Goal: Task Accomplishment & Management: Manage account settings

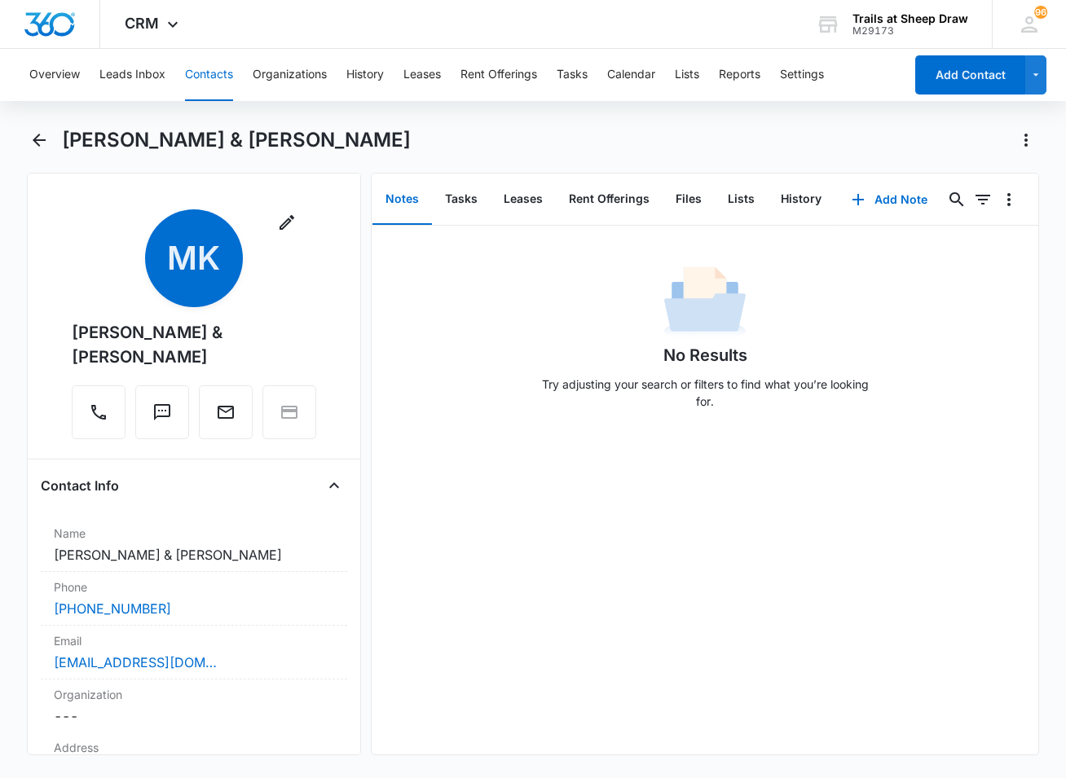
scroll to position [3741, 0]
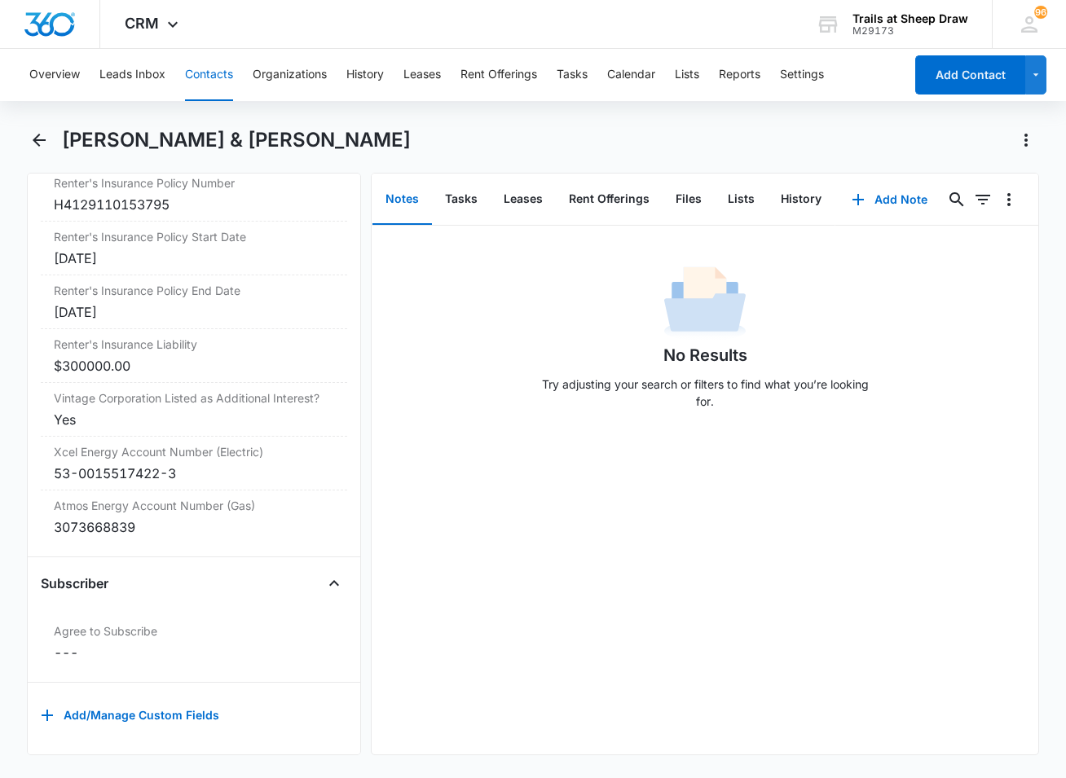
click at [221, 72] on button "Contacts" at bounding box center [209, 75] width 48 height 52
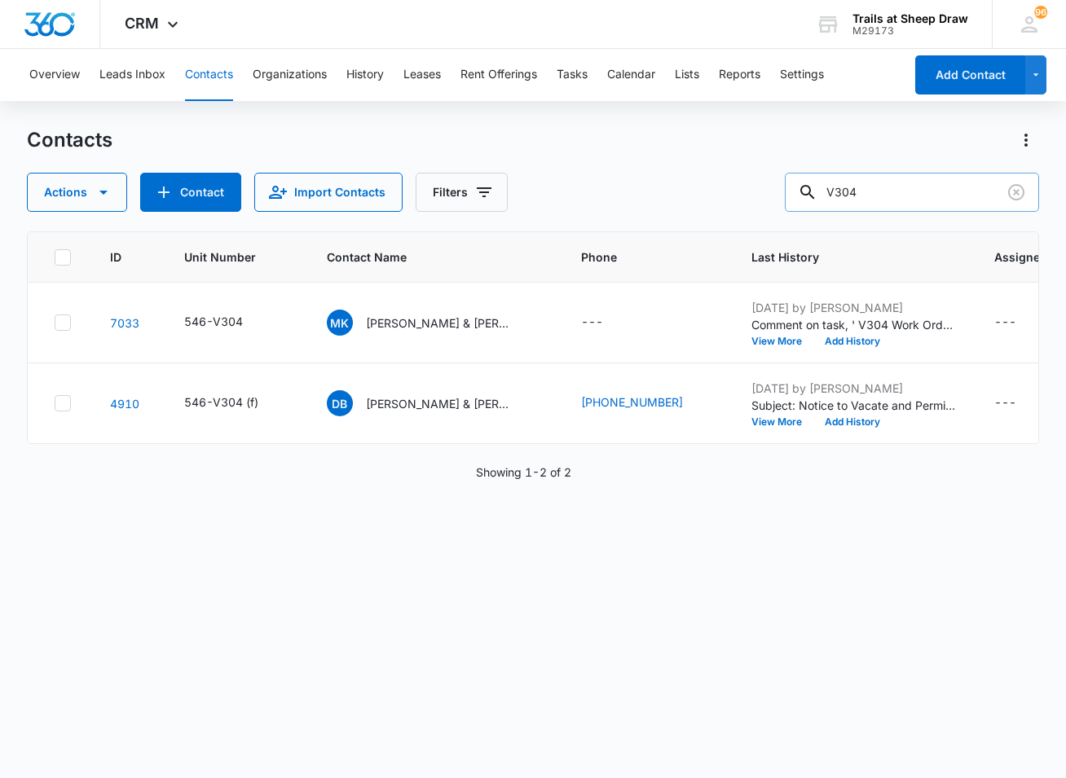
click at [888, 204] on input "V304" at bounding box center [912, 192] width 254 height 39
click at [792, 200] on div "Actions Contact Import Contacts Filters V304" at bounding box center [533, 192] width 1013 height 39
click at [905, 190] on input "V304" at bounding box center [912, 192] width 254 height 39
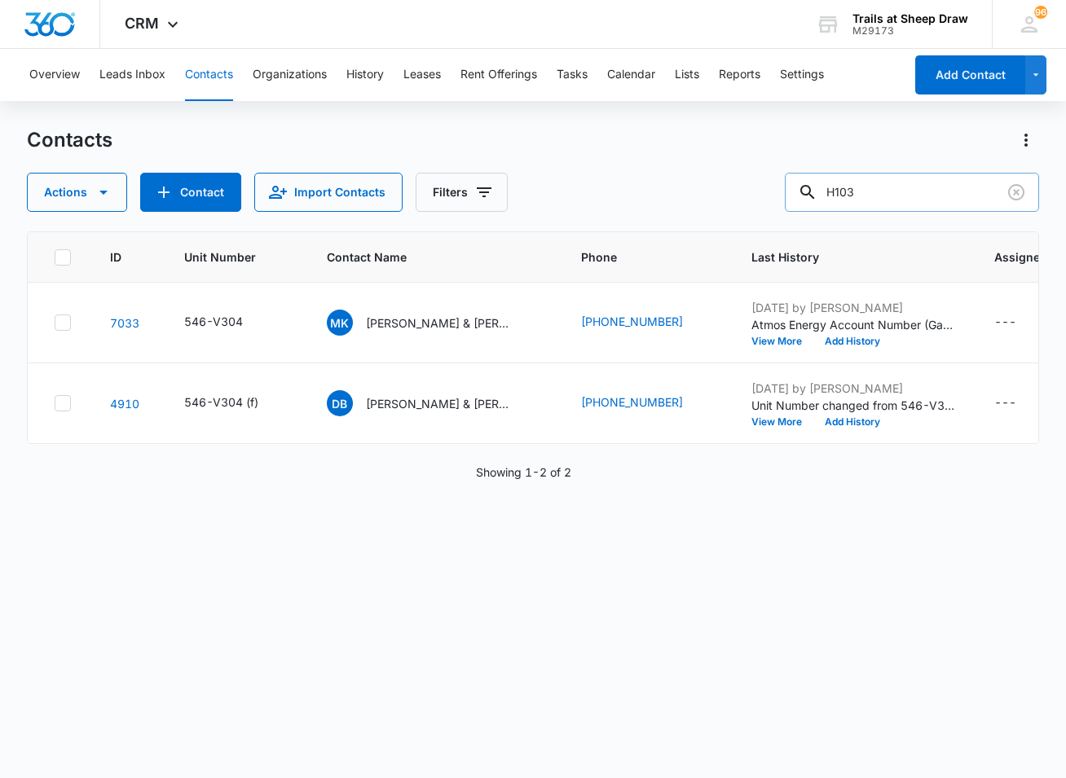
type input "H103"
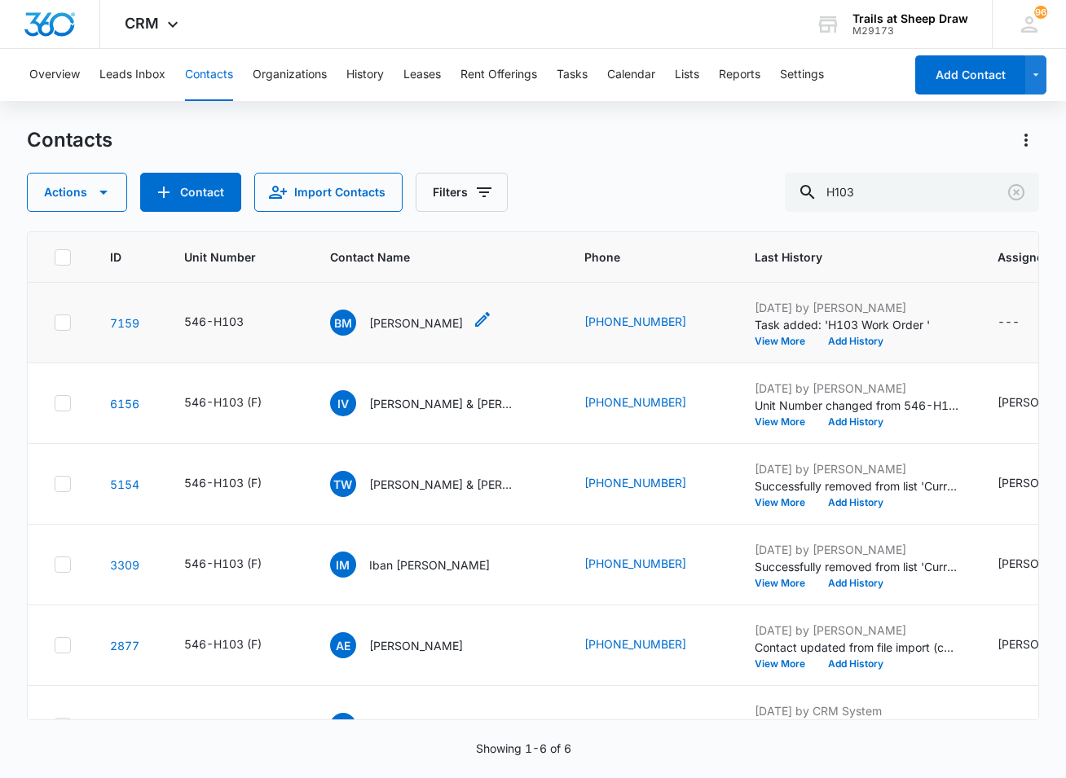
click at [431, 324] on p "[PERSON_NAME]" at bounding box center [416, 323] width 94 height 17
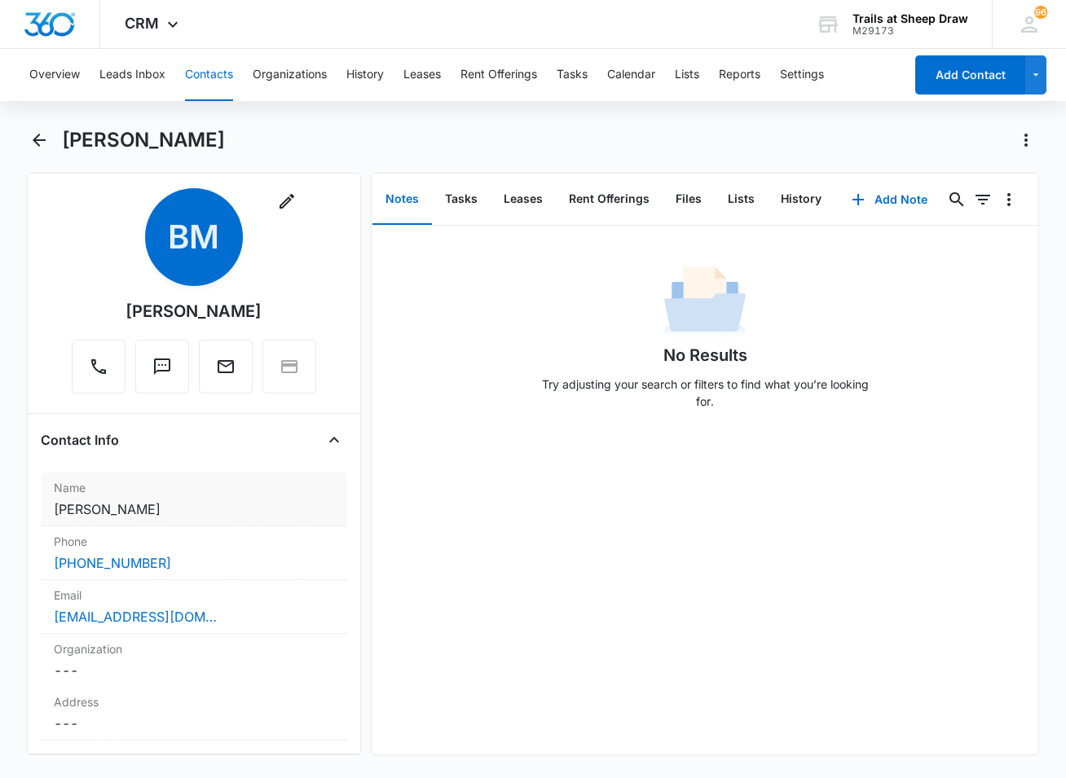
scroll to position [81, 0]
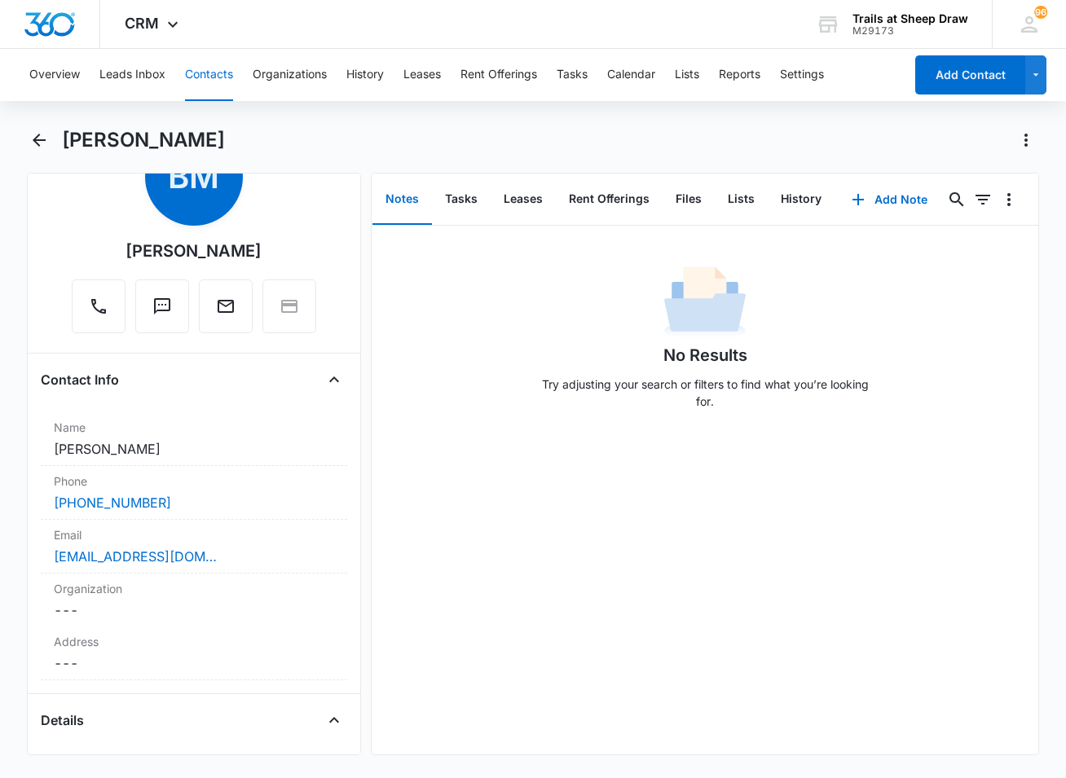
drag, startPoint x: 98, startPoint y: 249, endPoint x: 274, endPoint y: 261, distance: 176.5
click at [274, 261] on div "Remove BM [PERSON_NAME]" at bounding box center [194, 230] width 244 height 205
copy div "[PERSON_NAME]"
click at [209, 76] on button "Contacts" at bounding box center [209, 75] width 48 height 52
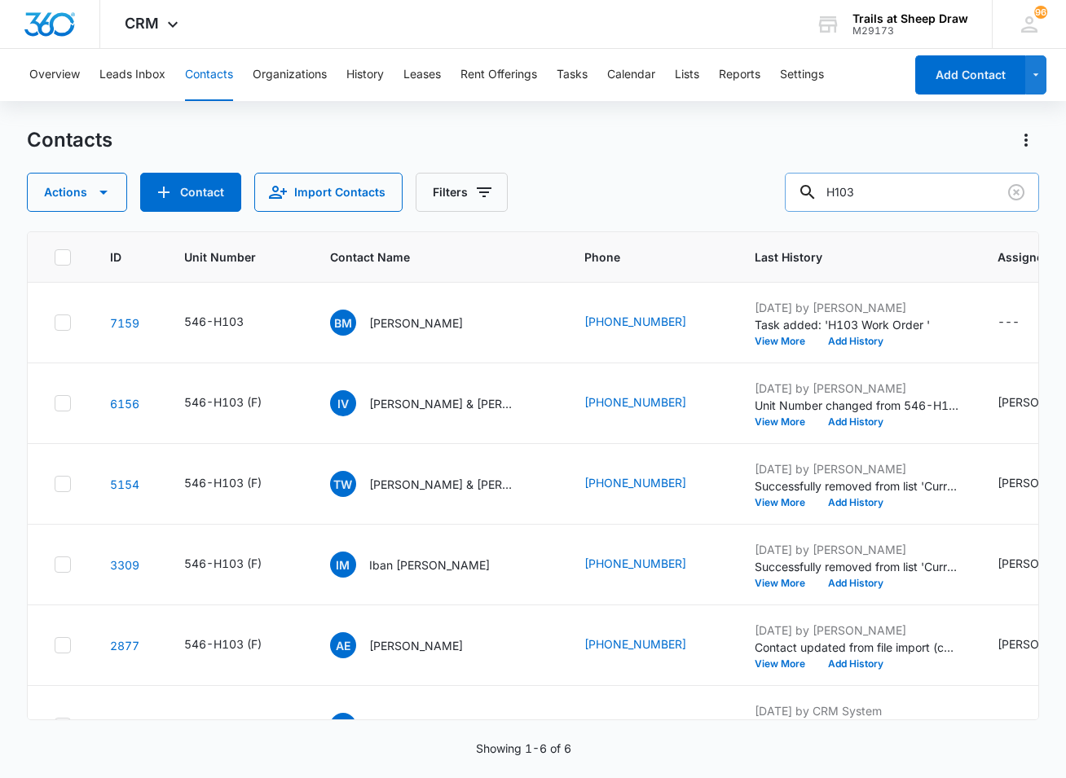
click at [887, 182] on input "H103" at bounding box center [912, 192] width 254 height 39
click at [886, 182] on input "H103" at bounding box center [912, 192] width 254 height 39
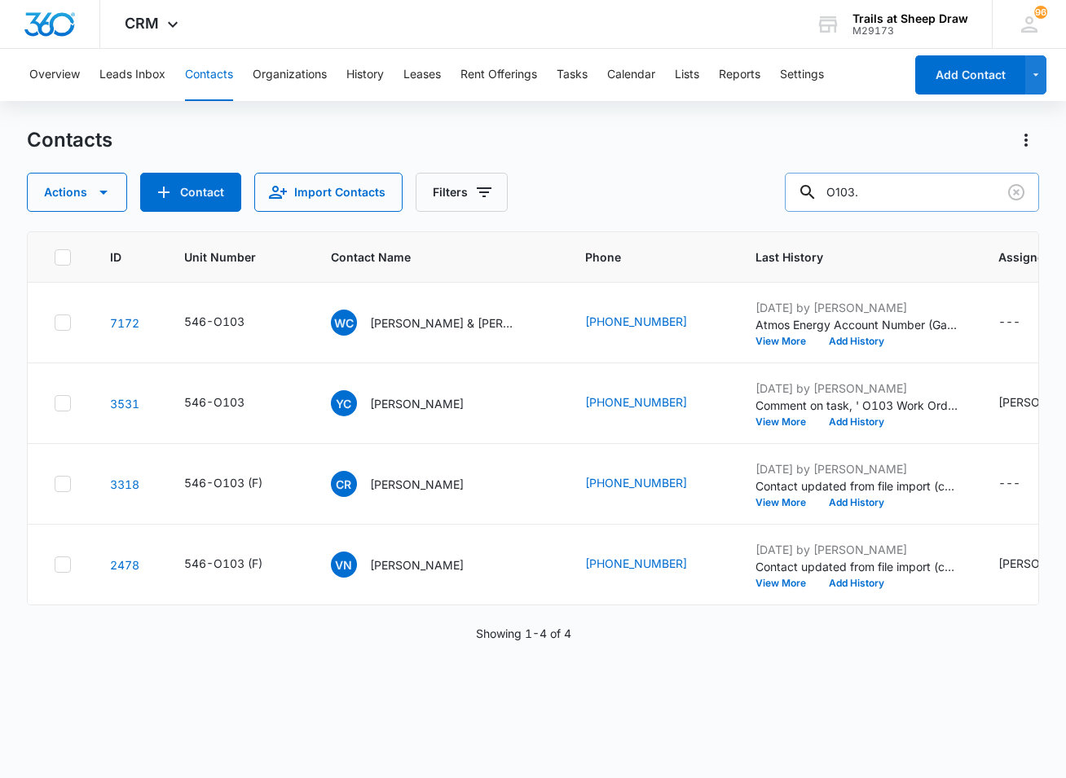
type input "O103"
click at [447, 317] on p "[PERSON_NAME] & [PERSON_NAME]" at bounding box center [443, 323] width 147 height 17
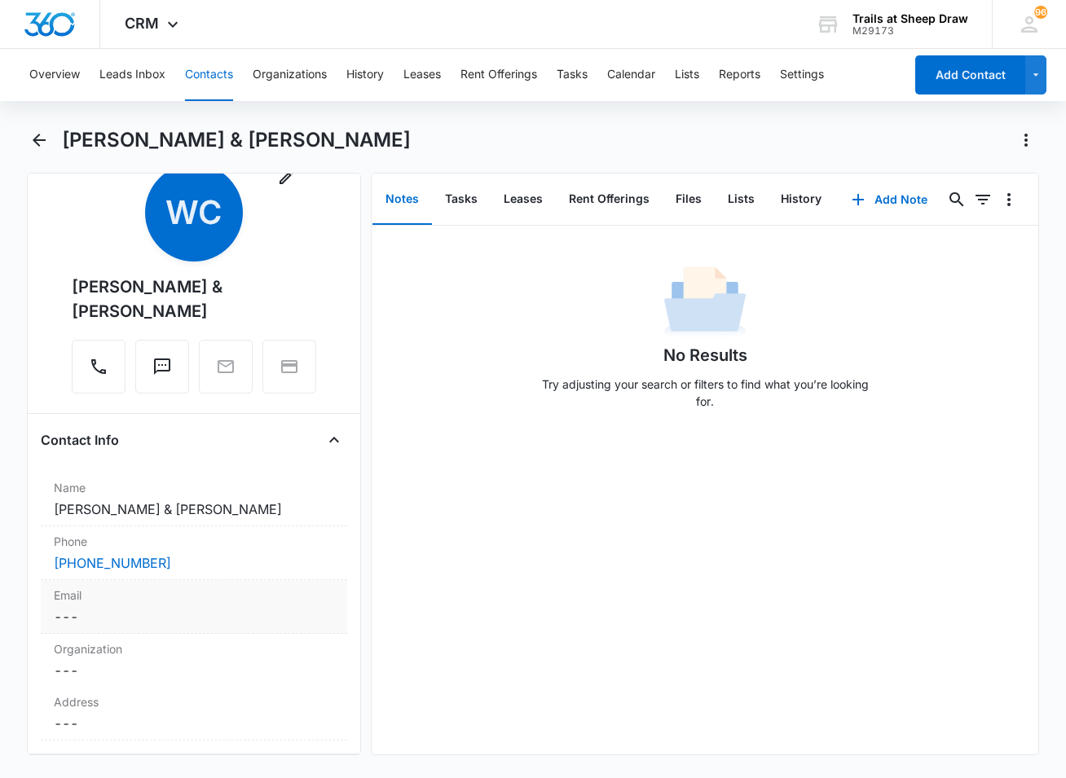
scroll to position [81, 0]
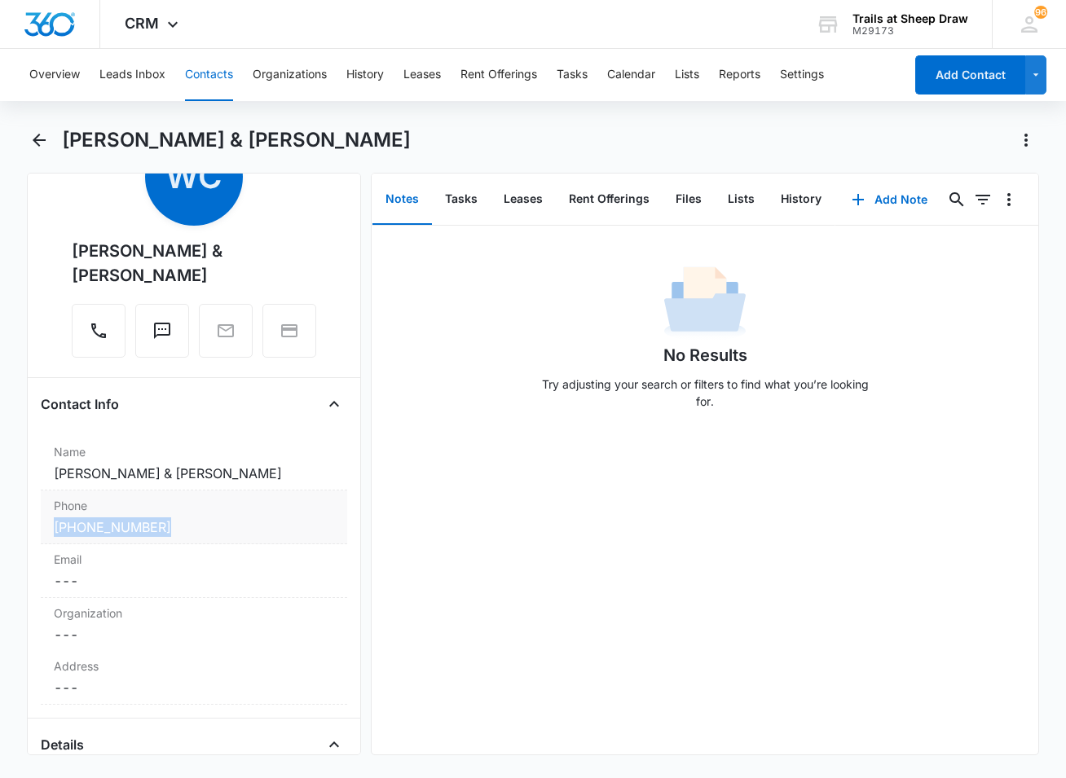
drag, startPoint x: 37, startPoint y: 520, endPoint x: 174, endPoint y: 534, distance: 138.4
click at [174, 534] on div "Remove WC [PERSON_NAME] & [PERSON_NAME] Contact Info Name Cancel Save Changes […" at bounding box center [194, 464] width 334 height 583
copy link "[PHONE_NUMBER]"
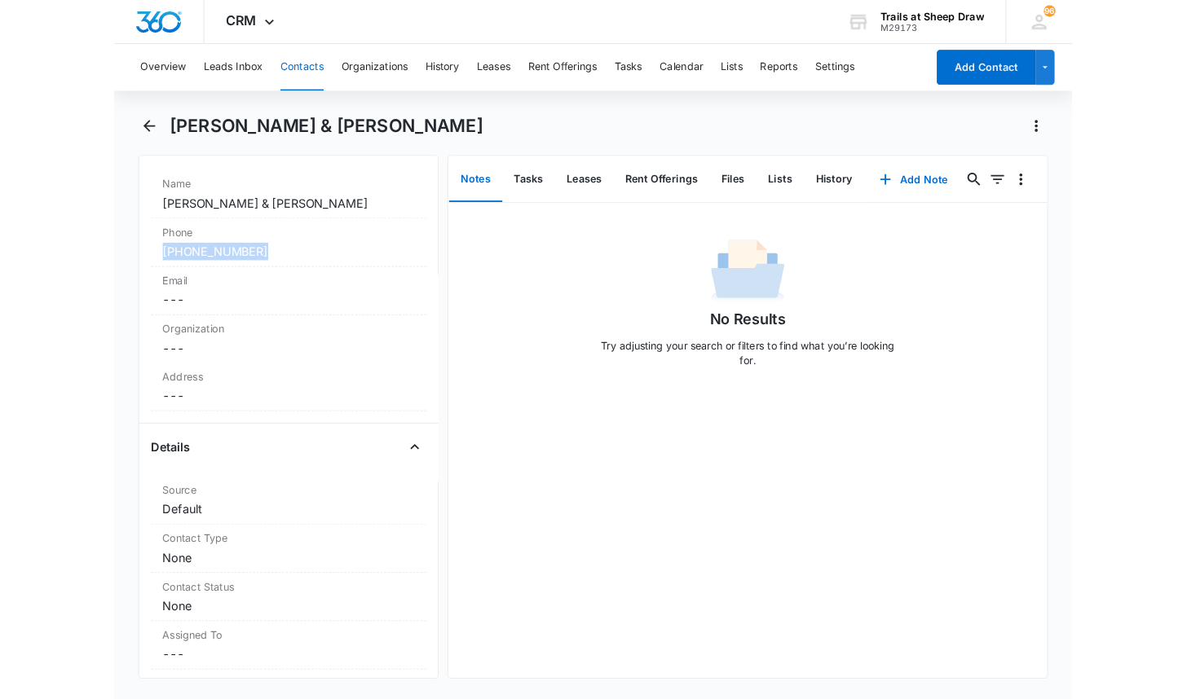
scroll to position [407, 0]
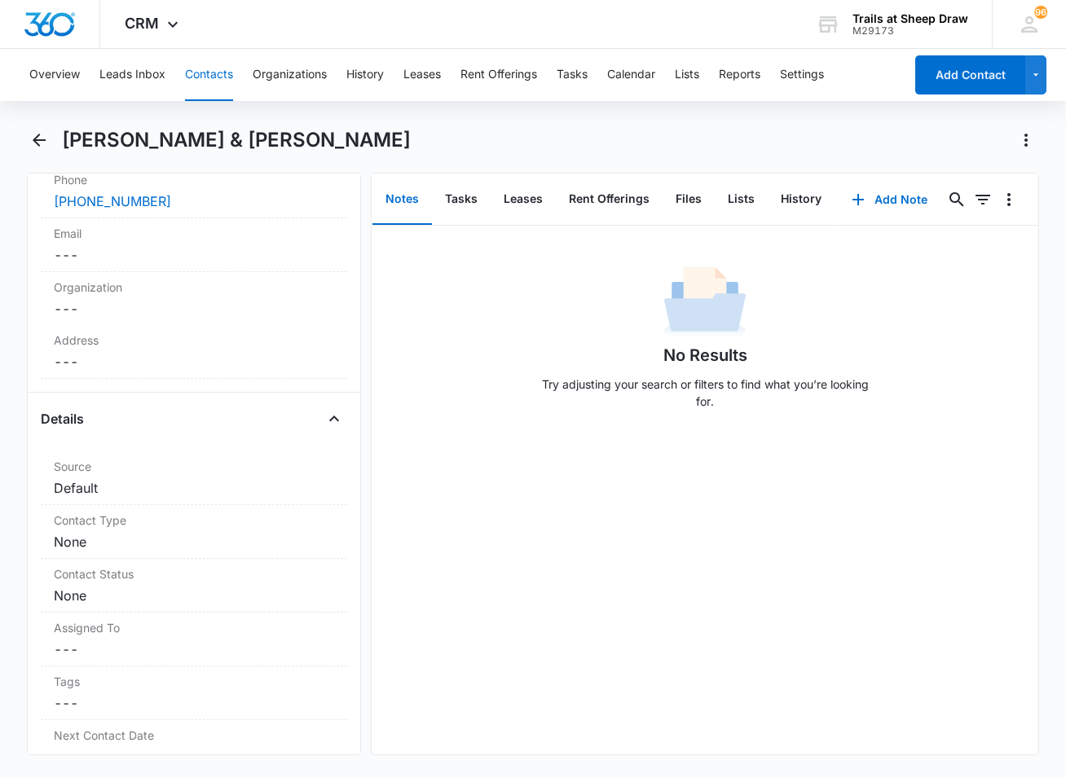
click at [19, 255] on main "[PERSON_NAME] & [PERSON_NAME] Remove WC [PERSON_NAME] & [PERSON_NAME] Contact I…" at bounding box center [533, 451] width 1066 height 648
click at [31, 139] on icon "Back" at bounding box center [39, 140] width 20 height 20
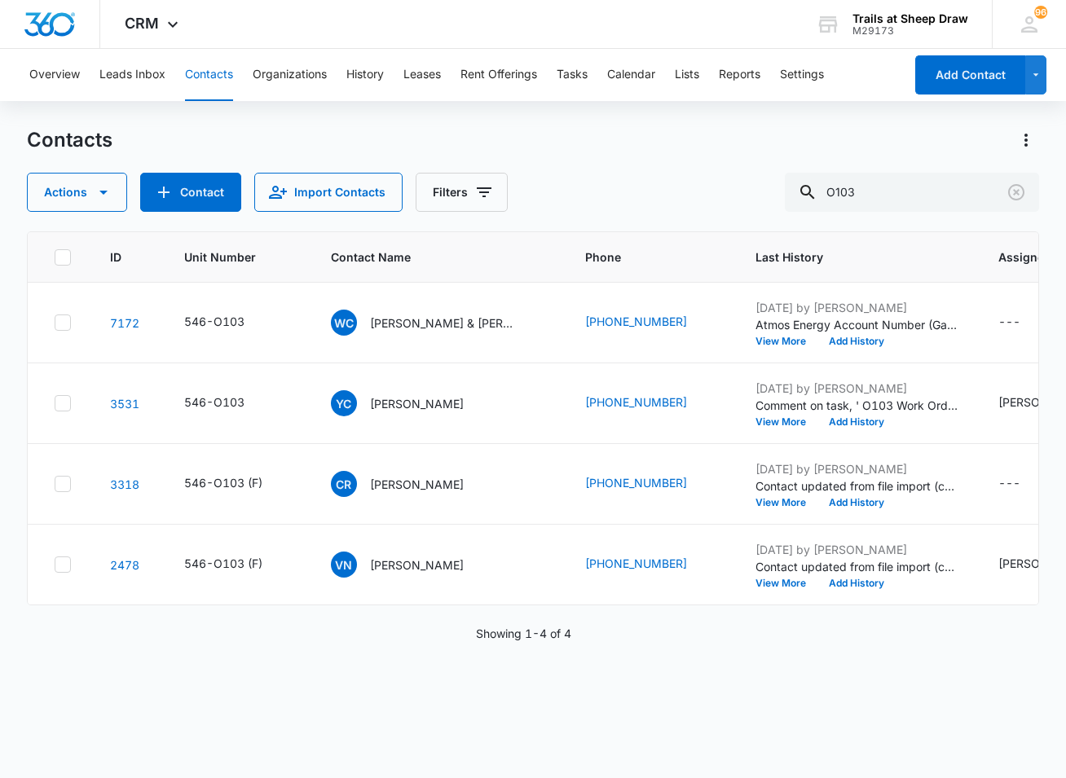
click at [652, 115] on div "Overview Leads Inbox Contacts Organizations History Leases Rent Offerings Tasks…" at bounding box center [533, 413] width 1066 height 728
click at [883, 198] on input "O103" at bounding box center [912, 192] width 254 height 39
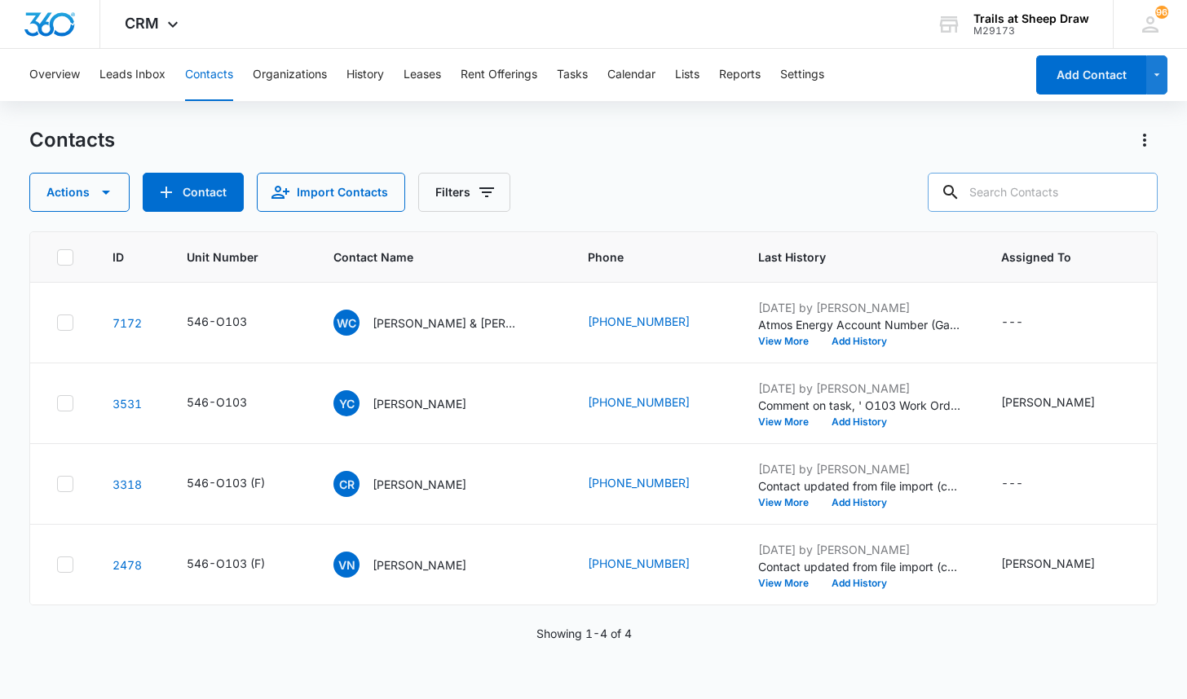
click at [1012, 198] on input "text" at bounding box center [1042, 192] width 230 height 39
type input "E202"
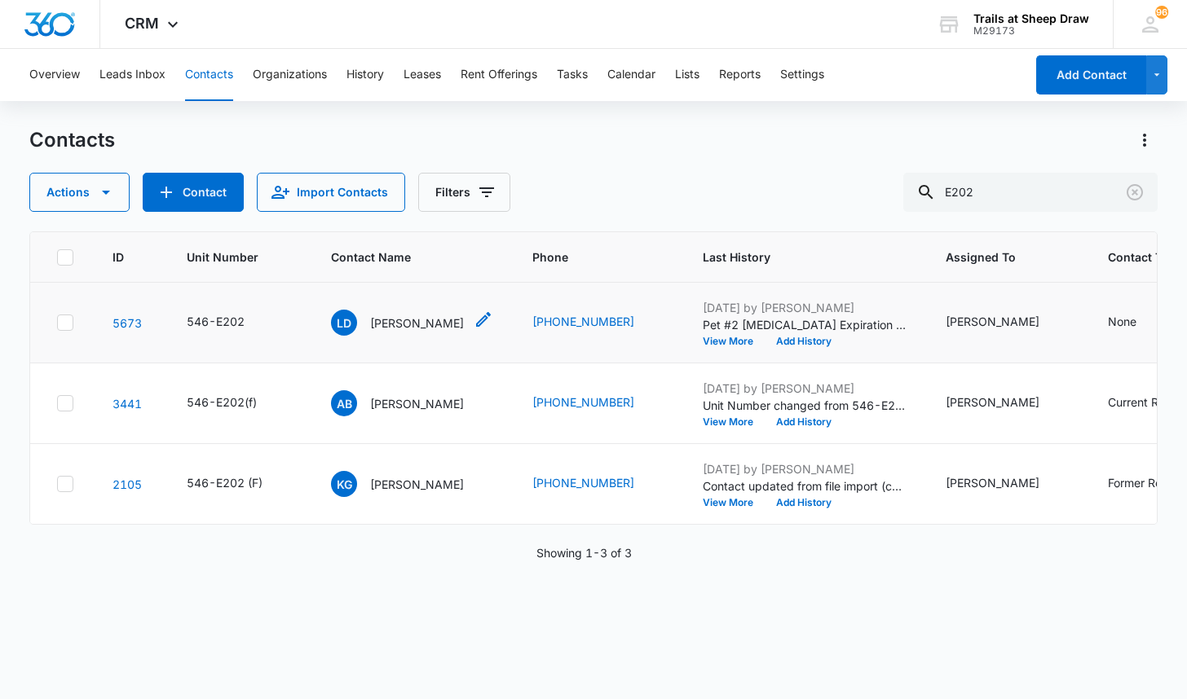
click at [408, 320] on p "[PERSON_NAME]" at bounding box center [417, 323] width 94 height 17
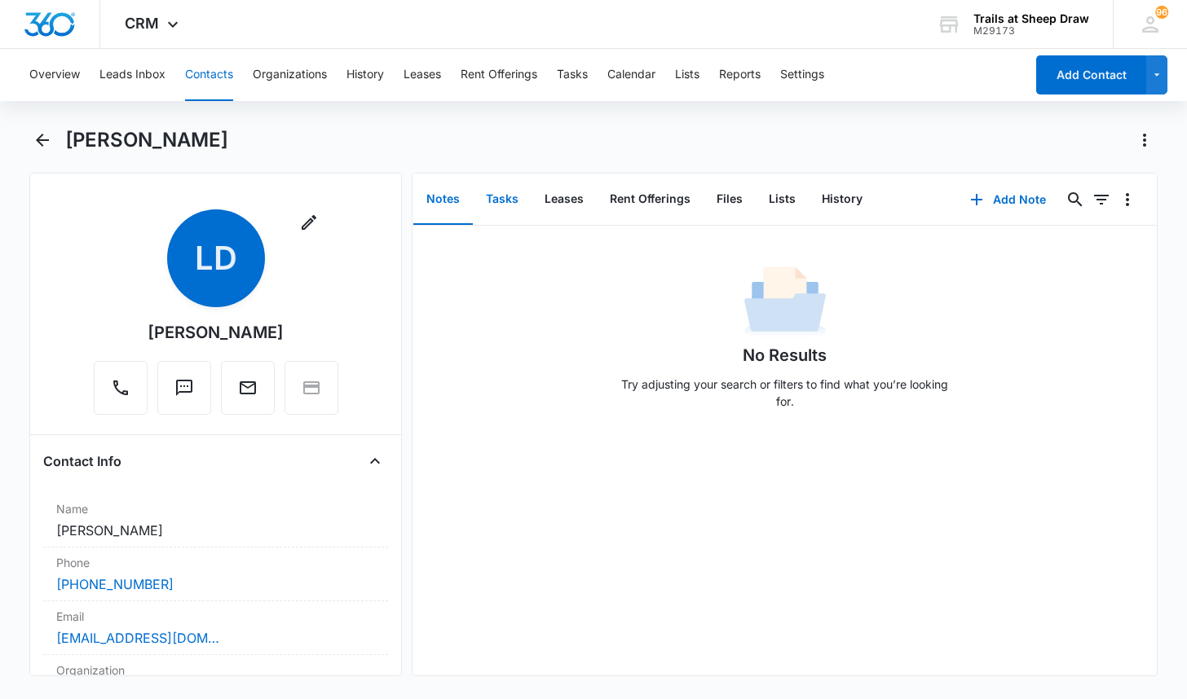
click at [508, 197] on button "Tasks" at bounding box center [502, 199] width 59 height 51
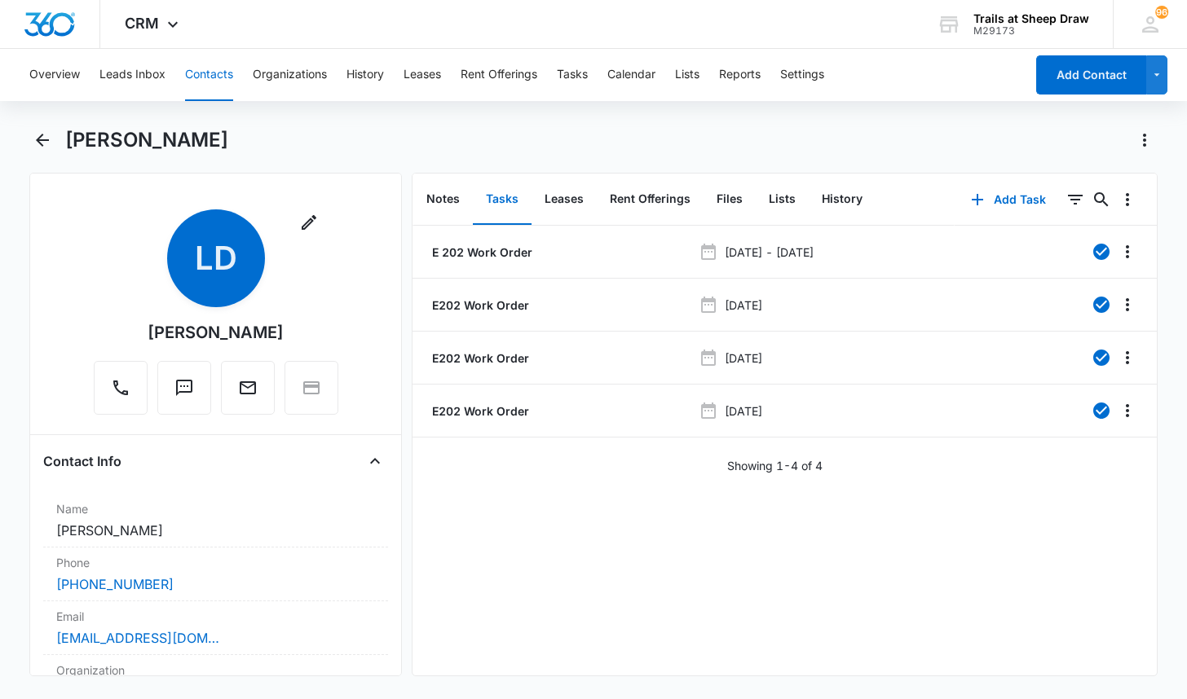
click at [441, 126] on div "Overview Leads Inbox Contacts Organizations History Leases Rent Offerings Tasks…" at bounding box center [593, 372] width 1187 height 647
click at [439, 125] on div "Overview Leads Inbox Contacts Organizations History Leases Rent Offerings Tasks…" at bounding box center [593, 372] width 1187 height 647
click at [406, 156] on div "[PERSON_NAME]" at bounding box center [592, 150] width 1127 height 46
click at [747, 202] on button "Files" at bounding box center [729, 199] width 52 height 51
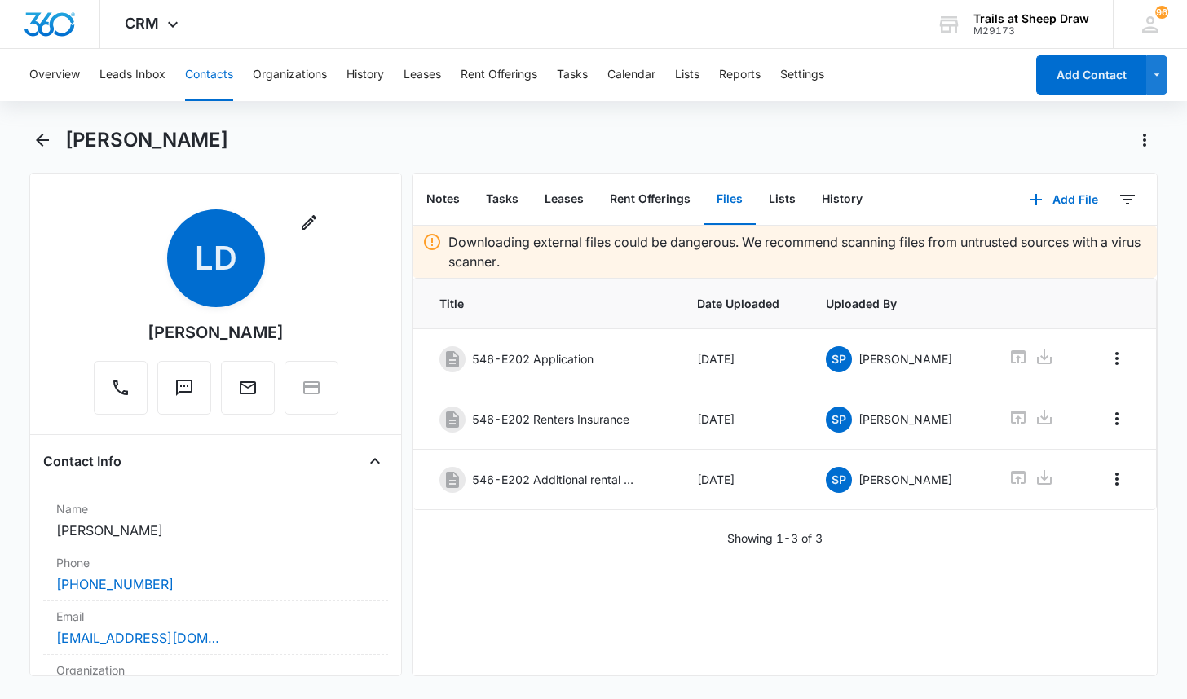
click at [209, 73] on button "Contacts" at bounding box center [209, 75] width 48 height 52
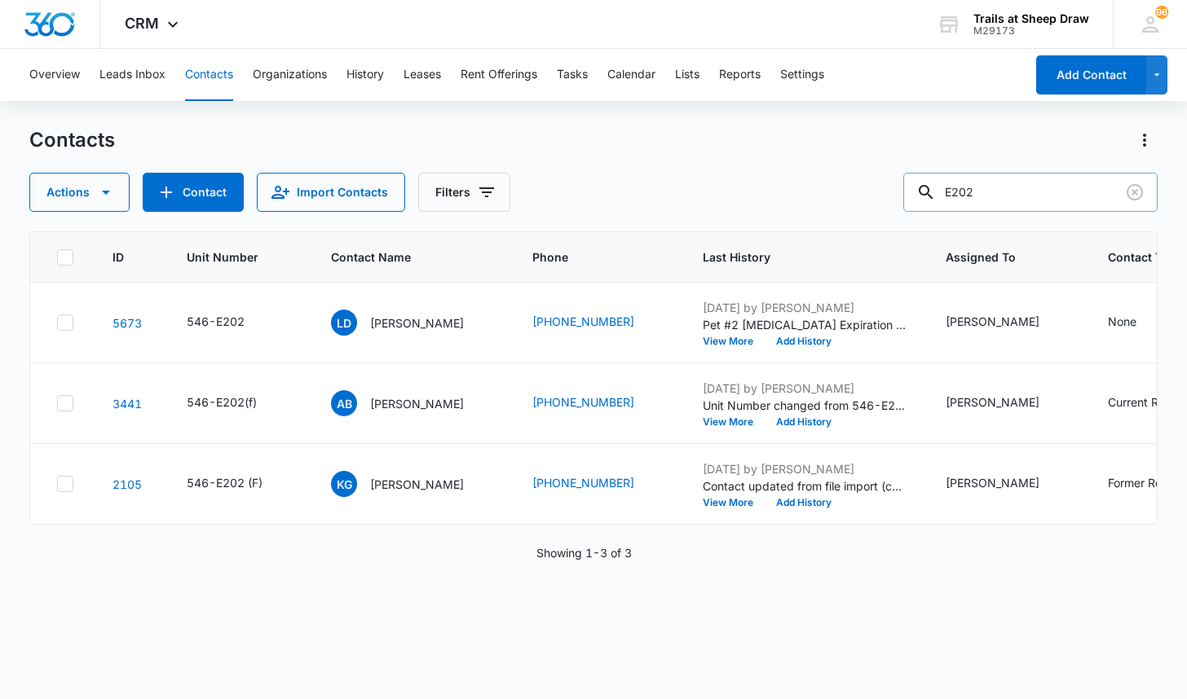
click at [1046, 197] on input "E202" at bounding box center [1030, 192] width 254 height 39
type input "H103"
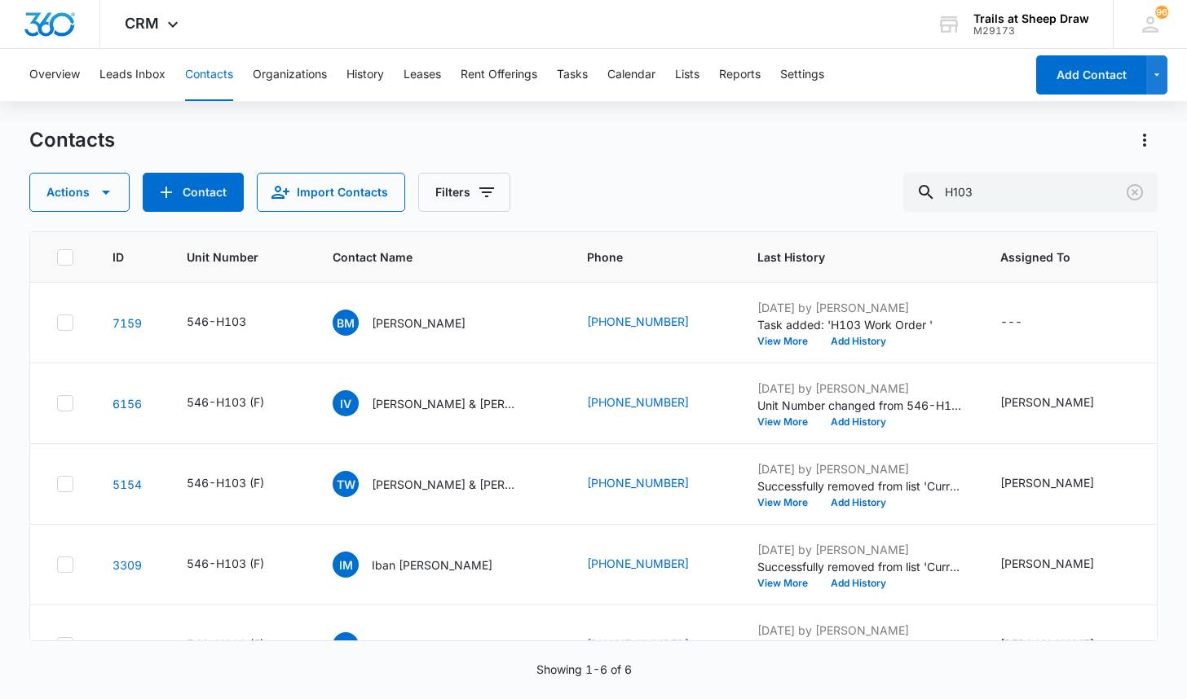
click at [404, 322] on p "[PERSON_NAME]" at bounding box center [419, 323] width 94 height 17
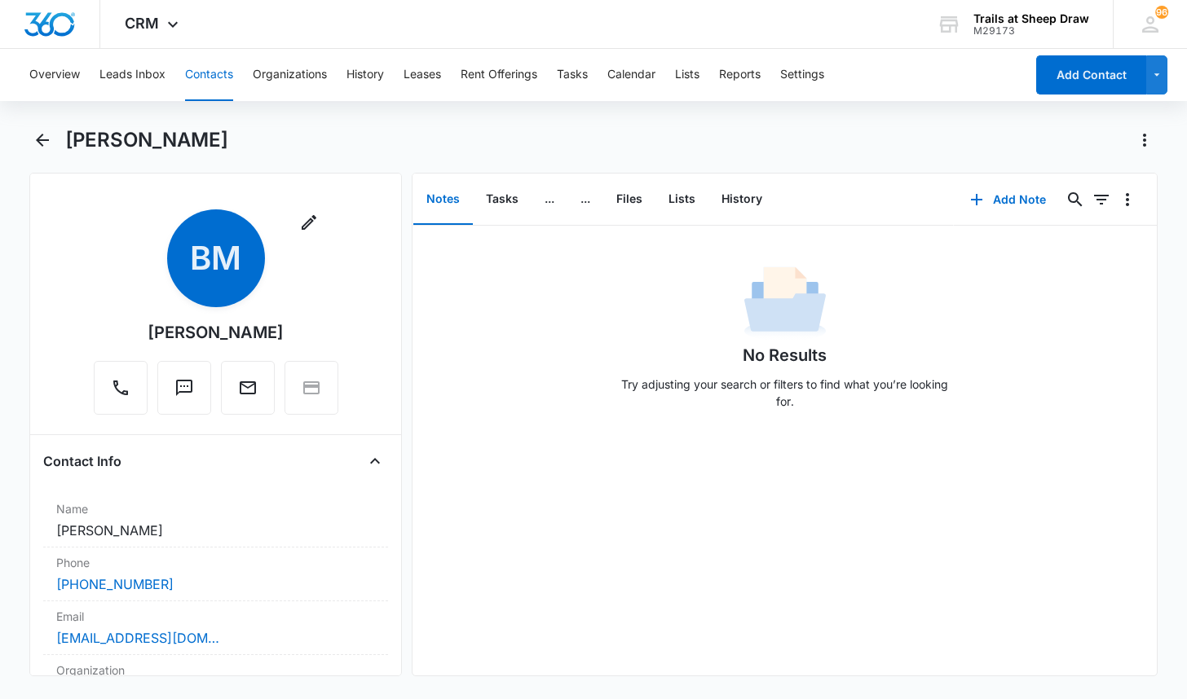
click at [17, 225] on main "[PERSON_NAME] Remove BM [PERSON_NAME] Contact Info Name Cancel Save Changes [PE…" at bounding box center [593, 411] width 1187 height 569
click at [635, 197] on button "Files" at bounding box center [629, 199] width 52 height 51
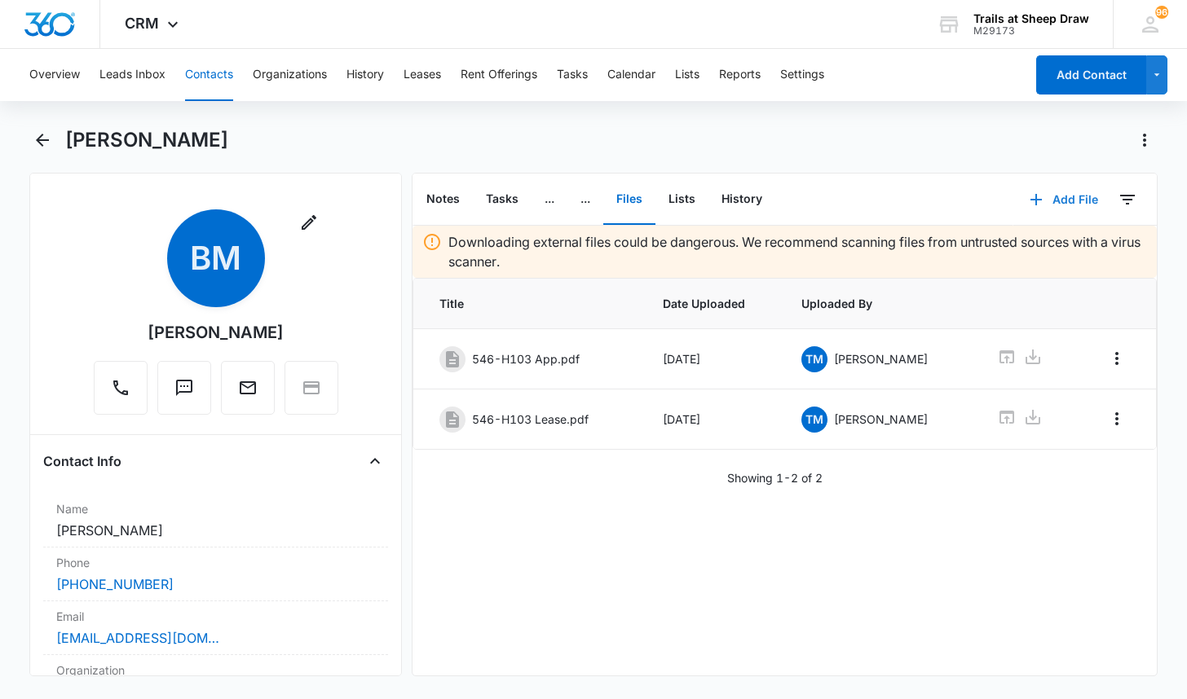
click at [1065, 199] on button "Add File" at bounding box center [1063, 199] width 101 height 39
drag, startPoint x: 1018, startPoint y: 264, endPoint x: 1023, endPoint y: 249, distance: 15.5
click at [1023, 249] on div "Upload Files Add Link" at bounding box center [1052, 264] width 126 height 77
click at [1023, 249] on p "Downloading external files could be dangerous. We recommend scanning files from…" at bounding box center [797, 251] width 698 height 39
click at [1065, 192] on button "Add File" at bounding box center [1063, 199] width 101 height 39
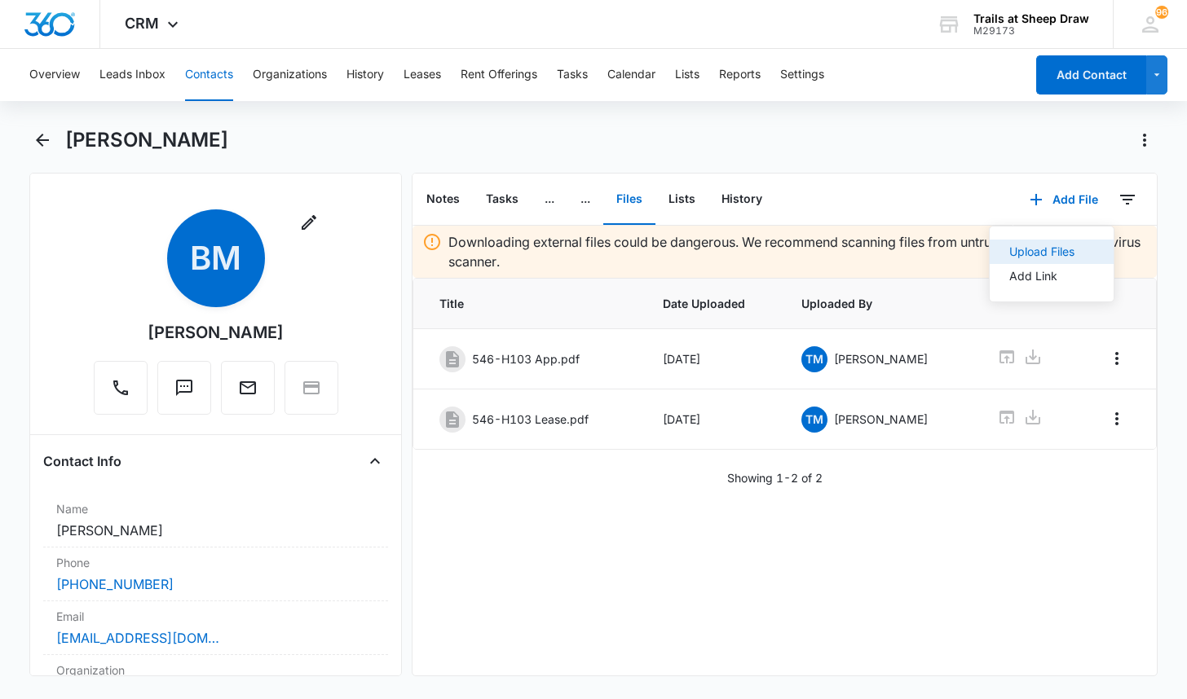
click at [1035, 249] on div "Upload Files" at bounding box center [1041, 251] width 65 height 11
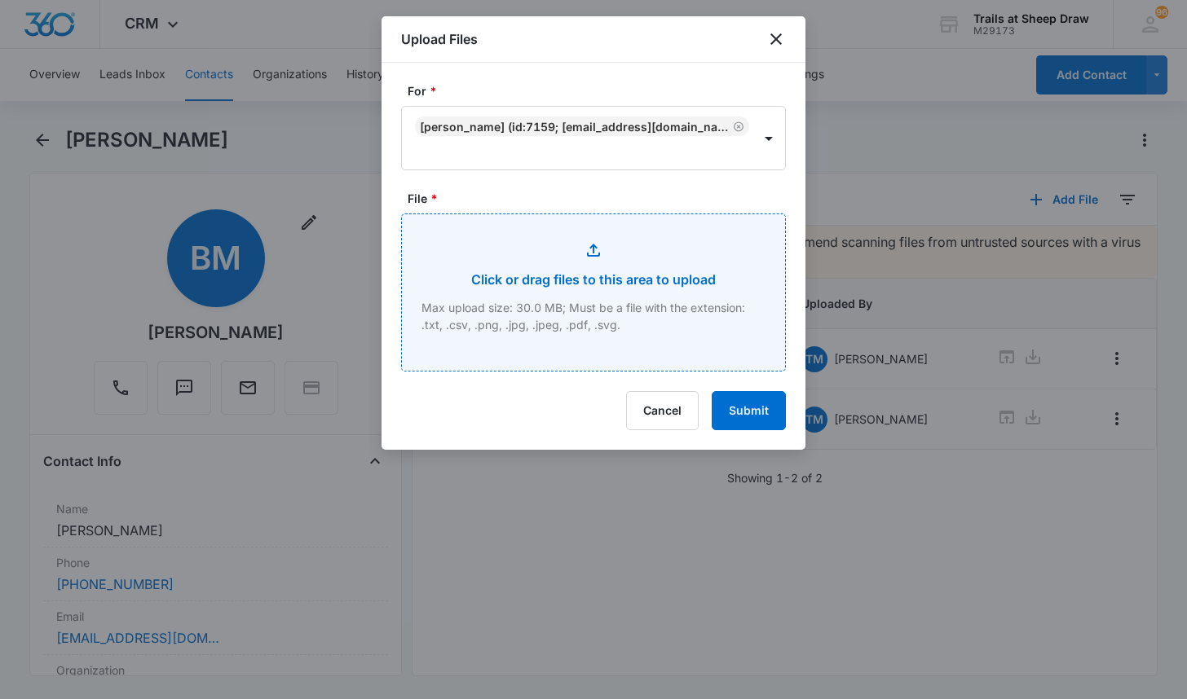
click at [516, 255] on input "File *" at bounding box center [593, 292] width 383 height 156
type input "C:\fakepath\546-H103 insurance.pdf"
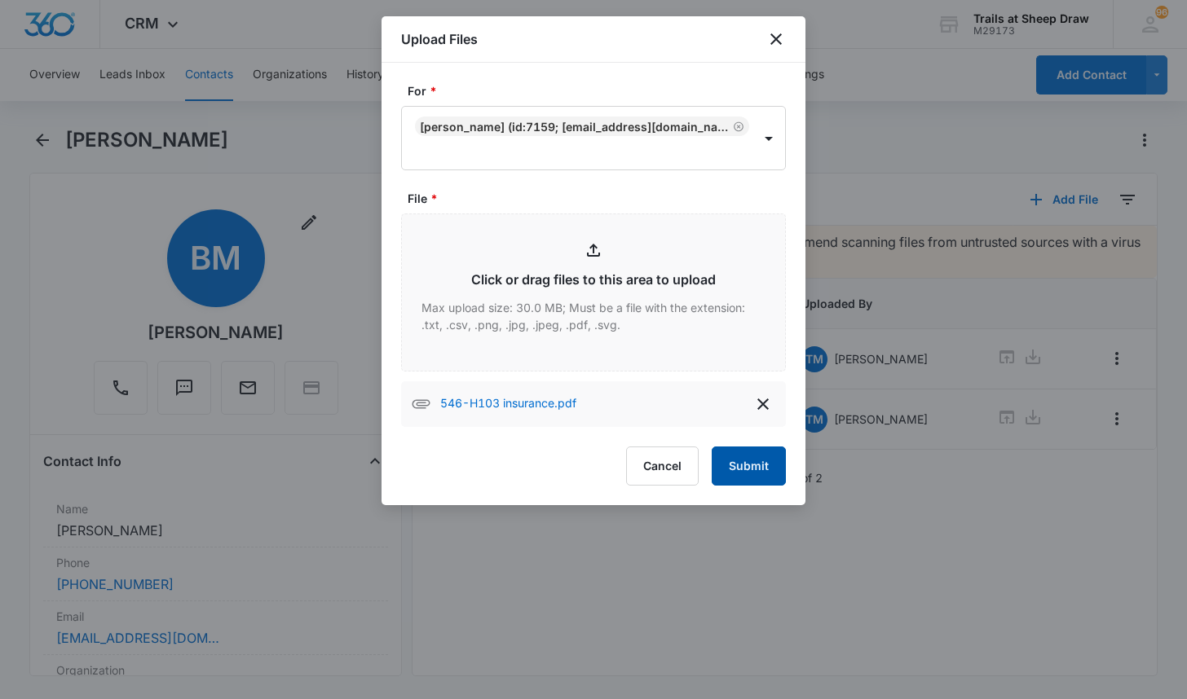
click at [750, 460] on button "Submit" at bounding box center [748, 466] width 74 height 39
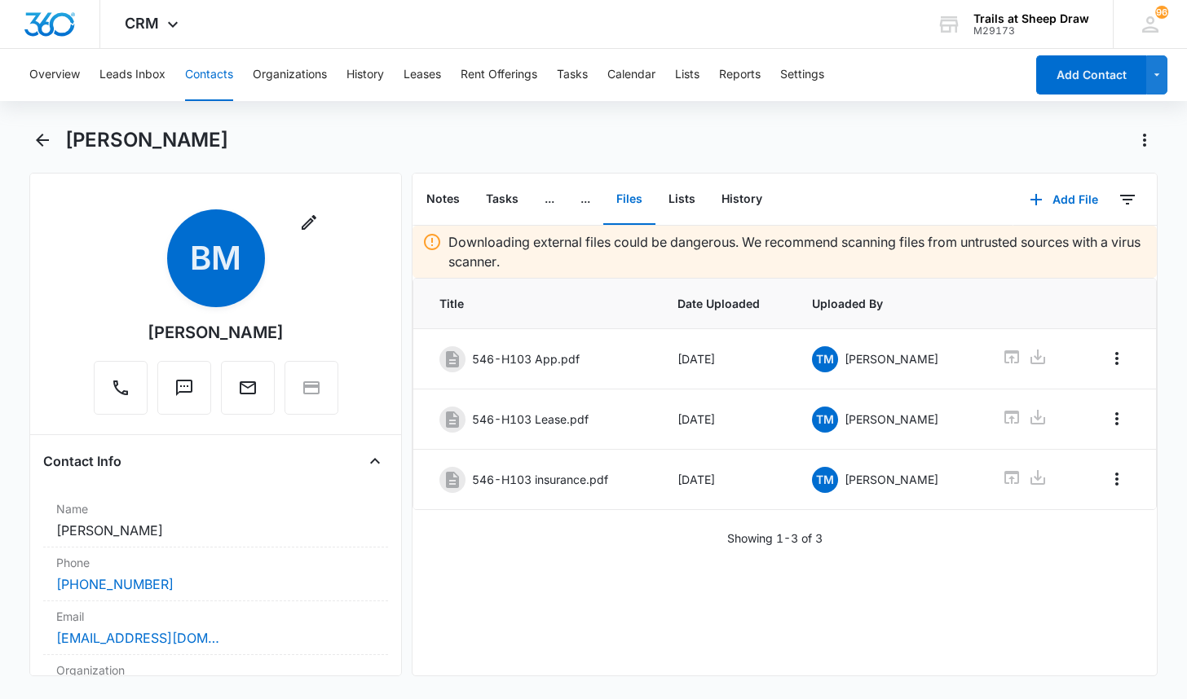
click at [795, 139] on div "[PERSON_NAME]" at bounding box center [611, 140] width 1092 height 26
click at [221, 73] on button "Contacts" at bounding box center [209, 75] width 48 height 52
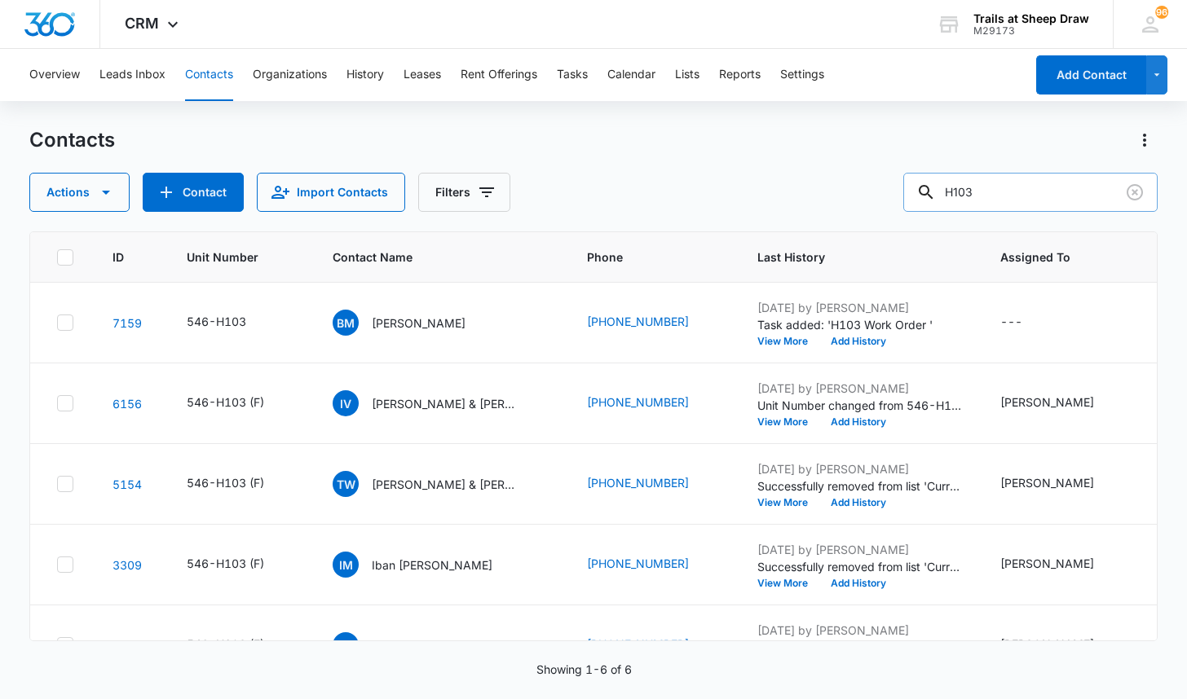
click at [982, 192] on input "H103" at bounding box center [1030, 192] width 254 height 39
click at [983, 192] on input "H103" at bounding box center [1030, 192] width 254 height 39
type input "K102"
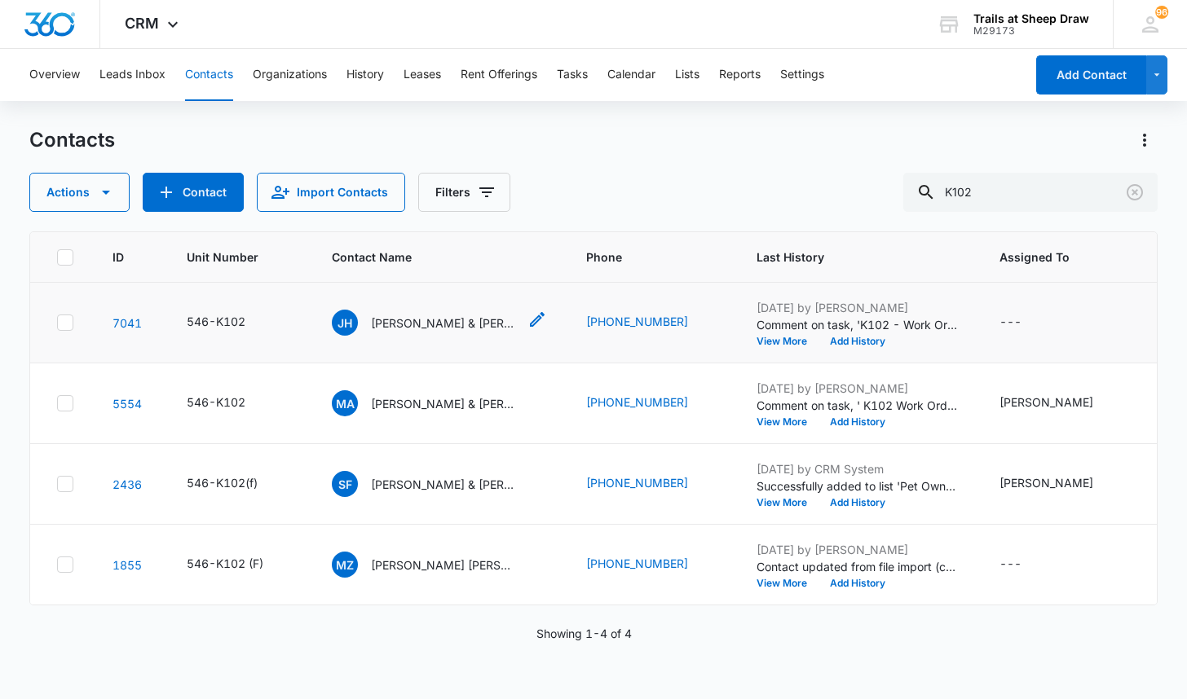
click at [465, 327] on p "[PERSON_NAME] & [PERSON_NAME]" at bounding box center [444, 323] width 147 height 17
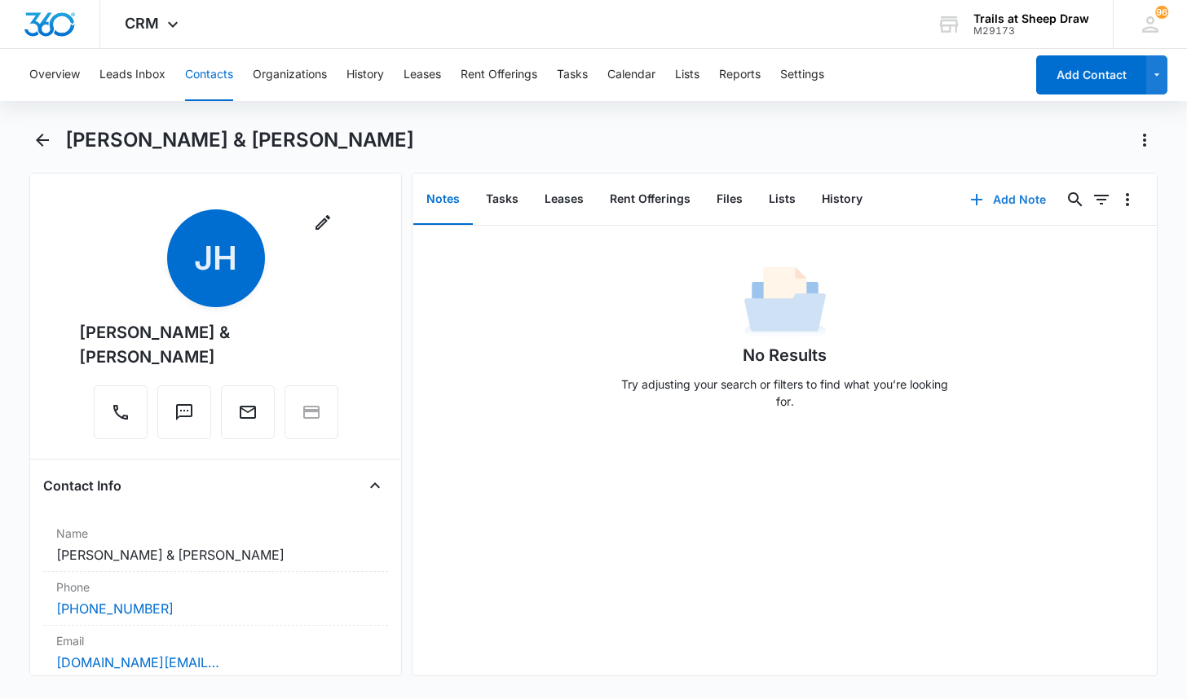
click at [996, 196] on button "Add Note" at bounding box center [1008, 199] width 108 height 39
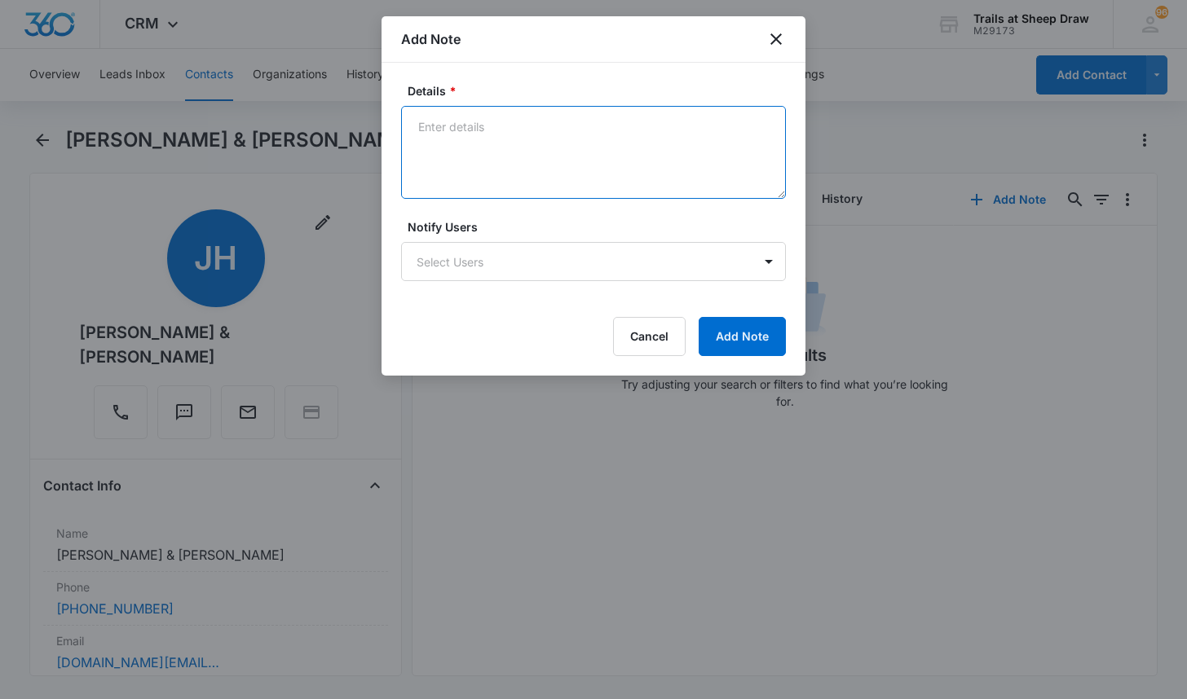
click at [513, 153] on textarea "Details *" at bounding box center [593, 152] width 385 height 93
type textarea "Reported neighbors above has dogs that"
drag, startPoint x: 642, startPoint y: 134, endPoint x: 276, endPoint y: 133, distance: 365.9
click at [276, 133] on body "CRM Apps Reputation Websites Forms CRM Email Social Content Ads Intelligence Fi…" at bounding box center [593, 349] width 1187 height 699
click at [765, 37] on div "Add Note" at bounding box center [593, 39] width 424 height 46
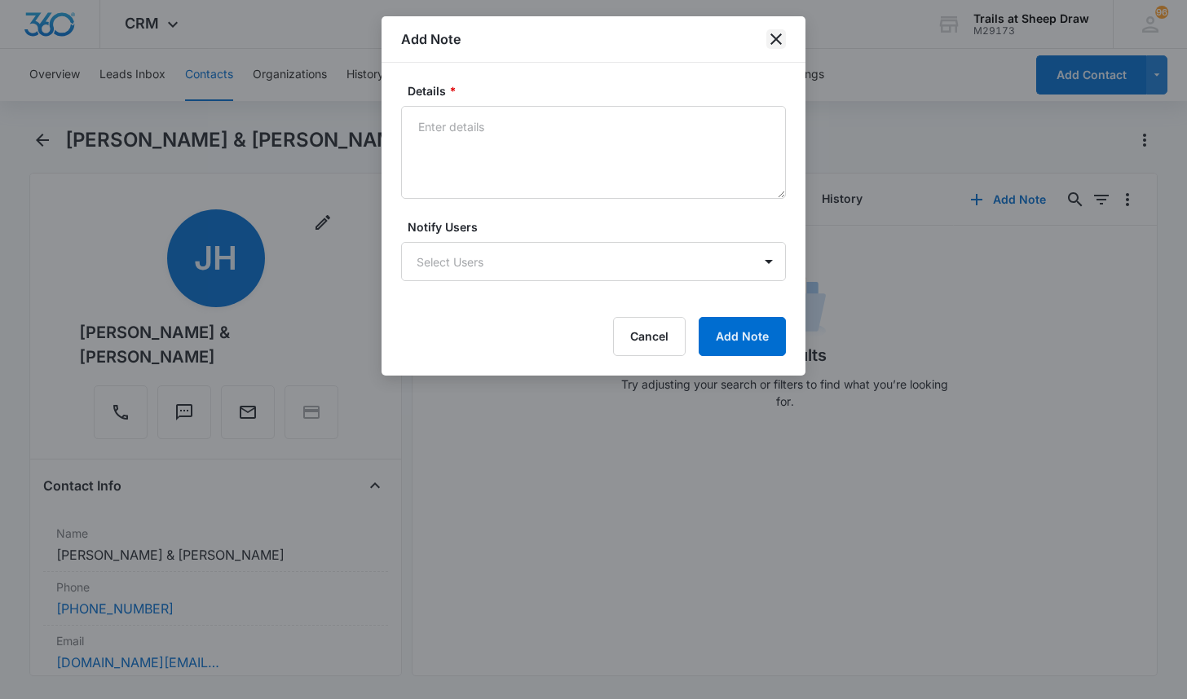
click at [775, 36] on icon "close" at bounding box center [776, 39] width 20 height 20
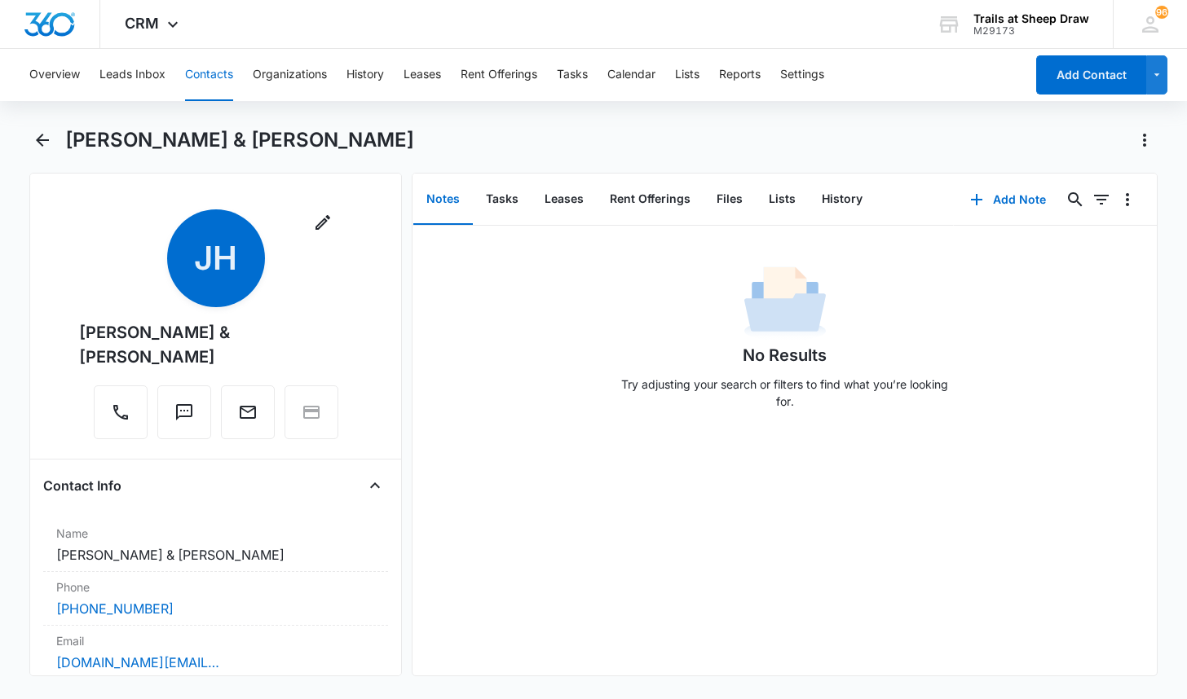
click at [400, 157] on div "[PERSON_NAME] & [PERSON_NAME]" at bounding box center [592, 150] width 1127 height 46
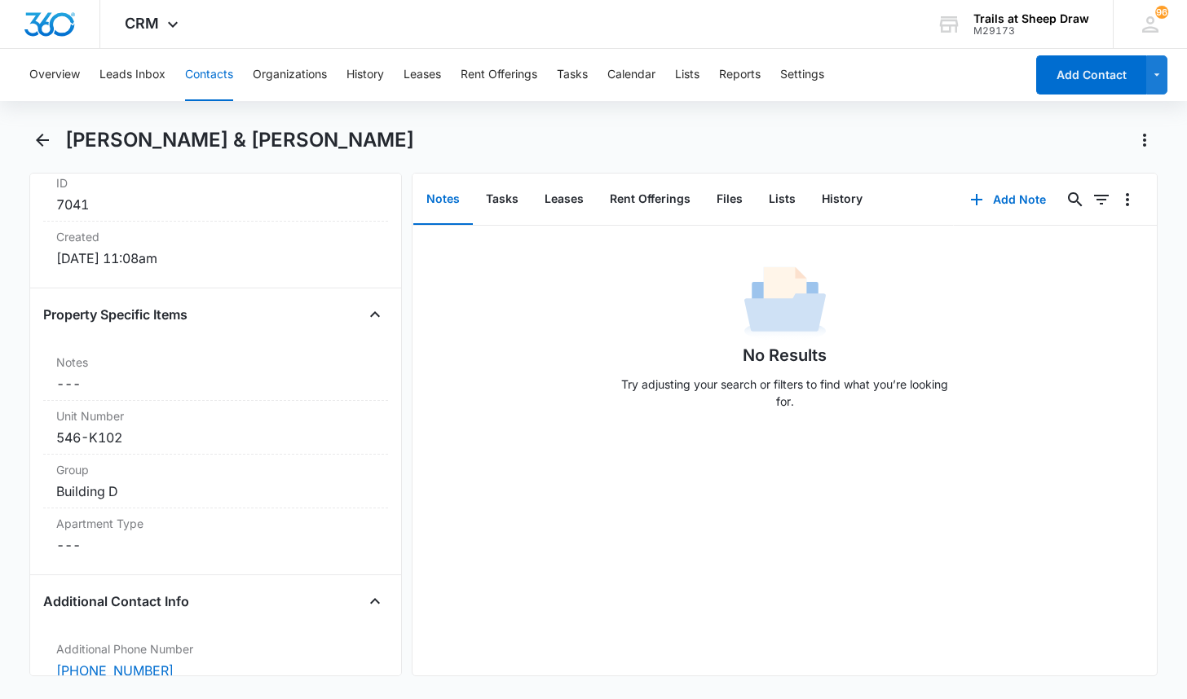
scroll to position [1141, 0]
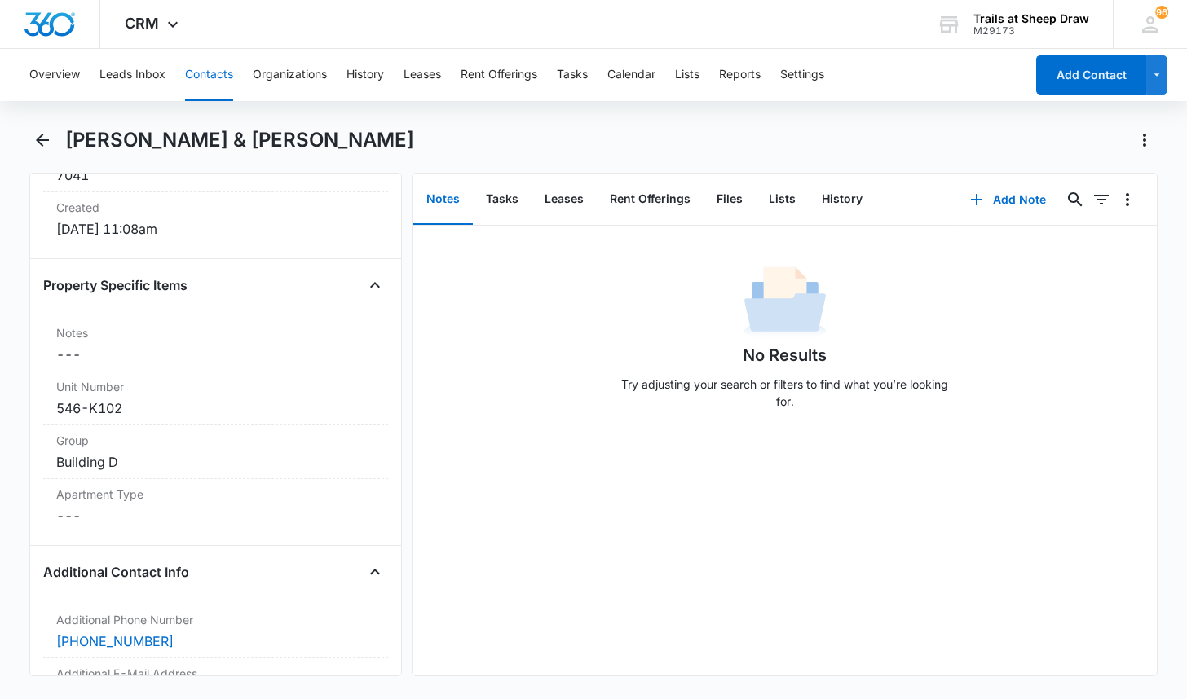
click at [24, 333] on main "[PERSON_NAME] & [PERSON_NAME] Remove [PERSON_NAME] [PERSON_NAME] & [PERSON_NAME…" at bounding box center [593, 411] width 1187 height 569
click at [78, 506] on dd "Cancel Save Changes ---" at bounding box center [215, 516] width 319 height 20
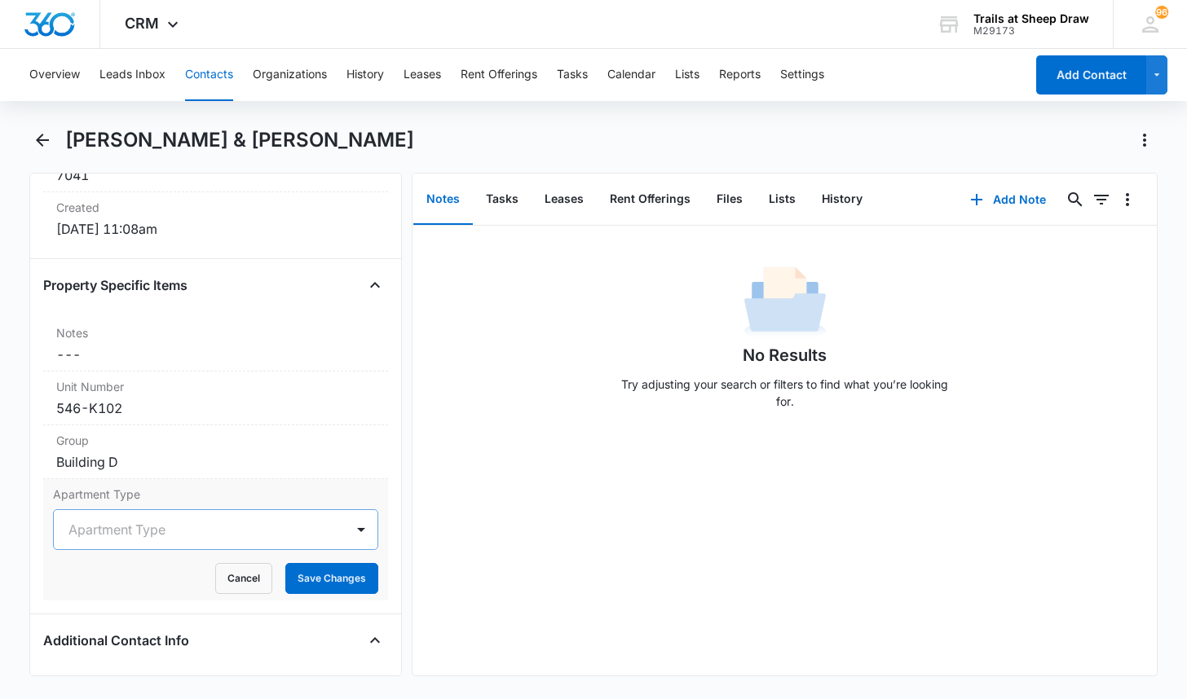
click at [156, 518] on div at bounding box center [195, 529] width 255 height 23
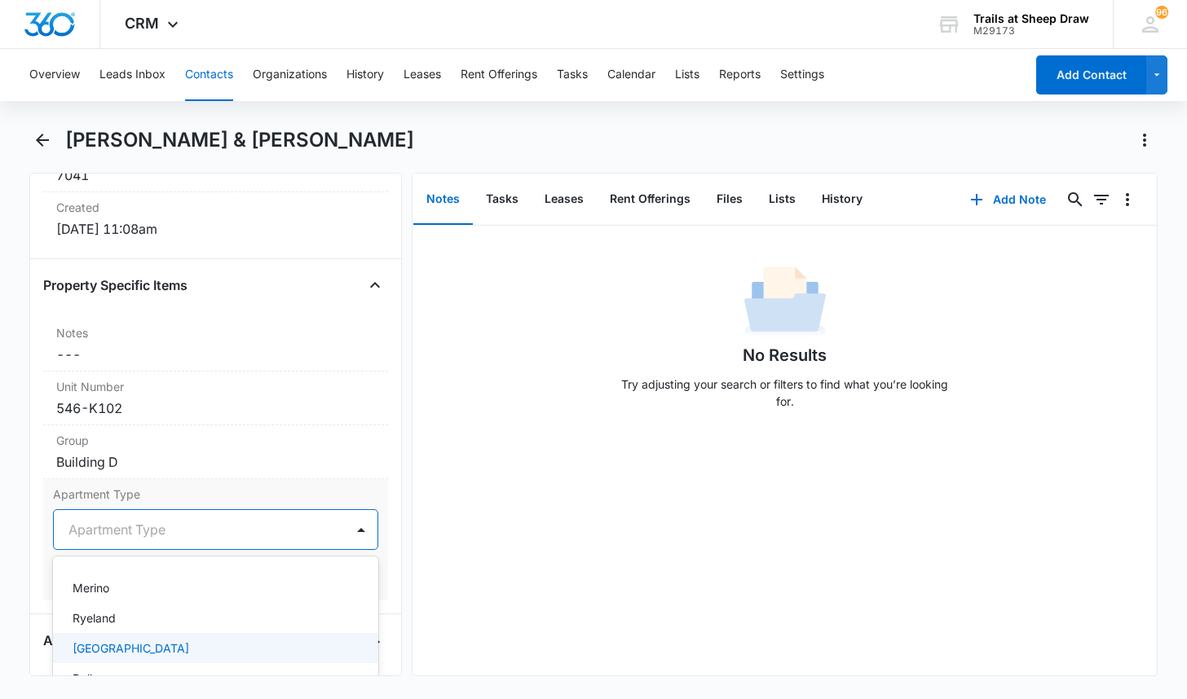
click at [147, 640] on div "[GEOGRAPHIC_DATA]" at bounding box center [214, 648] width 283 height 17
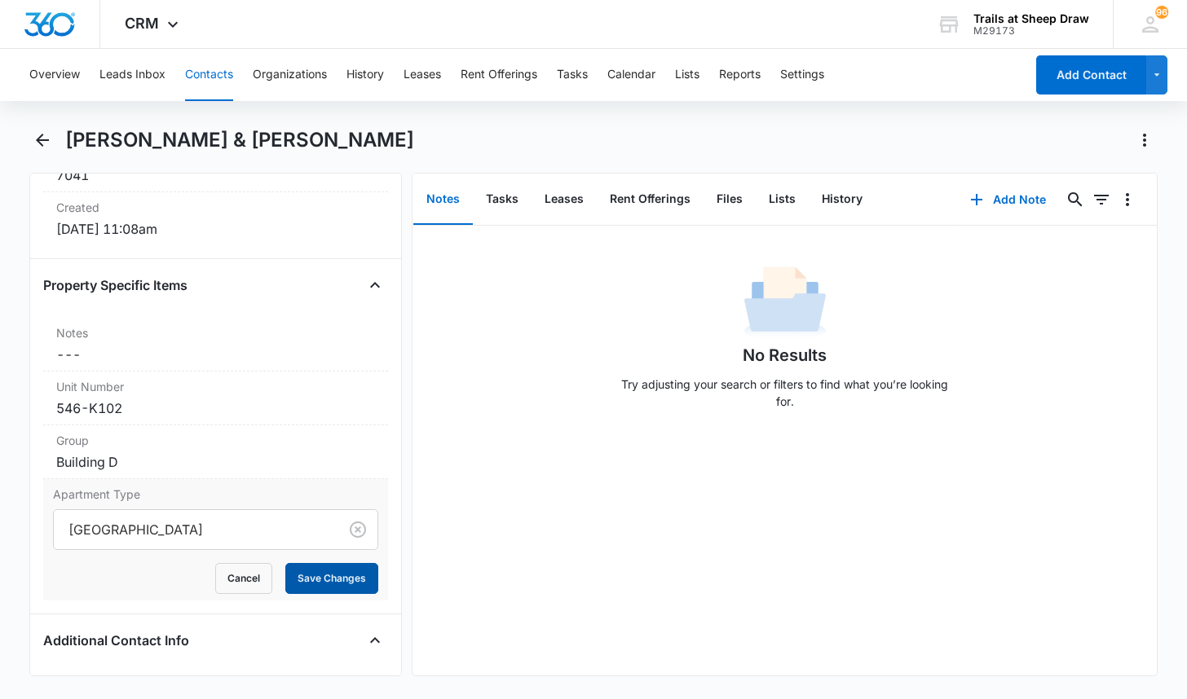
click at [333, 563] on button "Save Changes" at bounding box center [331, 578] width 93 height 31
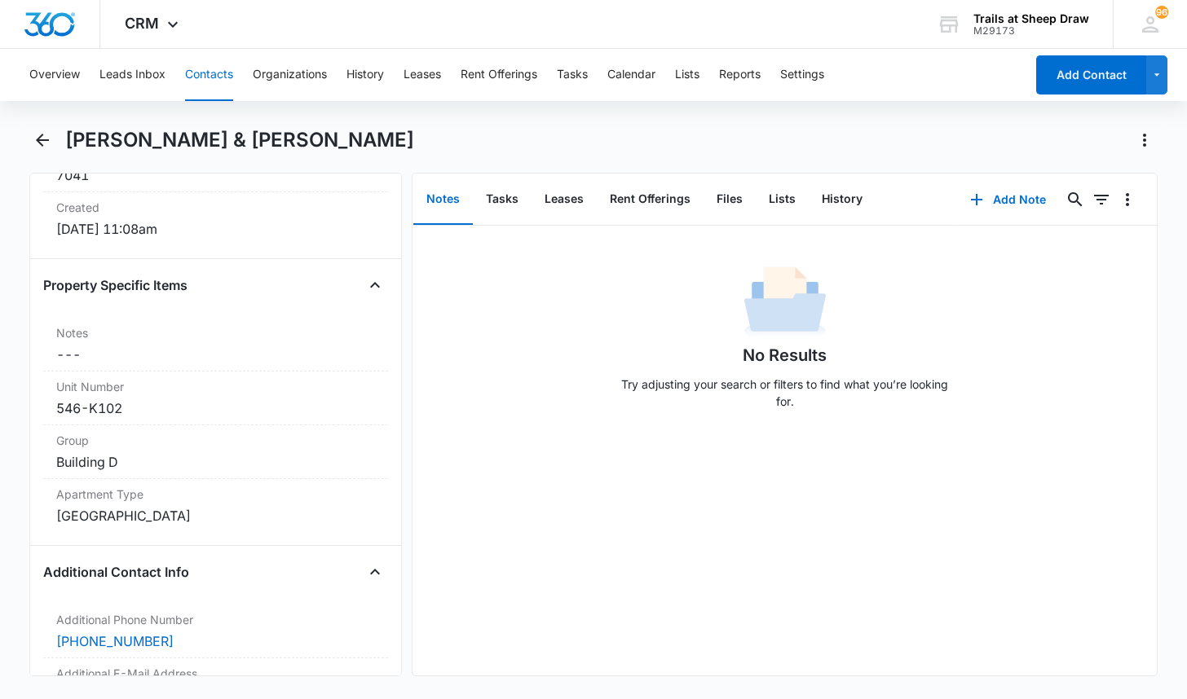
click at [216, 72] on button "Contacts" at bounding box center [209, 75] width 48 height 52
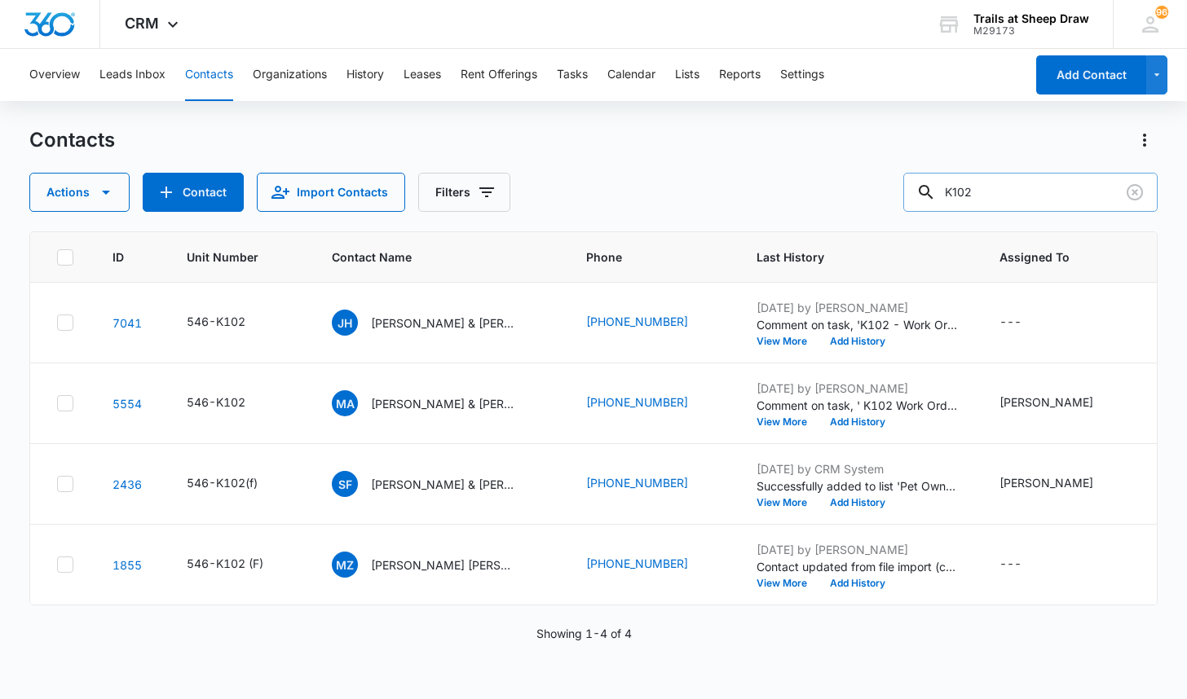
click at [1017, 195] on input "K102" at bounding box center [1030, 192] width 254 height 39
type input "P208"
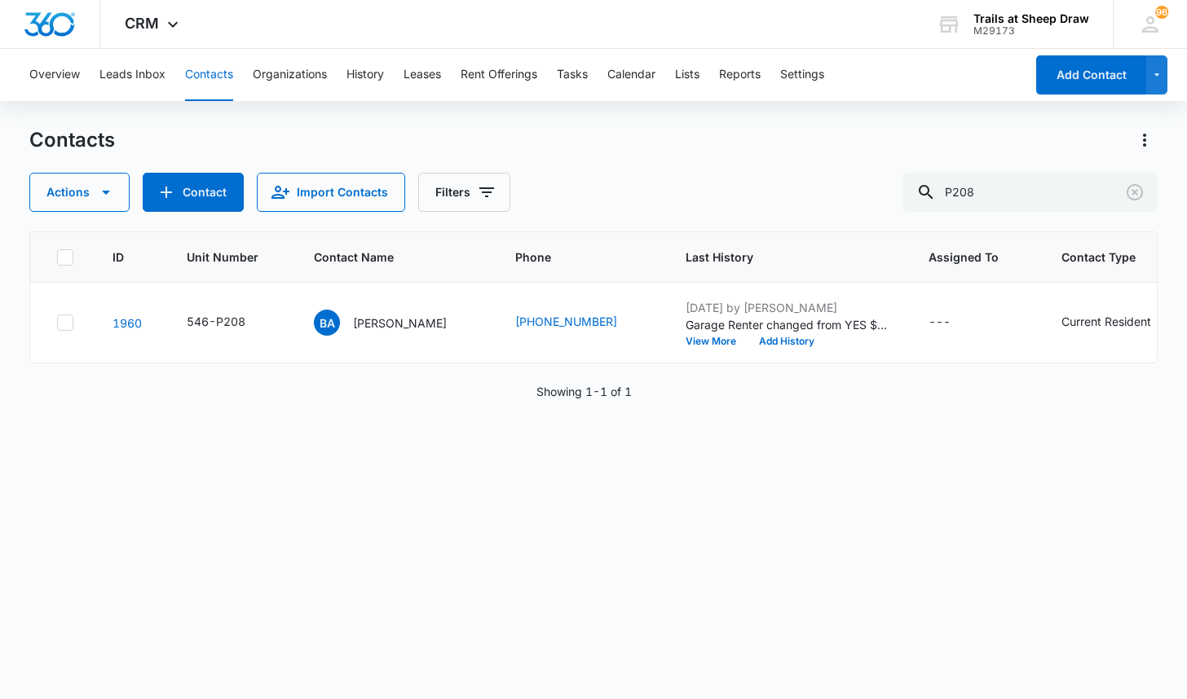
click at [315, 445] on div "ID Unit Number Contact Name Phone Last History Assigned To Contact Type Contact…" at bounding box center [592, 454] width 1127 height 447
click at [391, 315] on p "[PERSON_NAME]" at bounding box center [400, 323] width 94 height 17
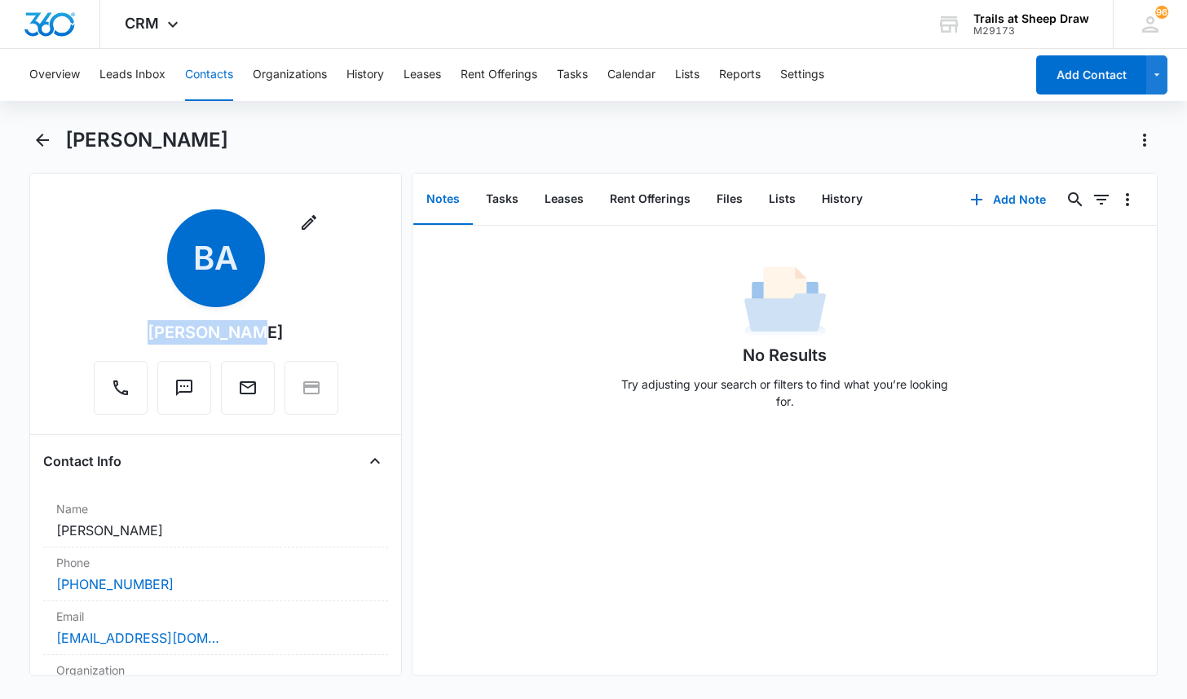
drag, startPoint x: 148, startPoint y: 331, endPoint x: 265, endPoint y: 333, distance: 117.4
click at [265, 333] on div "Remove BA [PERSON_NAME]" at bounding box center [216, 311] width 244 height 205
copy div "[PERSON_NAME]"
click at [214, 74] on button "Contacts" at bounding box center [209, 75] width 48 height 52
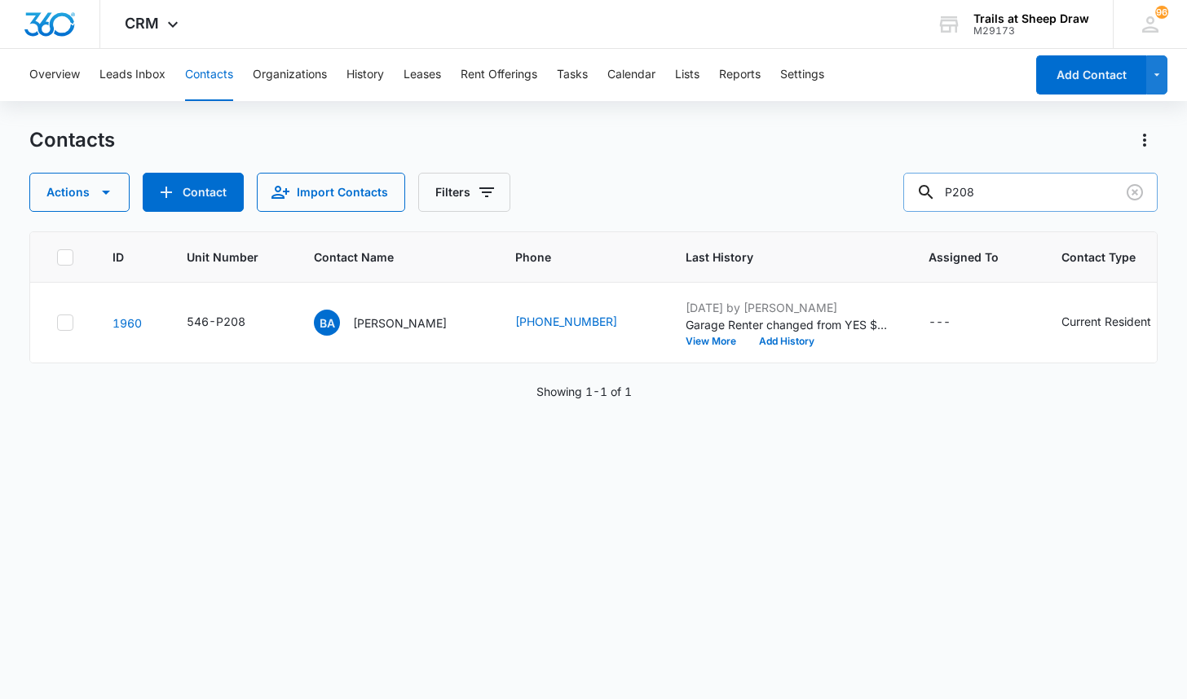
click at [1015, 209] on input "P208" at bounding box center [1030, 192] width 254 height 39
type input "H103"
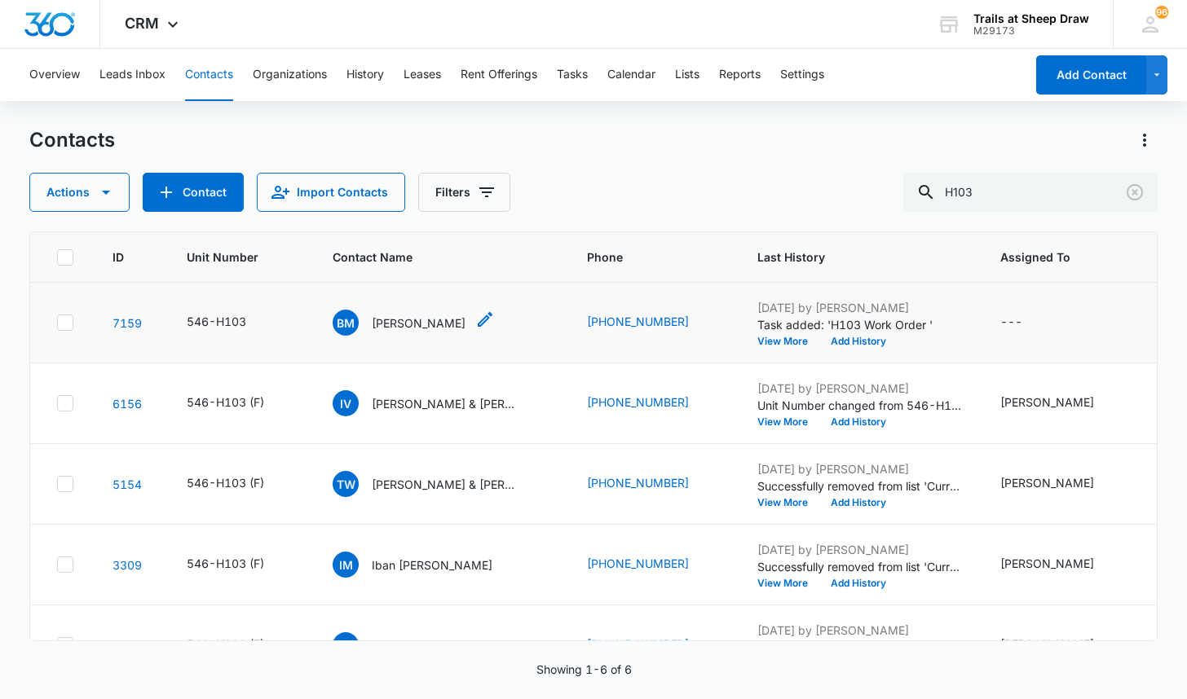
click at [437, 320] on p "[PERSON_NAME]" at bounding box center [419, 323] width 94 height 17
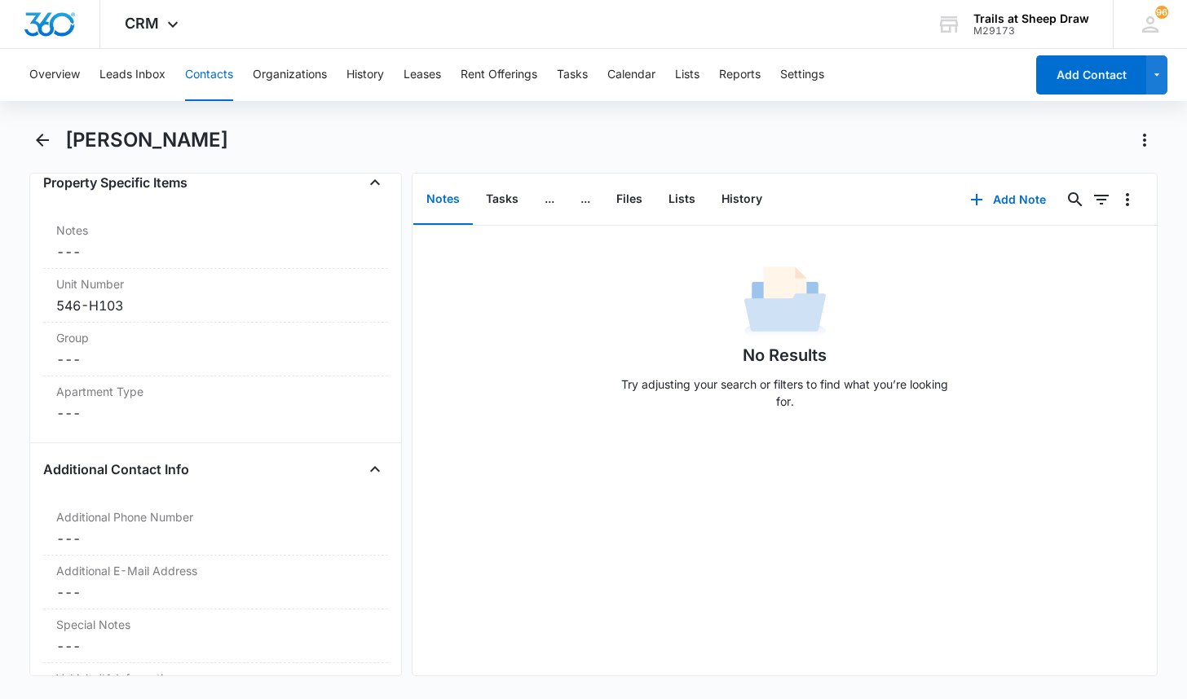
scroll to position [1222, 0]
click at [26, 278] on main "[PERSON_NAME] Remove BM [PERSON_NAME] Contact Info Name Cancel Save Changes [PE…" at bounding box center [593, 411] width 1187 height 569
click at [108, 421] on div "Apartment Type Cancel Save Changes ---" at bounding box center [215, 399] width 345 height 53
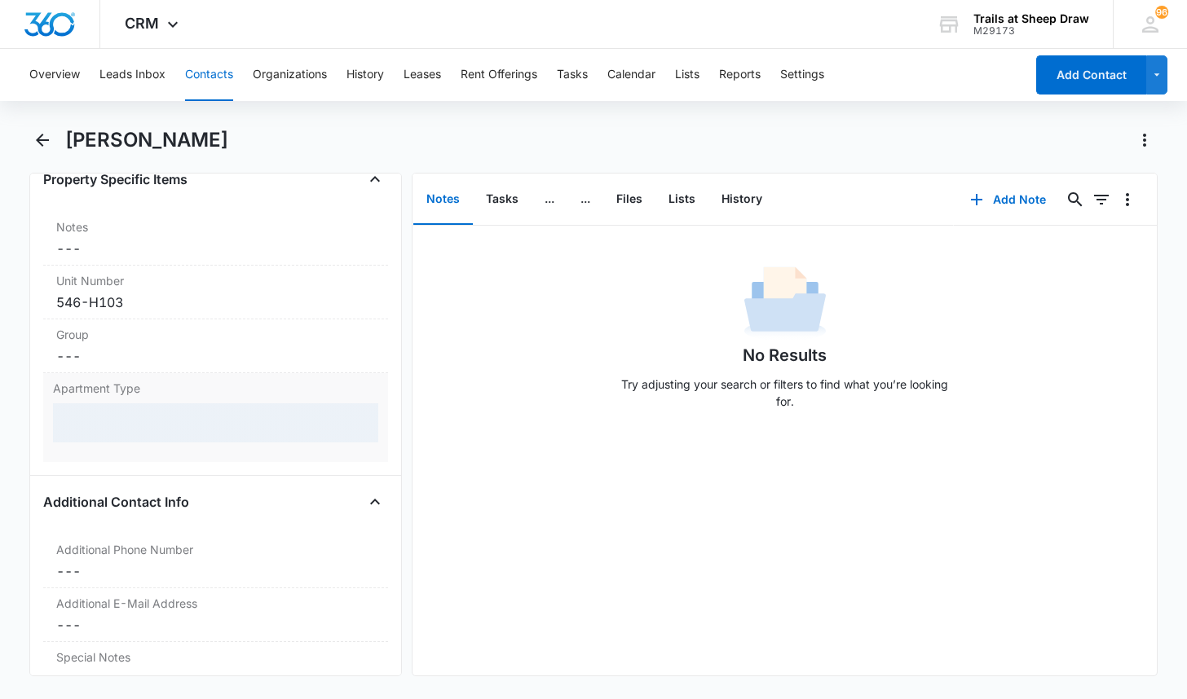
click at [108, 420] on div at bounding box center [215, 422] width 325 height 39
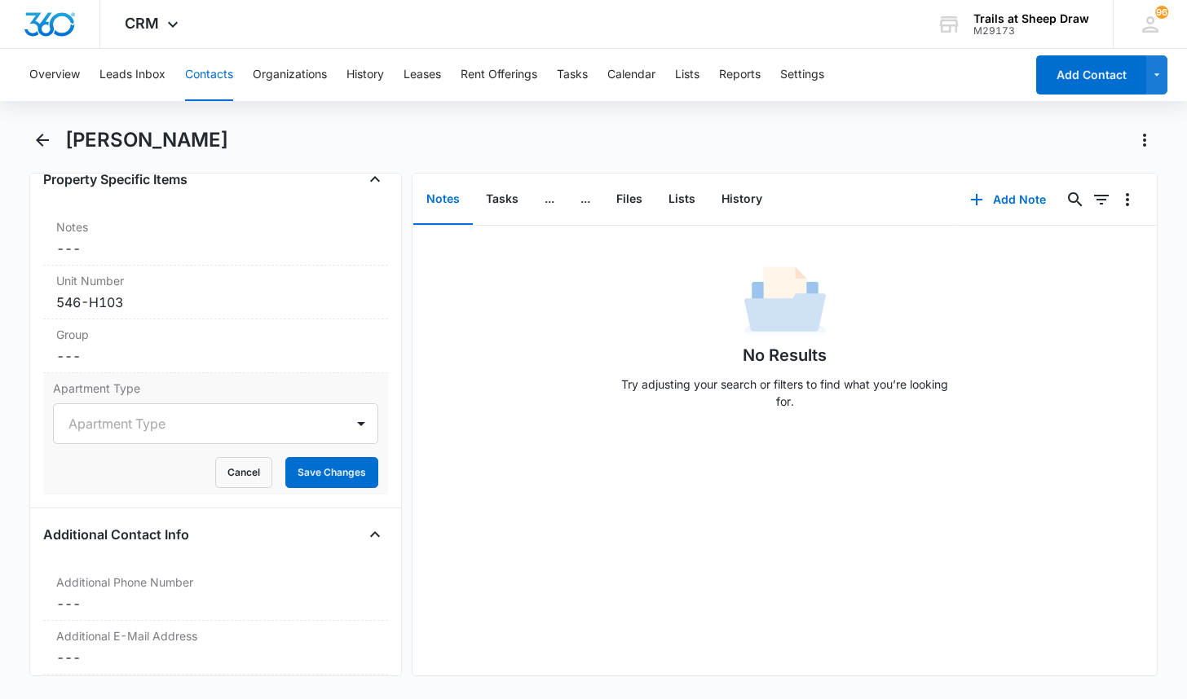
click at [124, 419] on div at bounding box center [195, 423] width 255 height 23
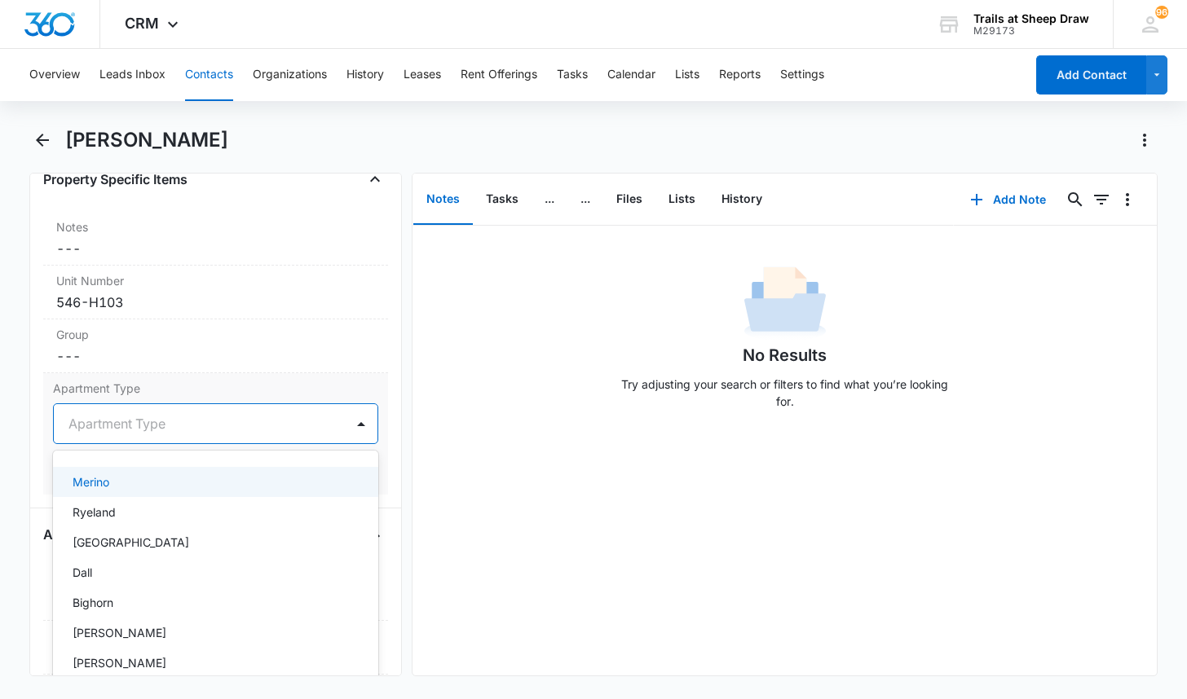
click at [134, 482] on div "Merino" at bounding box center [214, 482] width 283 height 17
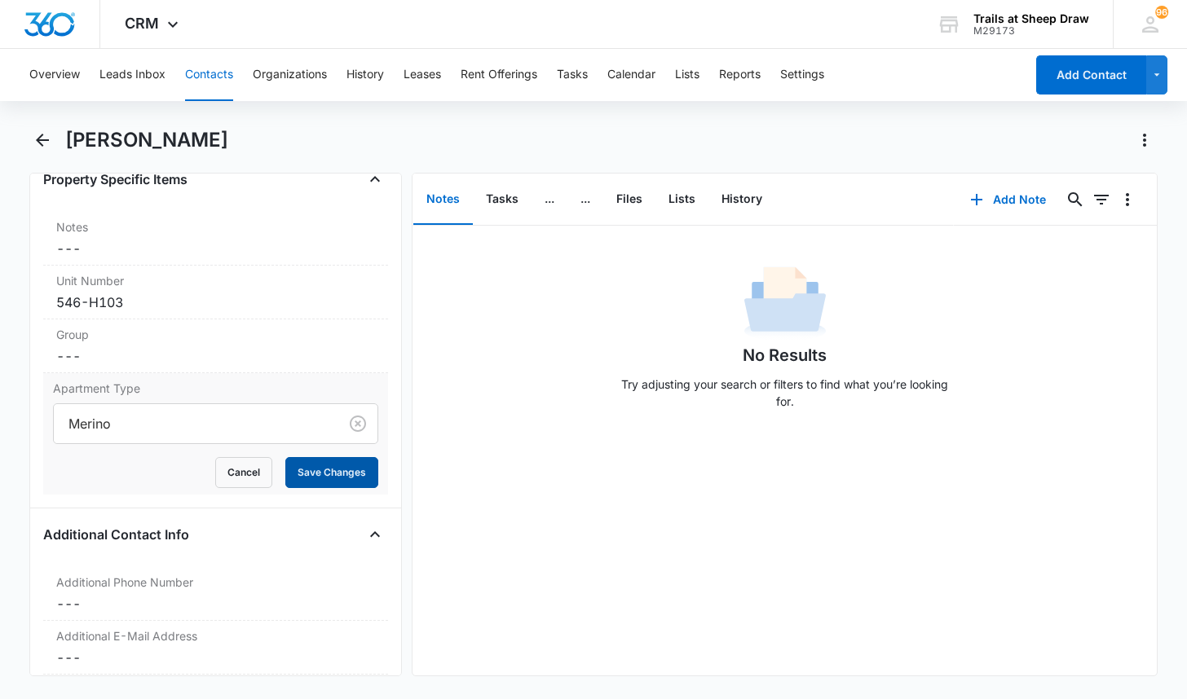
click at [328, 480] on button "Save Changes" at bounding box center [331, 472] width 93 height 31
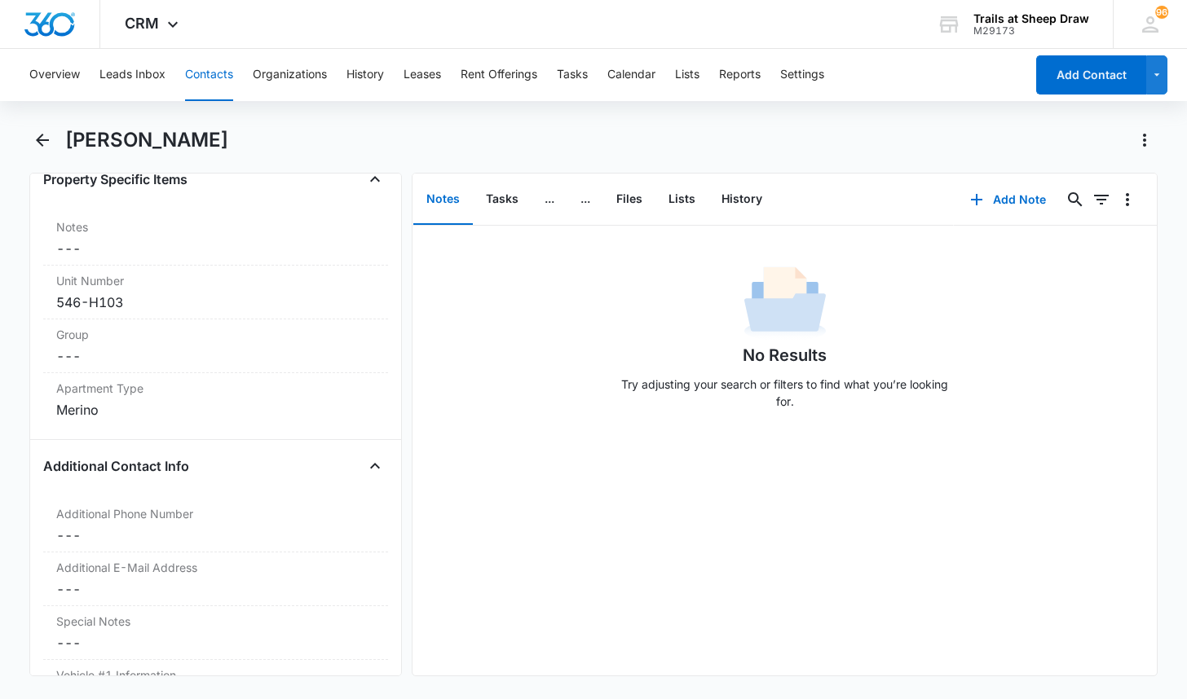
click at [25, 333] on main "[PERSON_NAME] Remove BM [PERSON_NAME] Contact Info Name Cancel Save Changes [PE…" at bounding box center [593, 411] width 1187 height 569
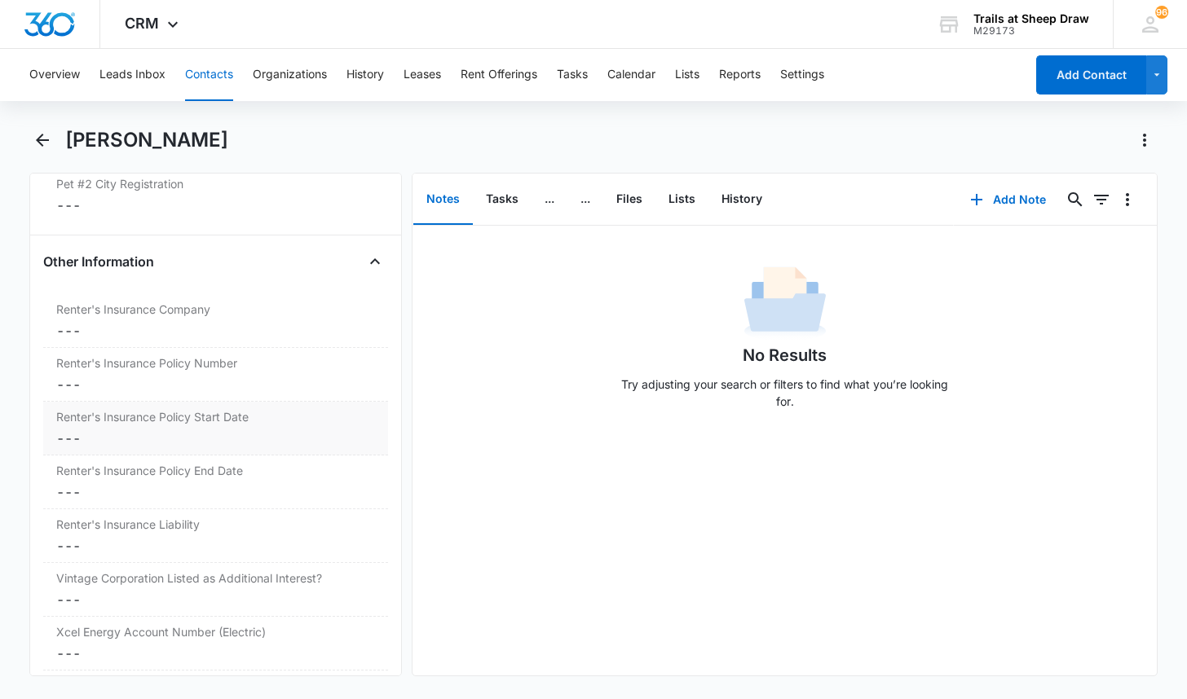
scroll to position [3504, 0]
click at [29, 304] on main "[PERSON_NAME] Remove BM [PERSON_NAME] Contact Info Name Cancel Save Changes [PE…" at bounding box center [593, 411] width 1187 height 569
click at [107, 328] on dd "Cancel Save Changes ---" at bounding box center [215, 334] width 319 height 20
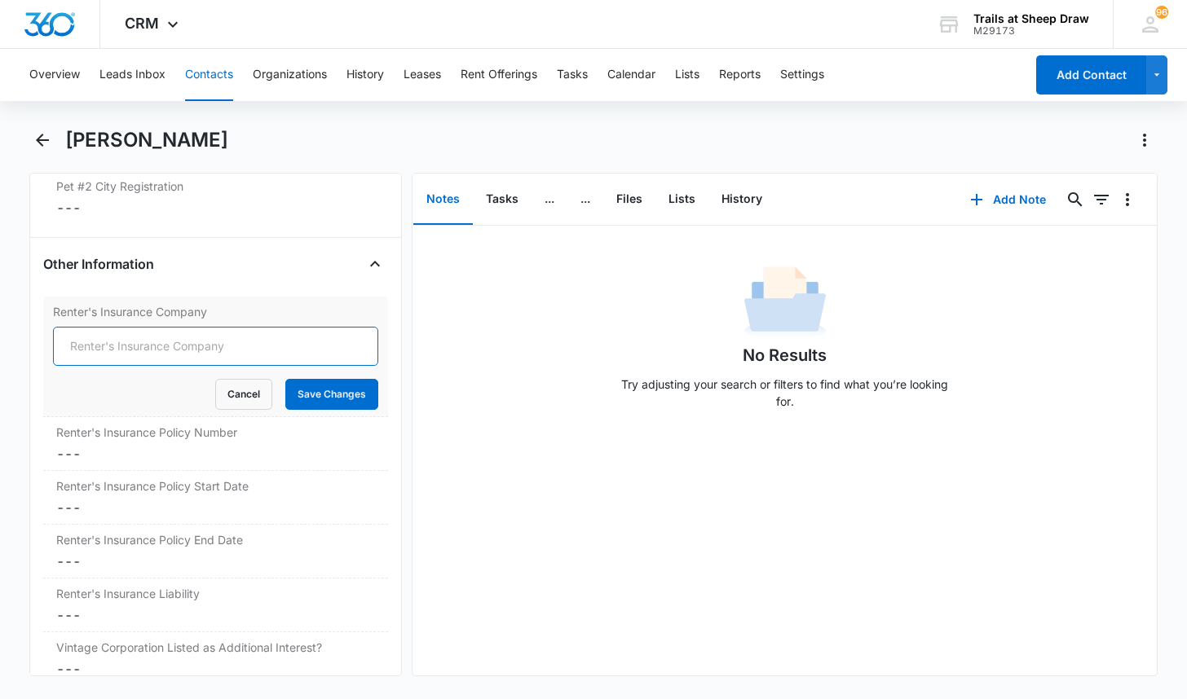
click at [115, 345] on input "Renter's Insurance Company" at bounding box center [215, 346] width 325 height 39
type input "Lemonade"
click at [324, 396] on button "Save Changes" at bounding box center [331, 394] width 93 height 31
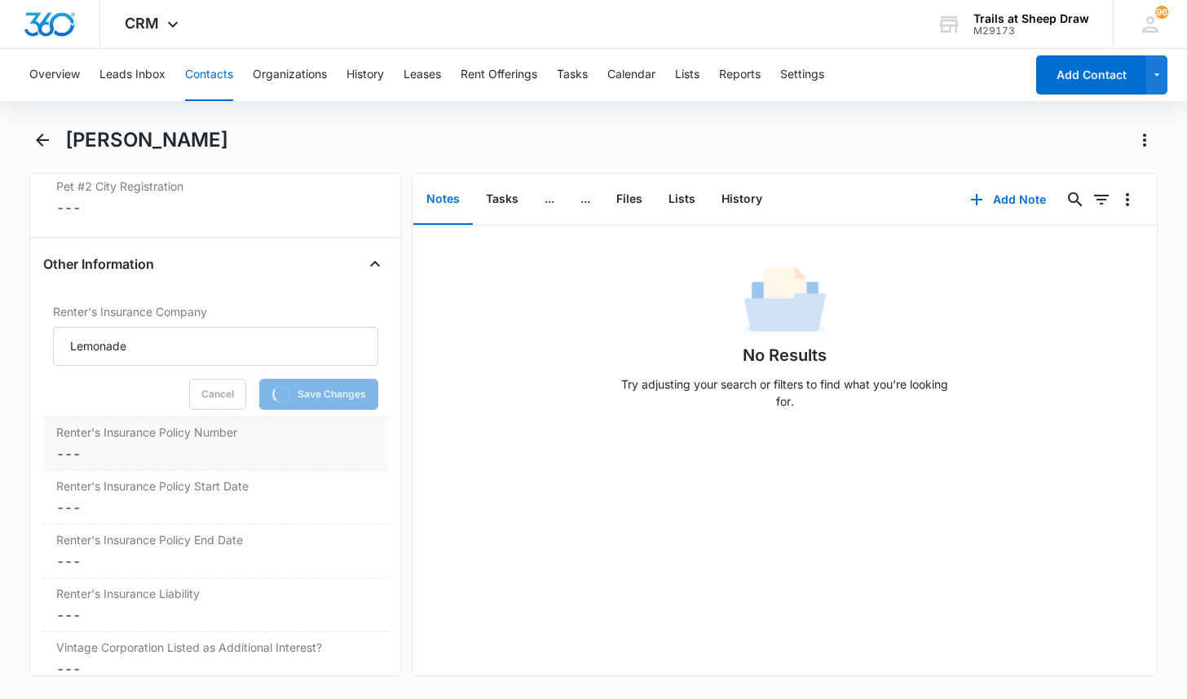
click at [167, 443] on div "Renter's Insurance Policy Number Cancel Save Changes ---" at bounding box center [215, 444] width 345 height 54
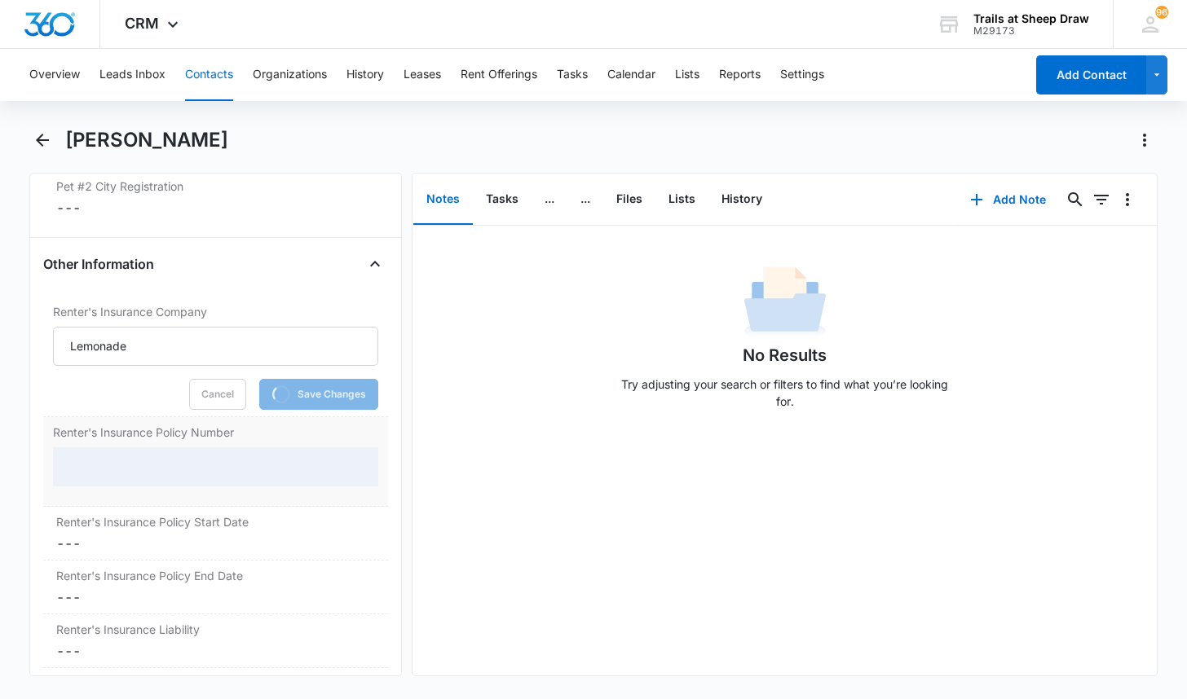
click at [140, 455] on div at bounding box center [215, 466] width 325 height 39
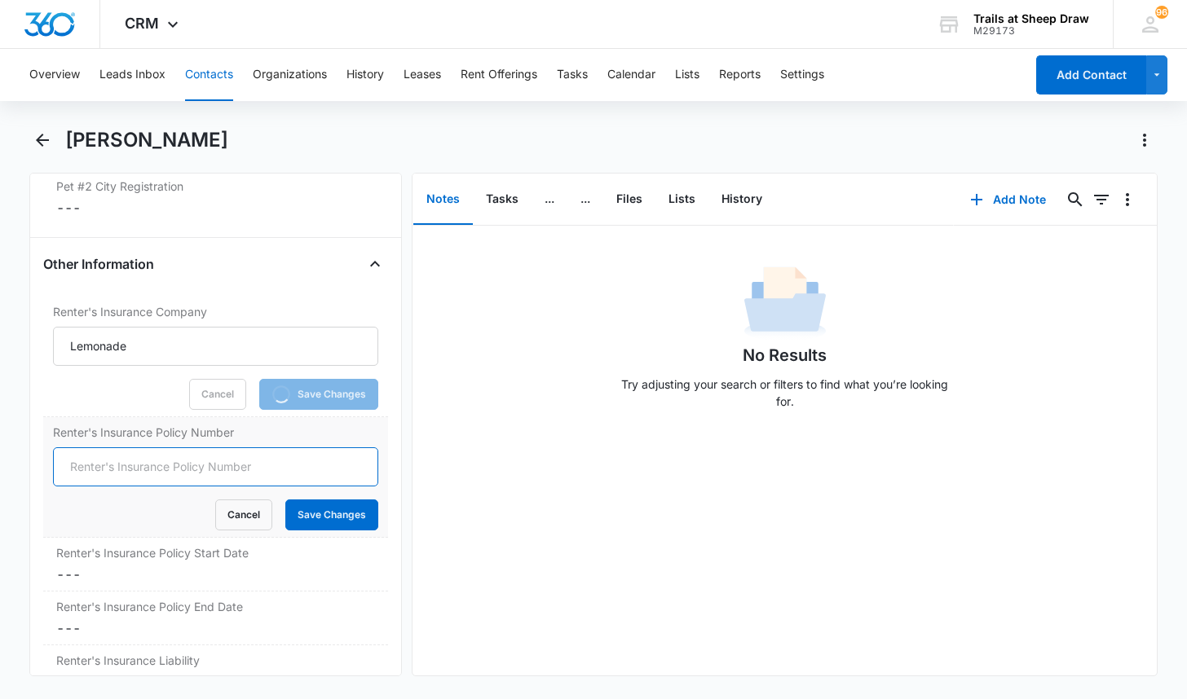
click at [143, 465] on input "Renter's Insurance Policy Number" at bounding box center [215, 466] width 325 height 39
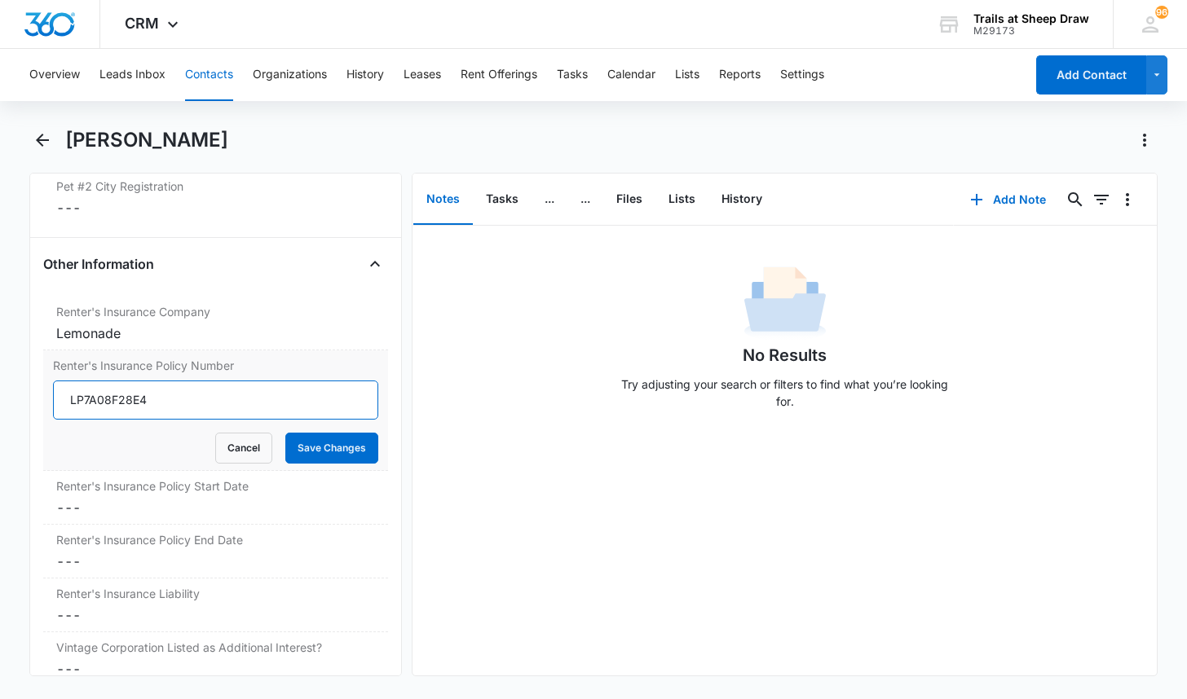
type input "LP7A08F28E4"
click at [285, 433] on button "Save Changes" at bounding box center [331, 448] width 93 height 31
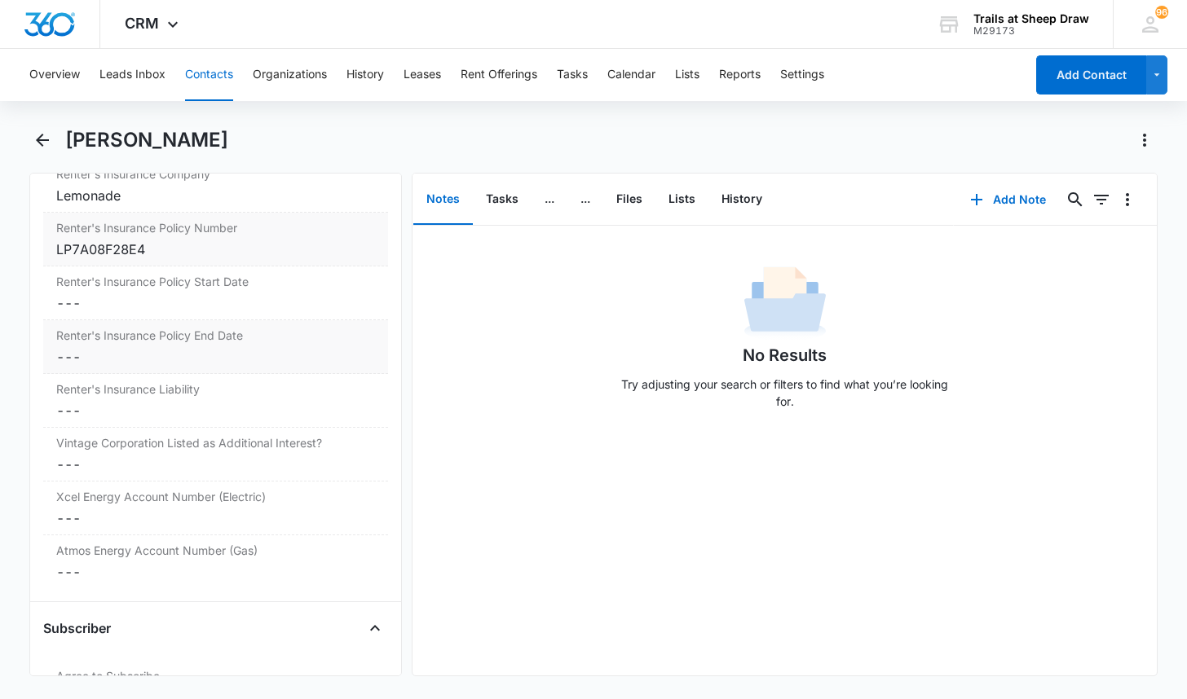
scroll to position [3667, 0]
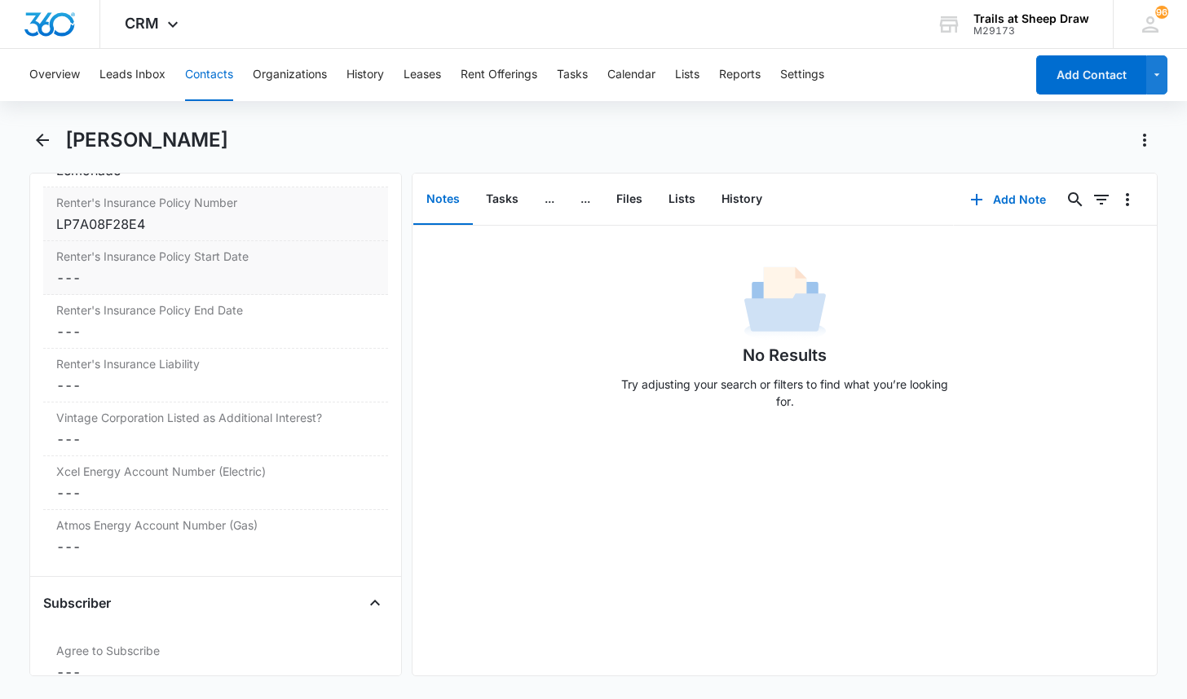
click at [111, 287] on dd "Cancel Save Changes ---" at bounding box center [215, 278] width 319 height 20
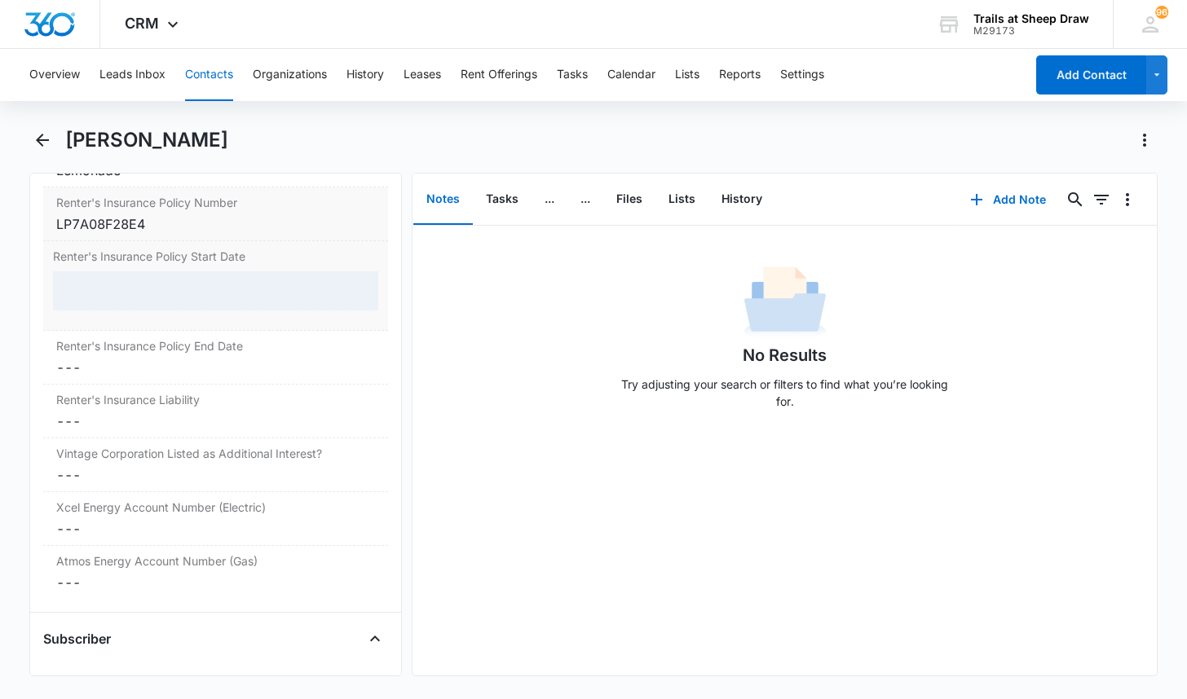
click at [111, 289] on div at bounding box center [215, 290] width 325 height 39
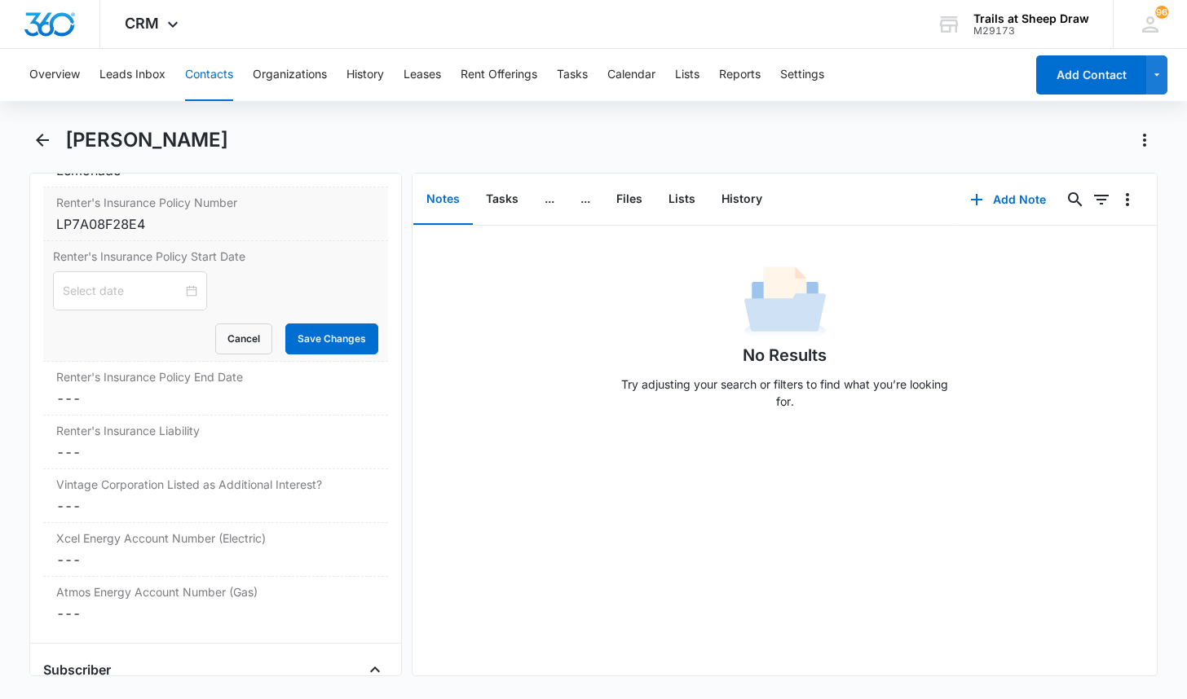
click at [111, 289] on input at bounding box center [123, 291] width 120 height 18
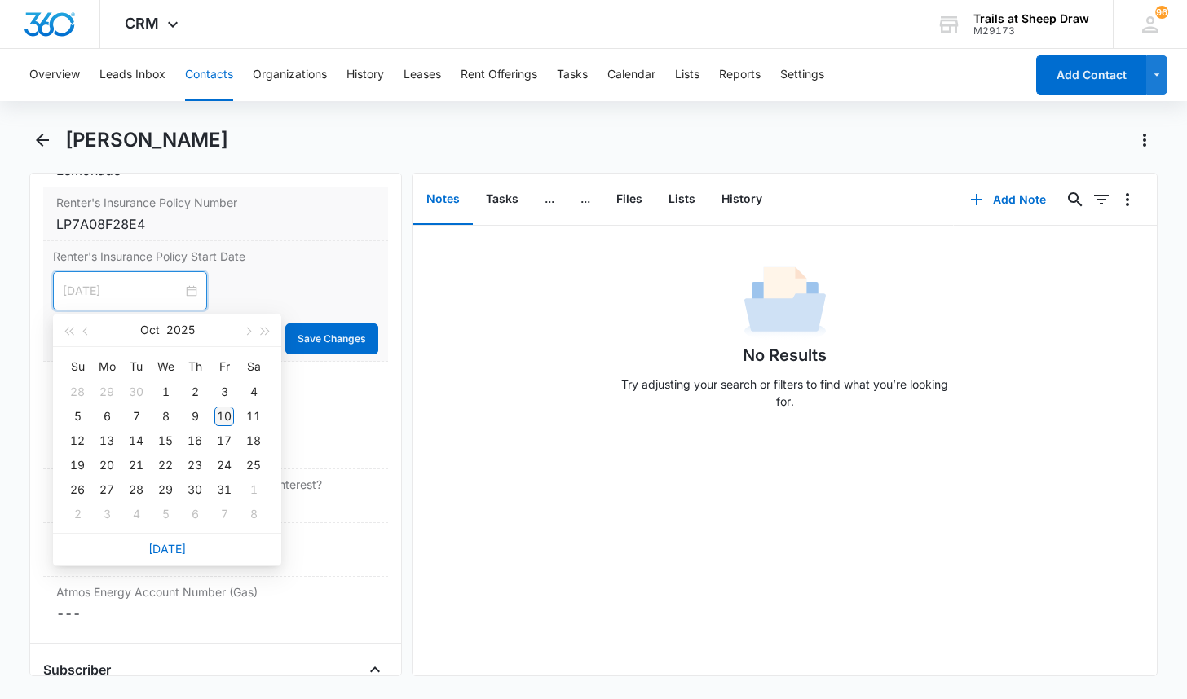
type input "[DATE]"
click at [225, 410] on div "10" at bounding box center [224, 417] width 20 height 20
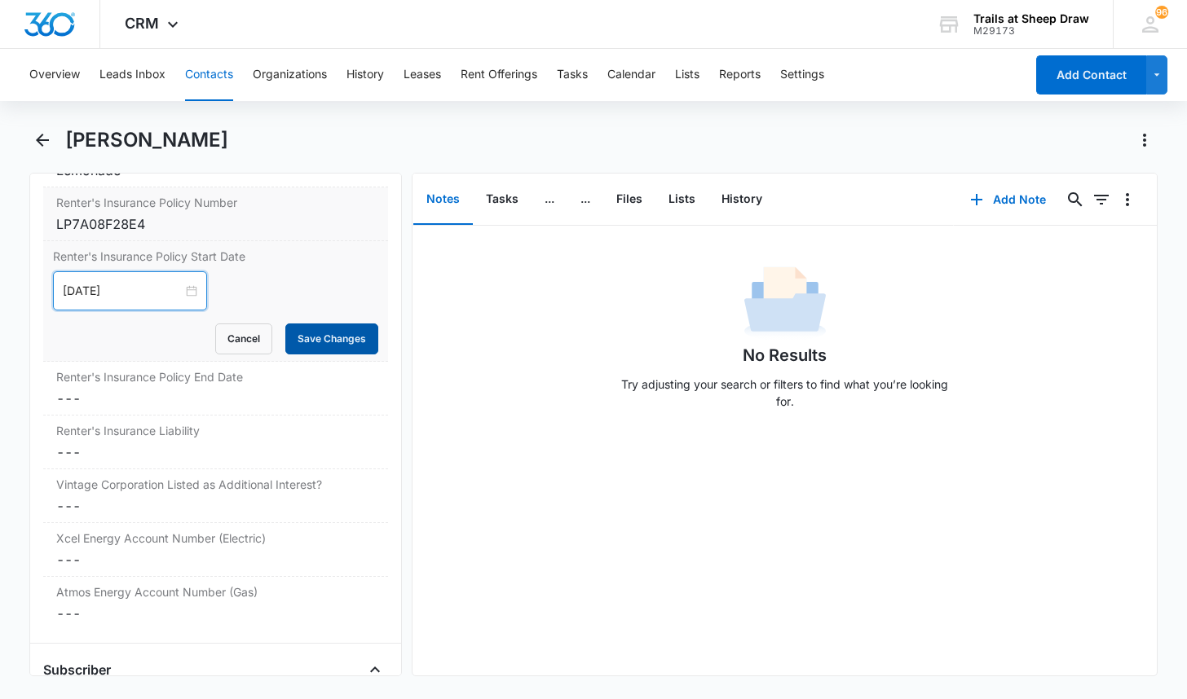
click at [309, 345] on button "Save Changes" at bounding box center [331, 339] width 93 height 31
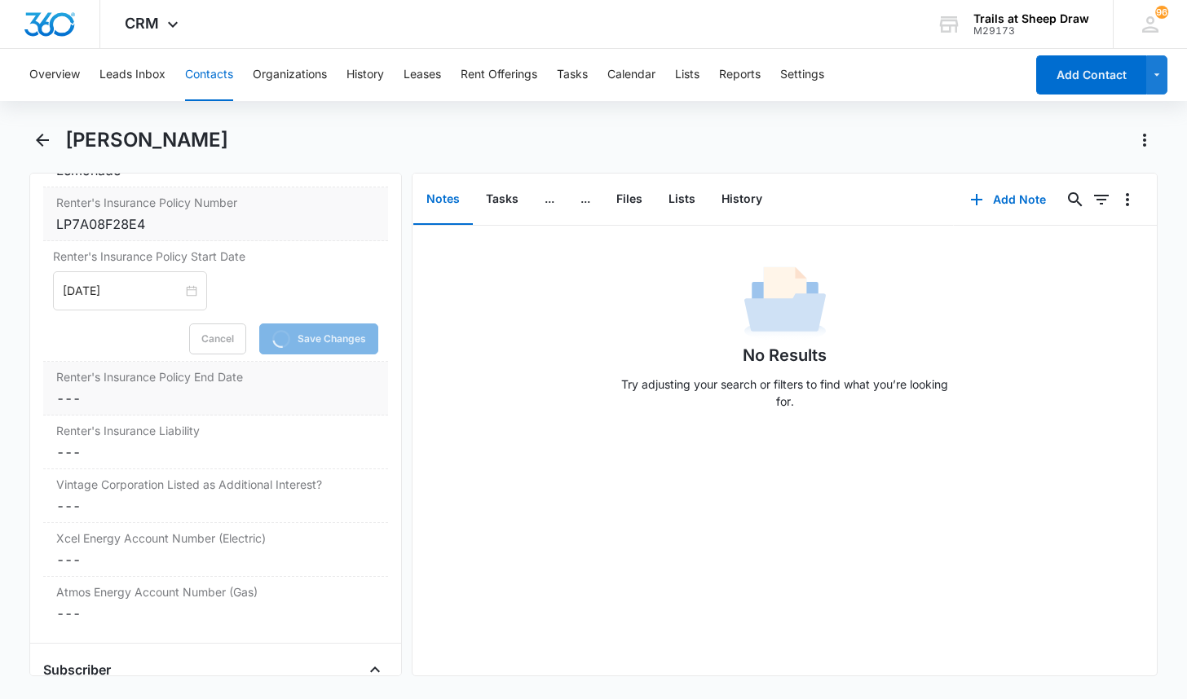
click at [143, 400] on dd "Cancel Save Changes ---" at bounding box center [215, 399] width 319 height 20
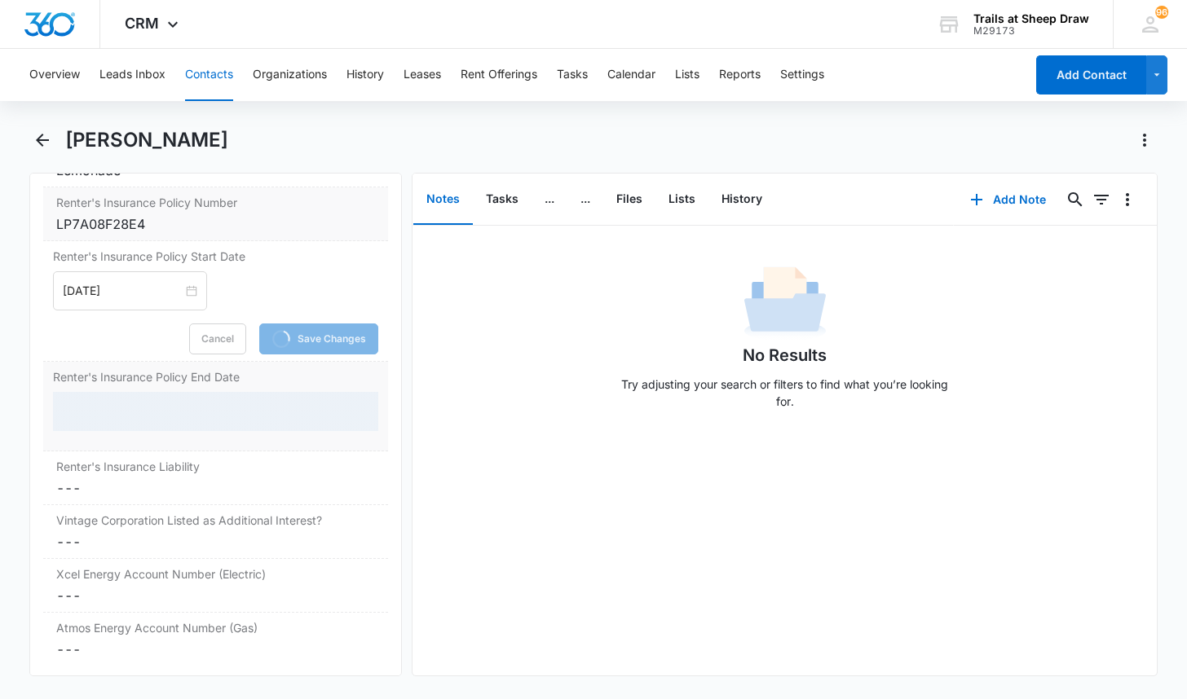
click at [119, 407] on div at bounding box center [215, 411] width 325 height 39
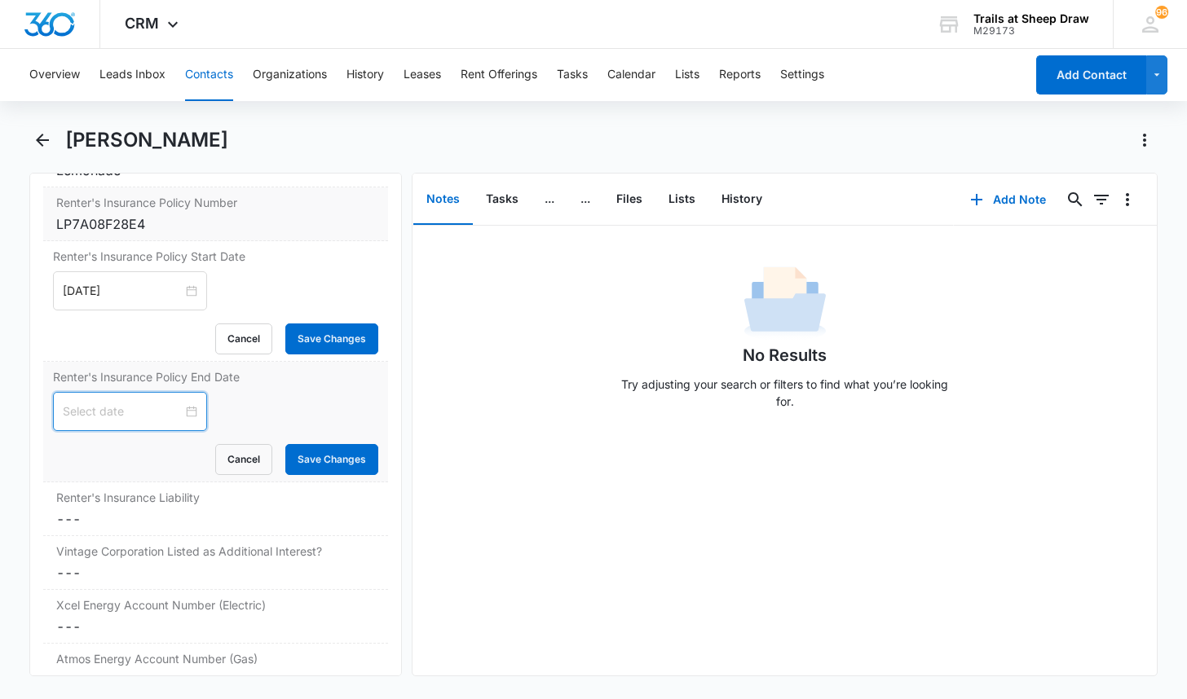
click at [128, 412] on input at bounding box center [123, 412] width 120 height 18
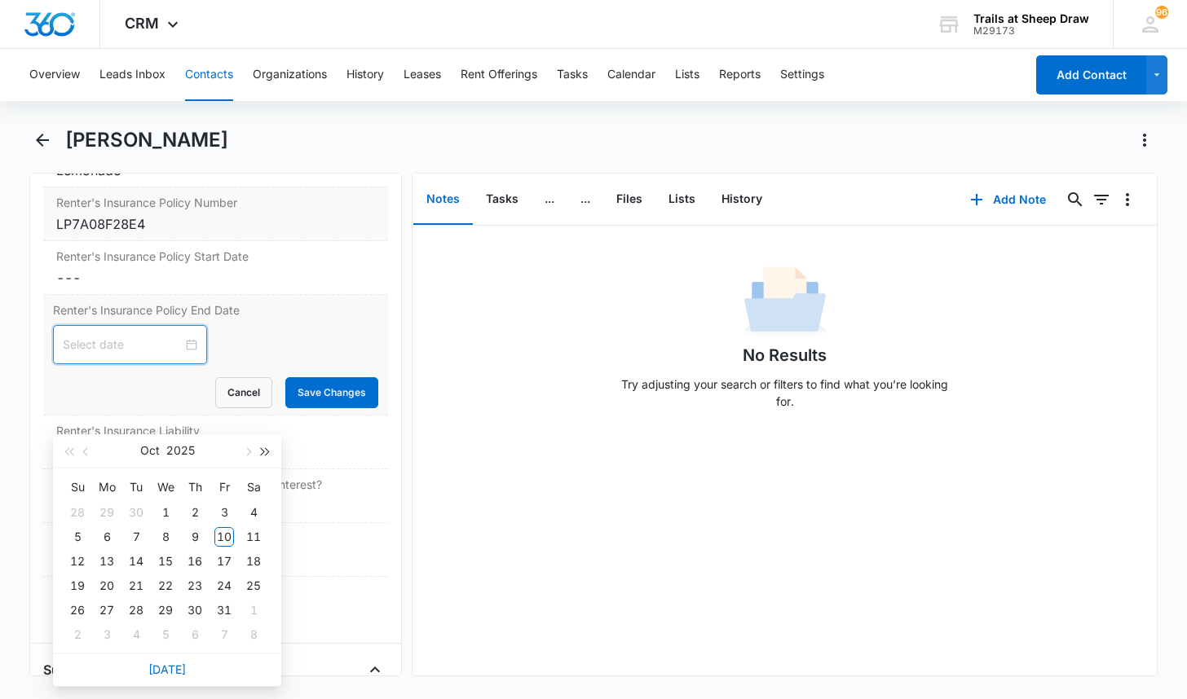
click at [269, 451] on button "button" at bounding box center [266, 450] width 18 height 33
type input "[DATE]"
click at [254, 535] on div "10" at bounding box center [254, 537] width 20 height 20
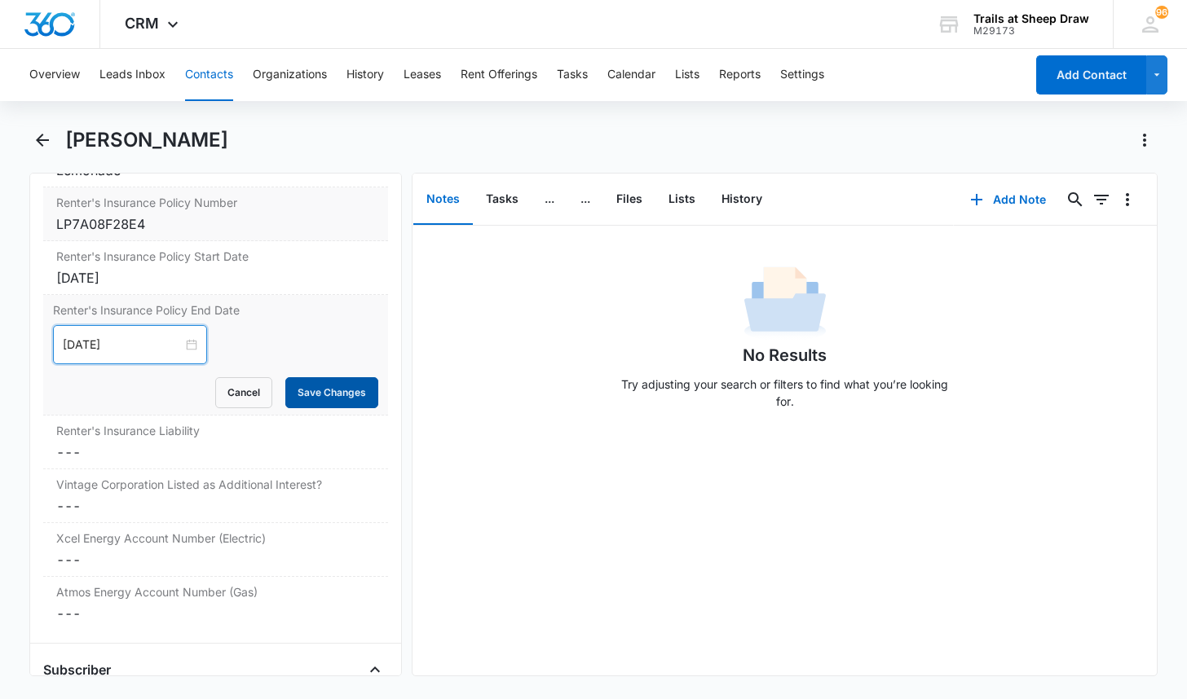
click at [317, 384] on button "Save Changes" at bounding box center [331, 392] width 93 height 31
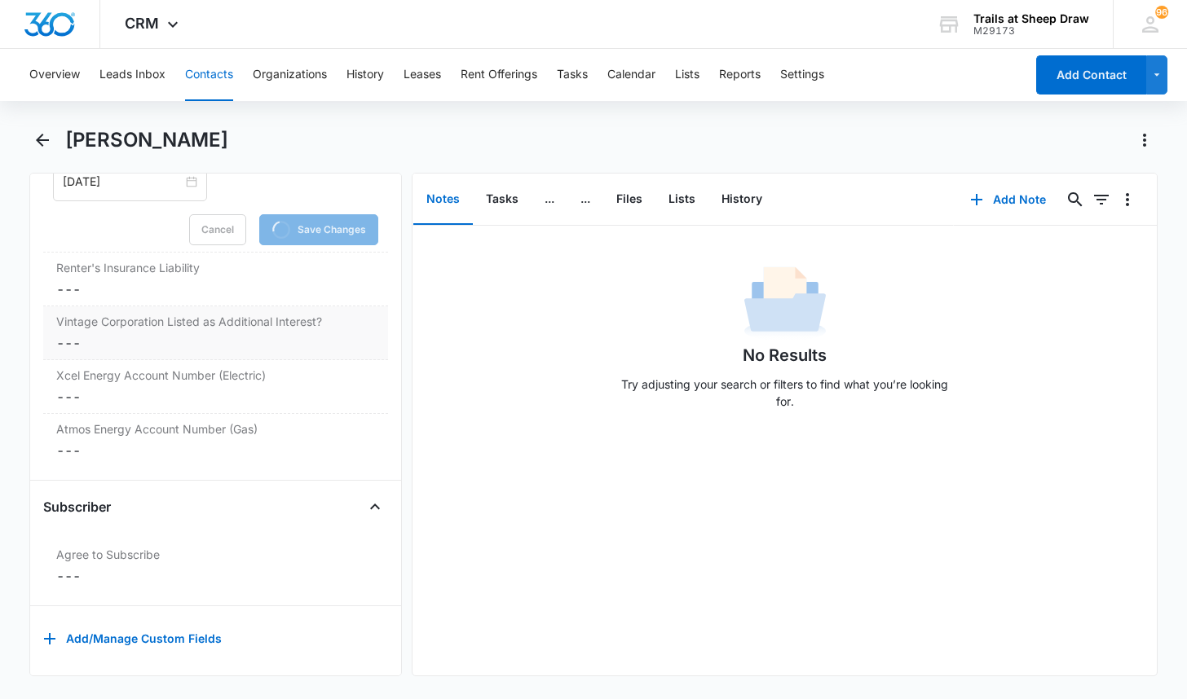
click at [158, 309] on div "Vintage Corporation Listed as Additional Interest? Cancel Save Changes ---" at bounding box center [215, 333] width 345 height 54
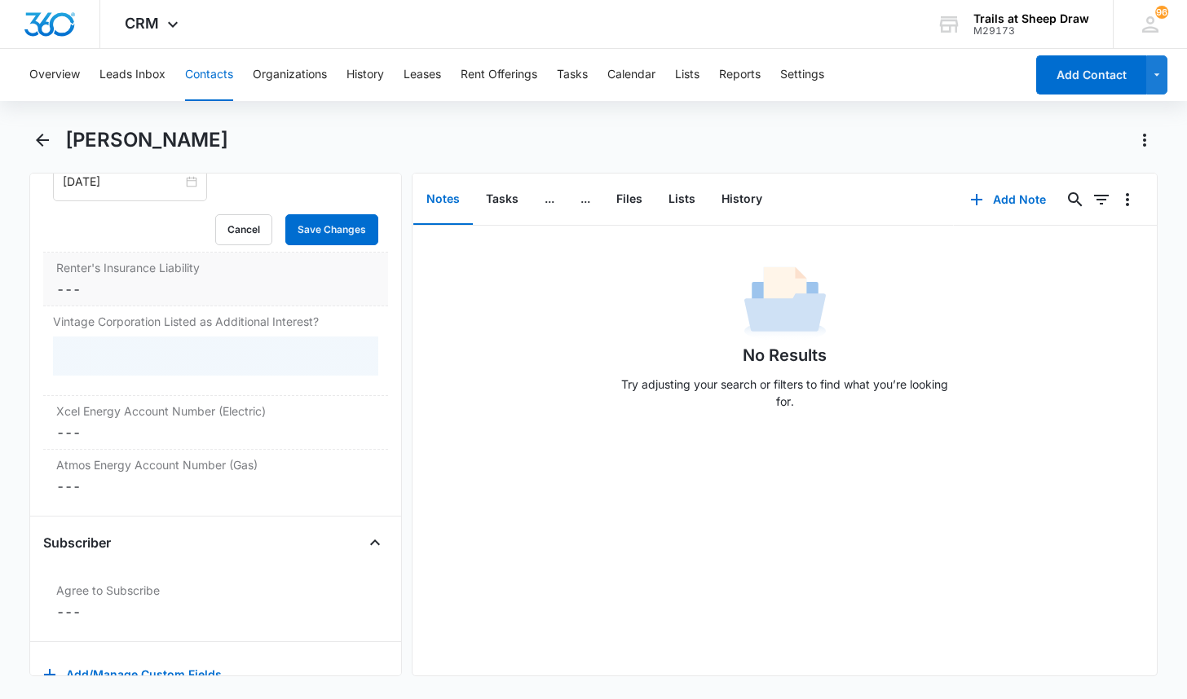
click at [156, 293] on dd "Cancel Save Changes ---" at bounding box center [215, 290] width 319 height 20
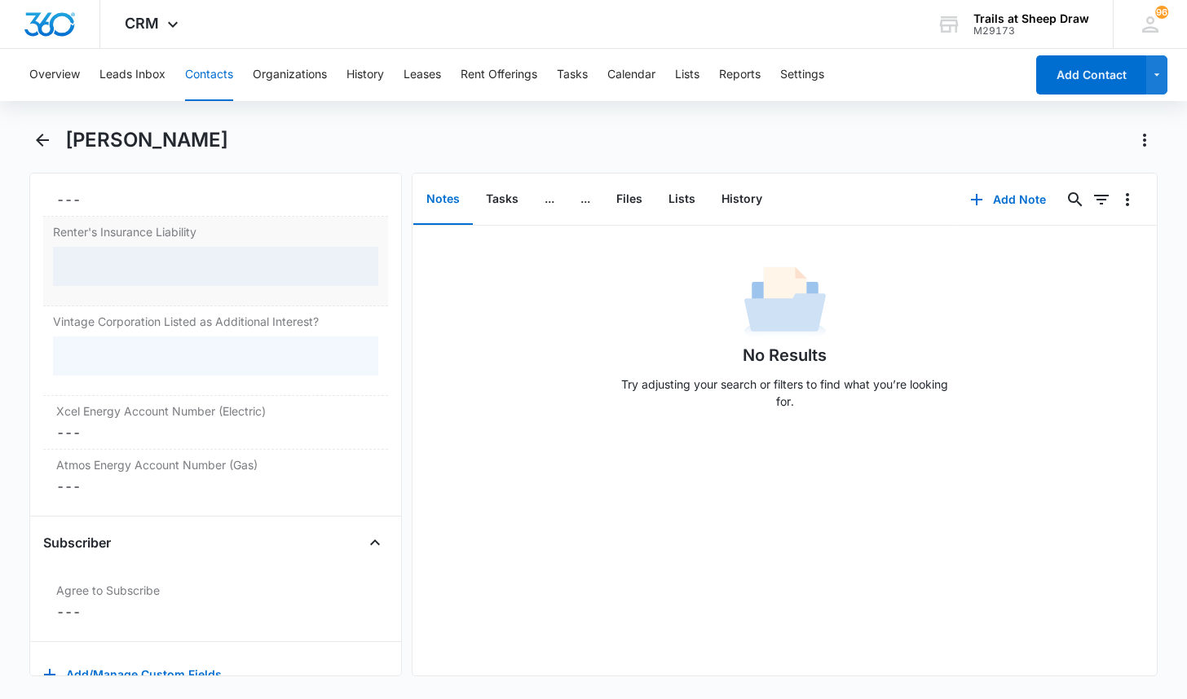
click at [156, 293] on dl "Renter's Insurance Company Cancel Save Changes Lemonade Renter's Insurance Poli…" at bounding box center [215, 237] width 345 height 532
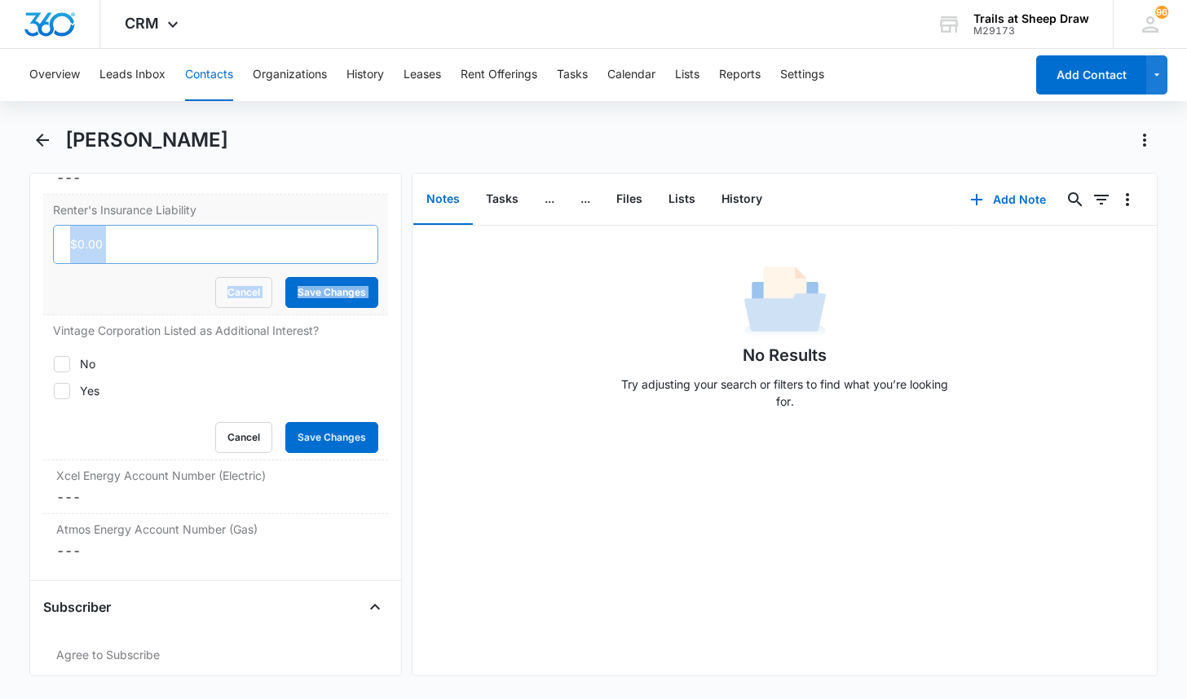
click at [132, 234] on input "Renter's Insurance Liability" at bounding box center [215, 244] width 325 height 39
type input "$300,000.00"
click at [285, 277] on button "Save Changes" at bounding box center [331, 292] width 93 height 31
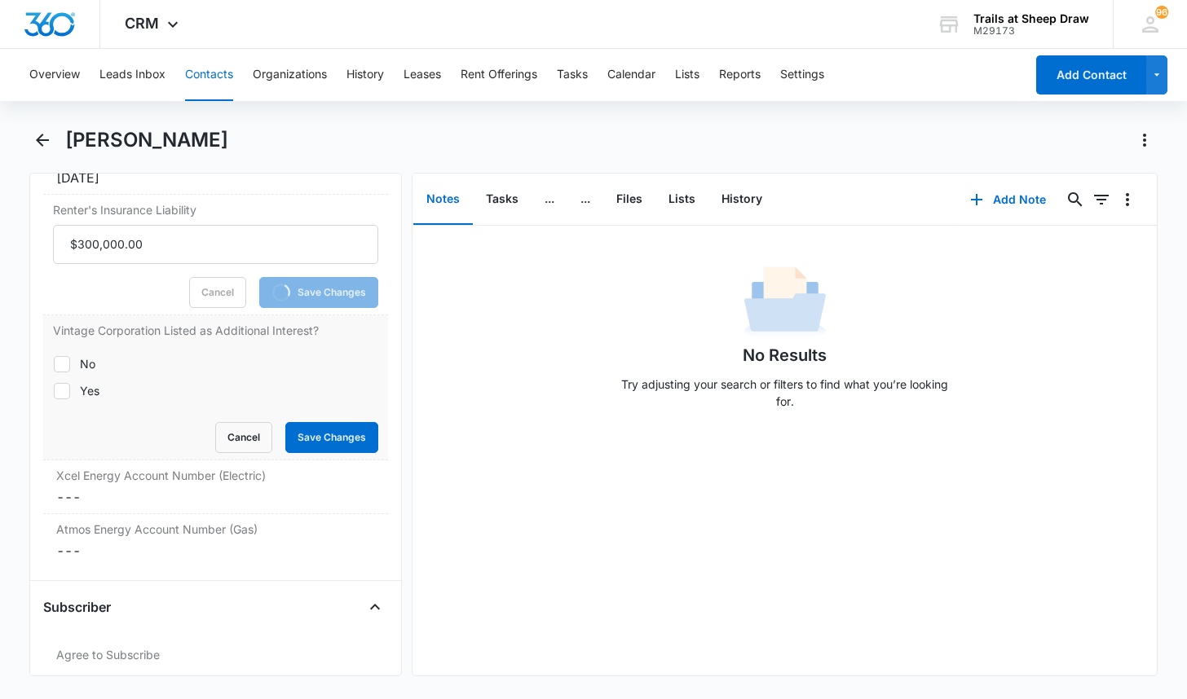
click at [59, 391] on icon at bounding box center [62, 390] width 10 height 7
click at [54, 391] on input "Yes" at bounding box center [53, 390] width 1 height 1
checkbox input "true"
click at [306, 435] on dl "Renter's Insurance Company Cancel Save Changes Lemonade Renter's Insurance Poli…" at bounding box center [215, 274] width 345 height 588
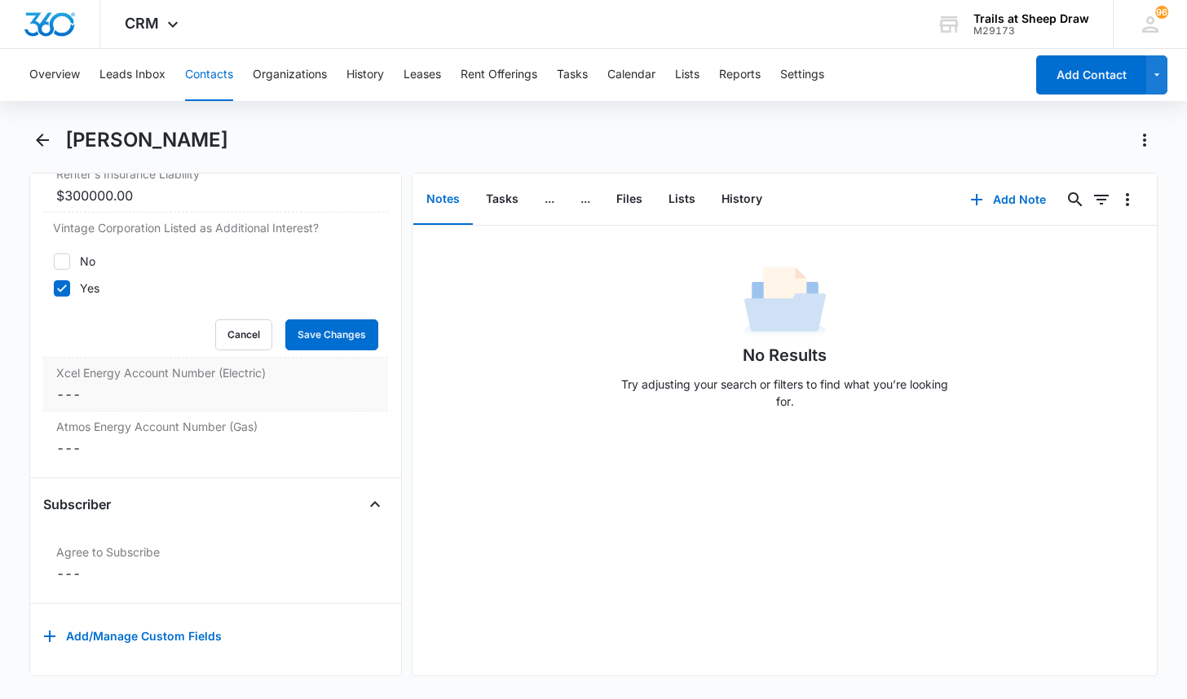
click at [139, 385] on dd "Cancel Save Changes ---" at bounding box center [215, 395] width 319 height 20
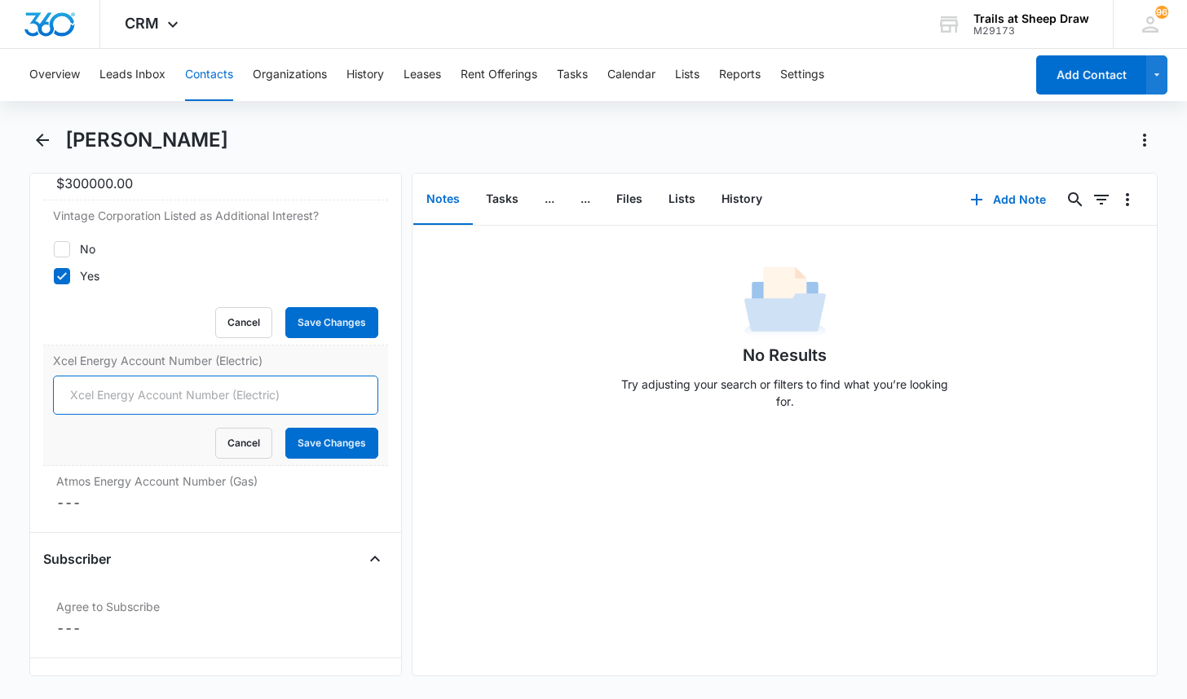
click at [131, 393] on input "Xcel Energy Account Number (Electric)" at bounding box center [215, 395] width 325 height 39
type input "53-6045574597-3"
click at [285, 428] on button "Save Changes" at bounding box center [331, 443] width 93 height 31
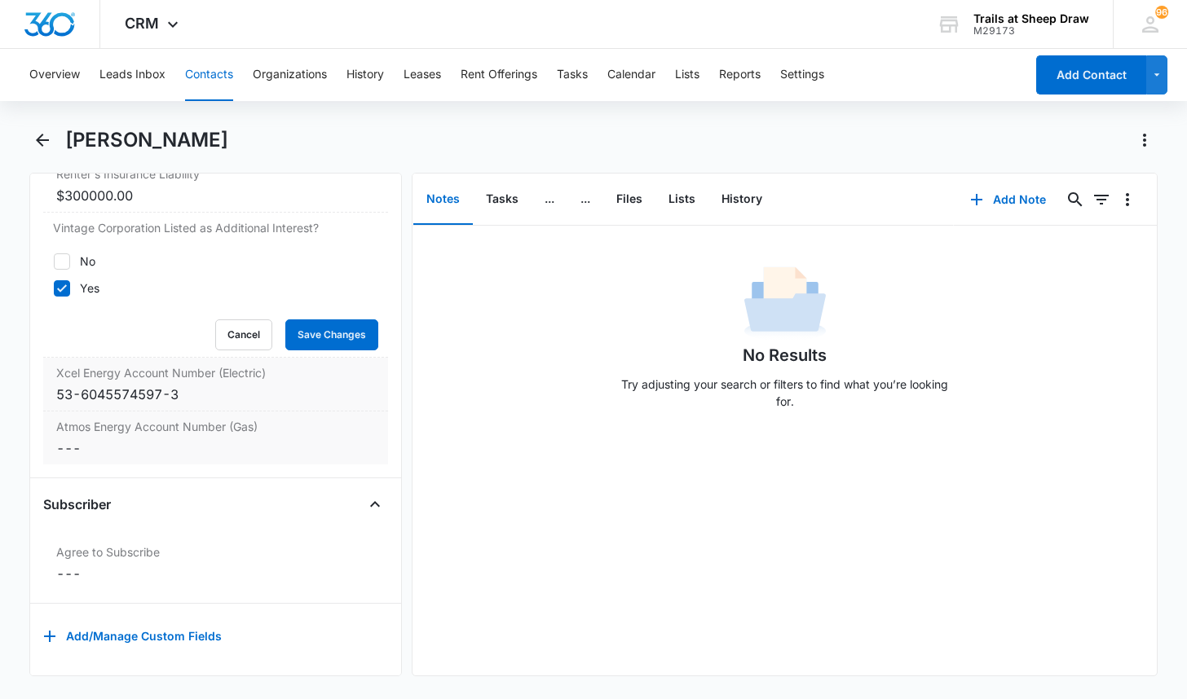
click at [105, 439] on dd "Cancel Save Changes ---" at bounding box center [215, 448] width 319 height 20
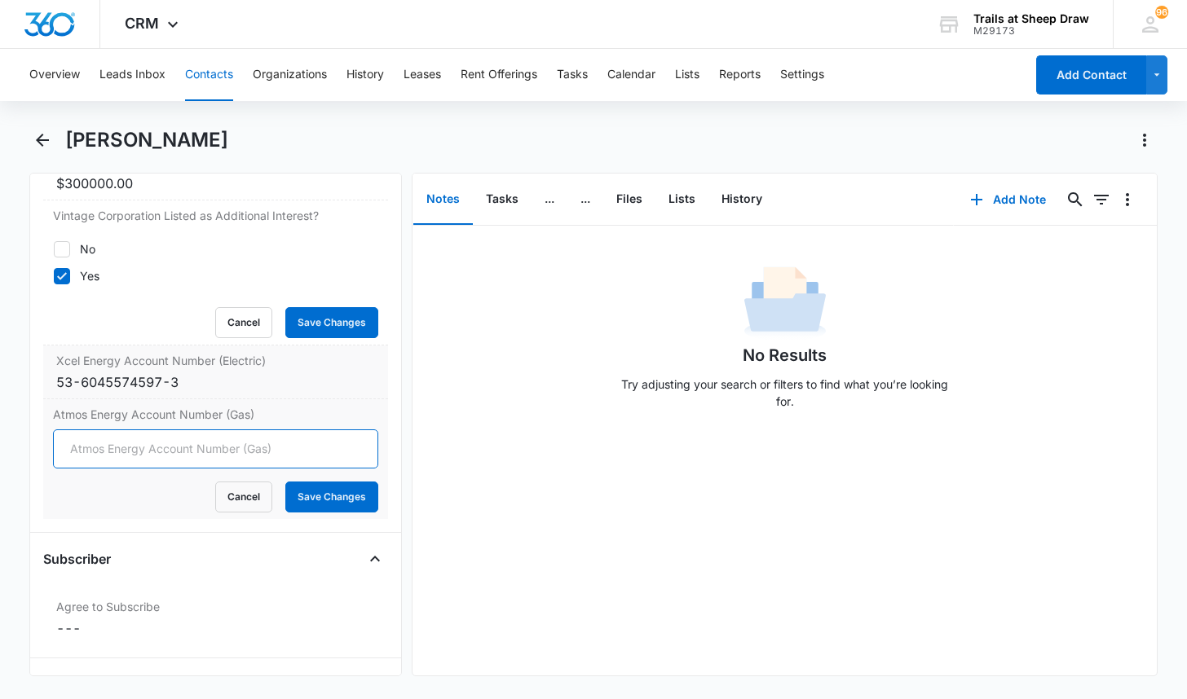
click at [115, 450] on input "Atmos Energy Account Number (Gas)" at bounding box center [215, 449] width 325 height 39
type input "3074416402"
click at [285, 482] on button "Save Changes" at bounding box center [331, 497] width 93 height 31
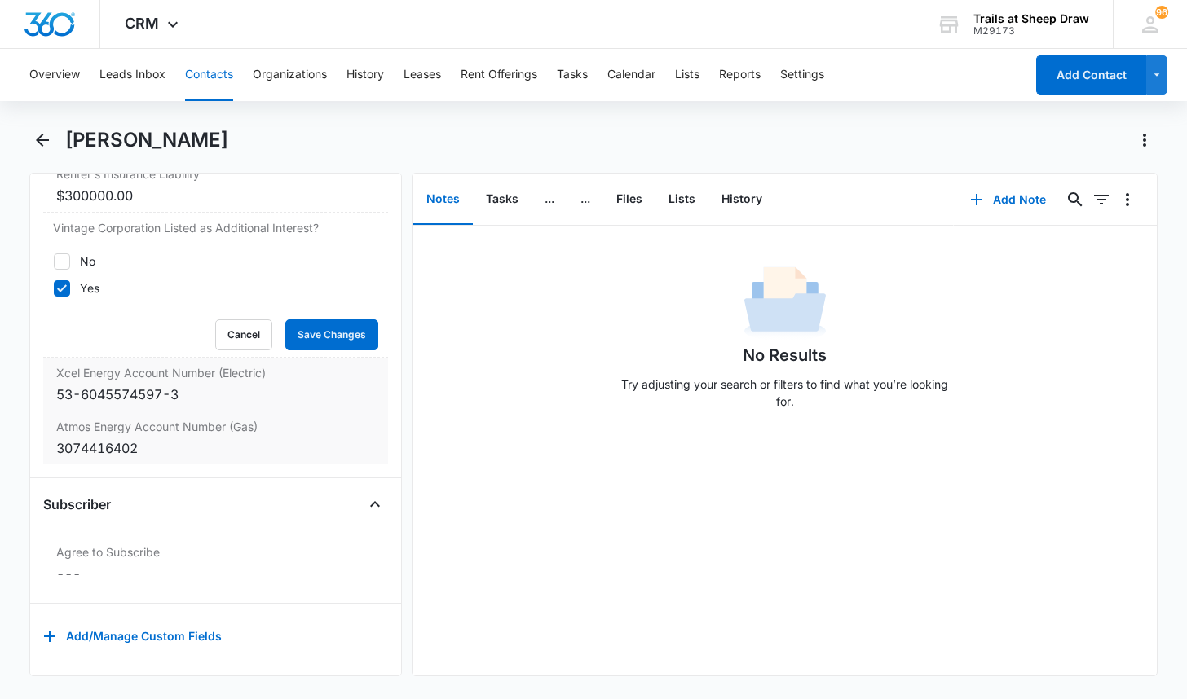
click at [29, 293] on div "Remove BM [PERSON_NAME] Contact Info Name Cancel Save Changes [PERSON_NAME] Pho…" at bounding box center [215, 425] width 372 height 504
click at [298, 319] on button "Save Changes" at bounding box center [331, 334] width 93 height 31
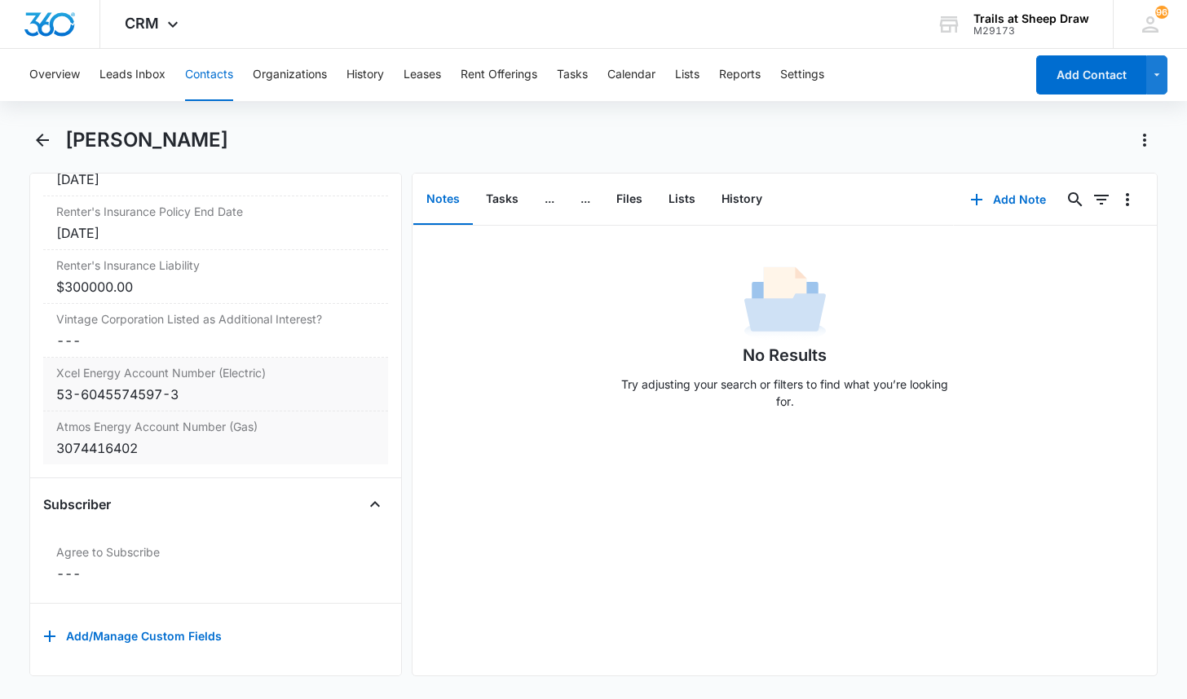
scroll to position [3778, 0]
drag, startPoint x: 198, startPoint y: 63, endPoint x: 207, endPoint y: 65, distance: 9.3
click at [199, 63] on button "Contacts" at bounding box center [209, 75] width 48 height 52
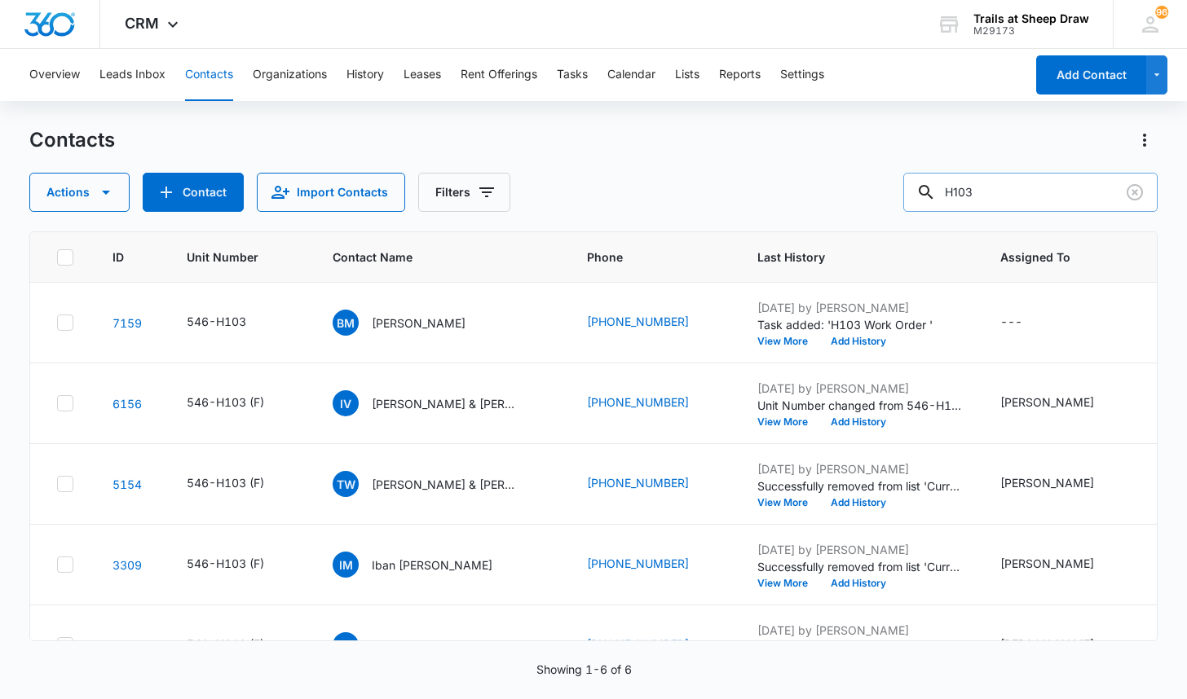
click at [972, 203] on input "H103" at bounding box center [1030, 192] width 254 height 39
type input "N207"
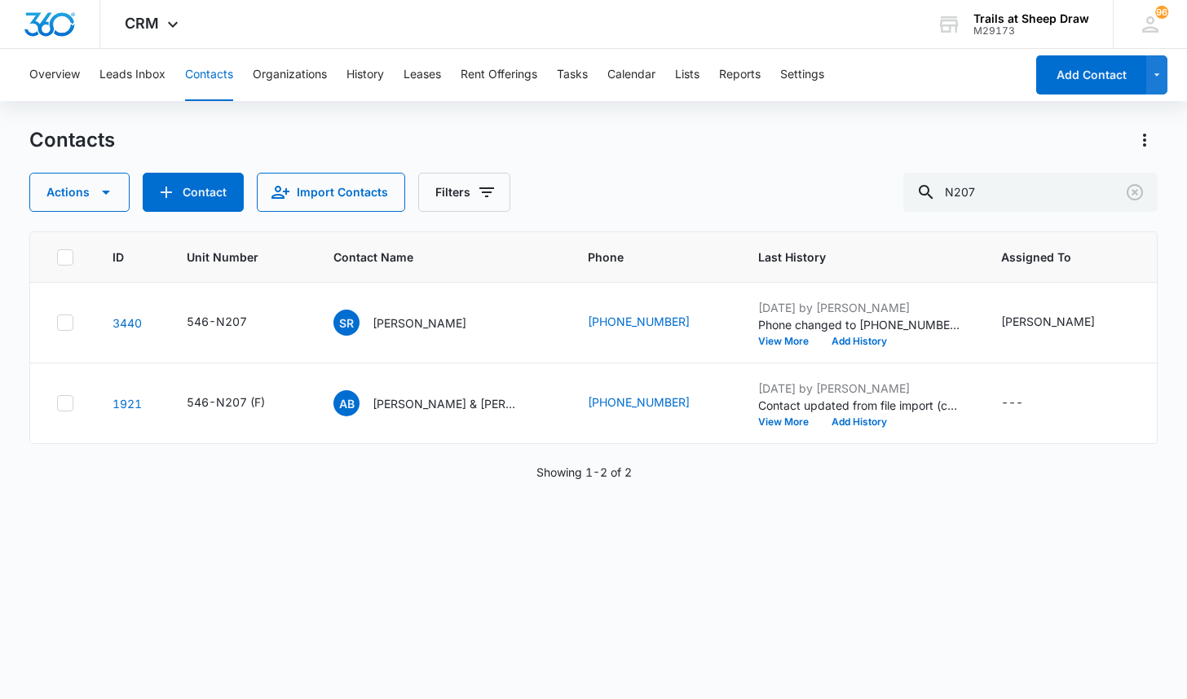
click at [74, 502] on div "ID Unit Number Contact Name Phone Last History Assigned To Contact Type Contact…" at bounding box center [592, 454] width 1127 height 447
click at [411, 333] on div "SR [PERSON_NAME]" at bounding box center [399, 323] width 133 height 26
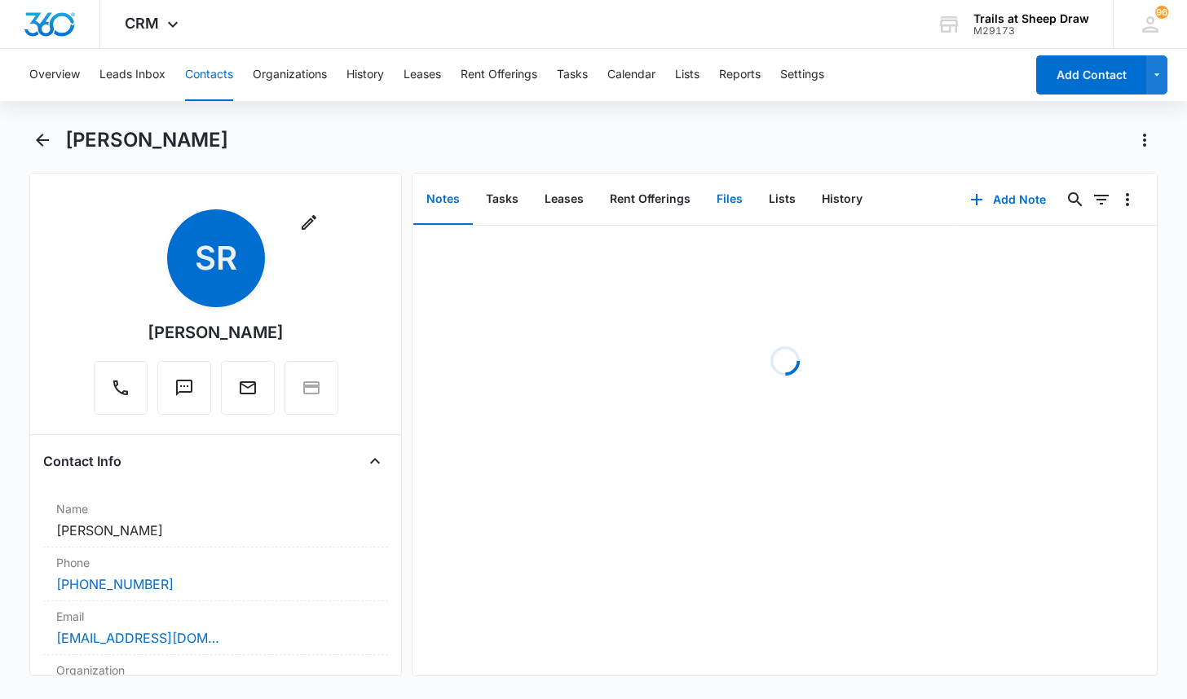
click at [716, 192] on button "Files" at bounding box center [729, 199] width 52 height 51
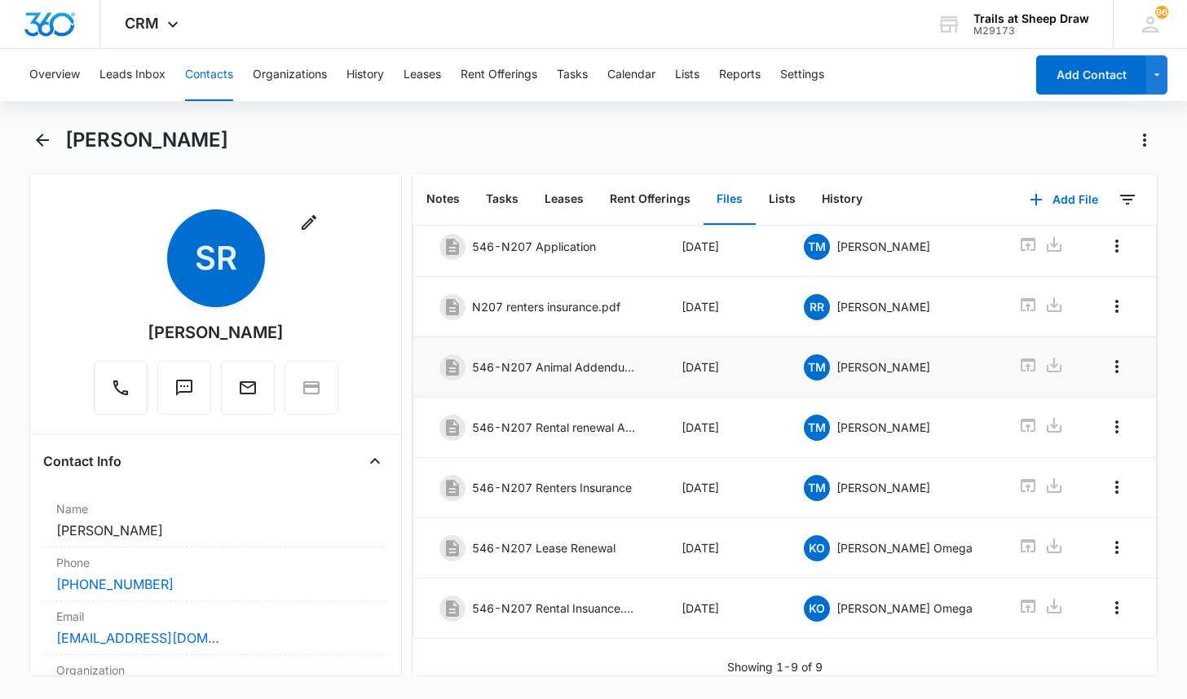
scroll to position [245, 0]
click at [1020, 600] on icon at bounding box center [1027, 606] width 15 height 13
click at [1020, 540] on icon at bounding box center [1027, 546] width 15 height 13
click at [219, 68] on button "Contacts" at bounding box center [209, 75] width 48 height 52
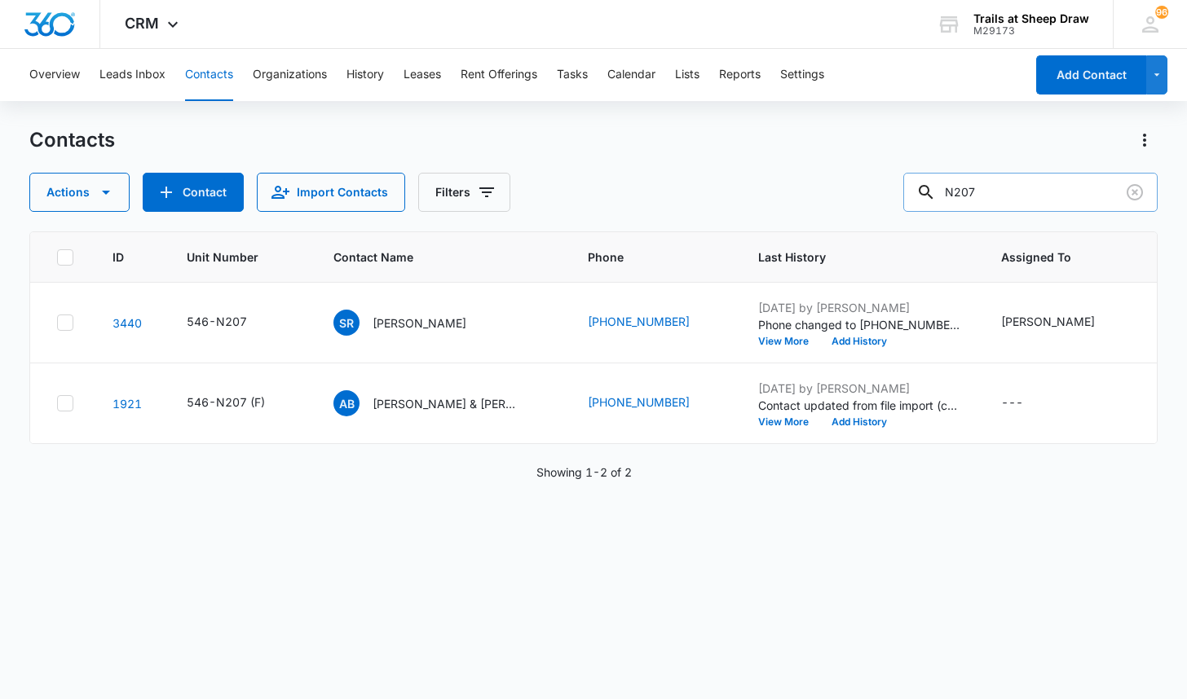
click at [1019, 185] on input "N207" at bounding box center [1030, 192] width 254 height 39
type input "W201"
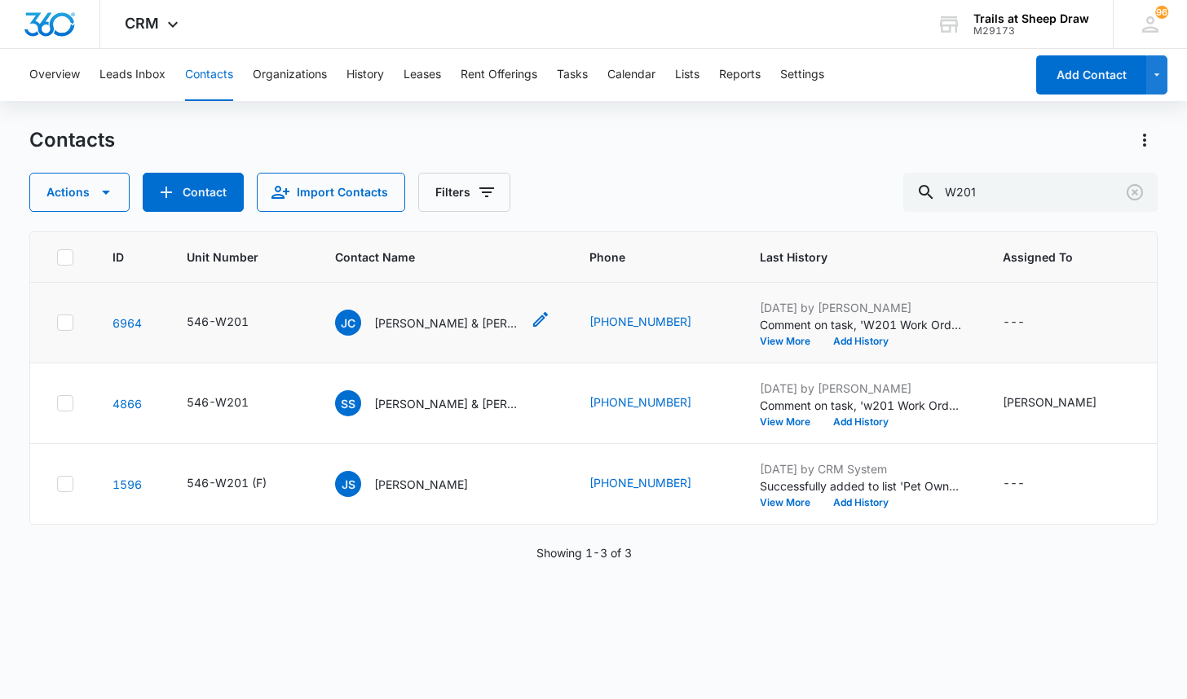
click at [435, 325] on p "[PERSON_NAME] & [PERSON_NAME]" at bounding box center [447, 323] width 147 height 17
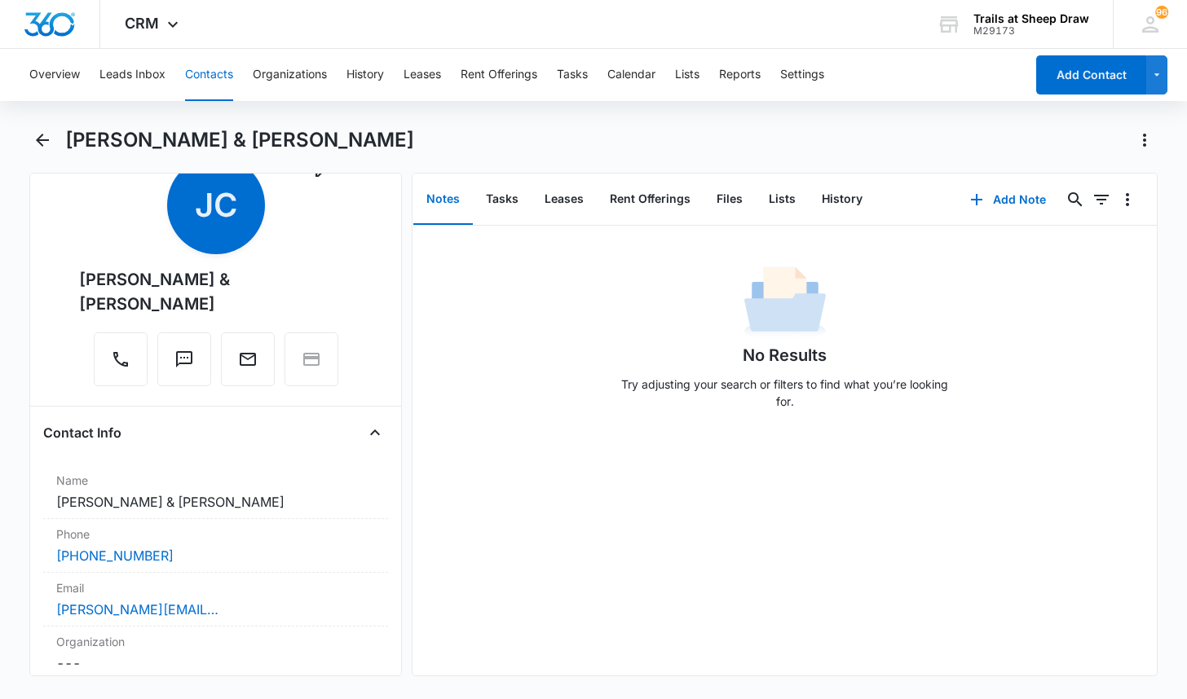
scroll to position [81, 0]
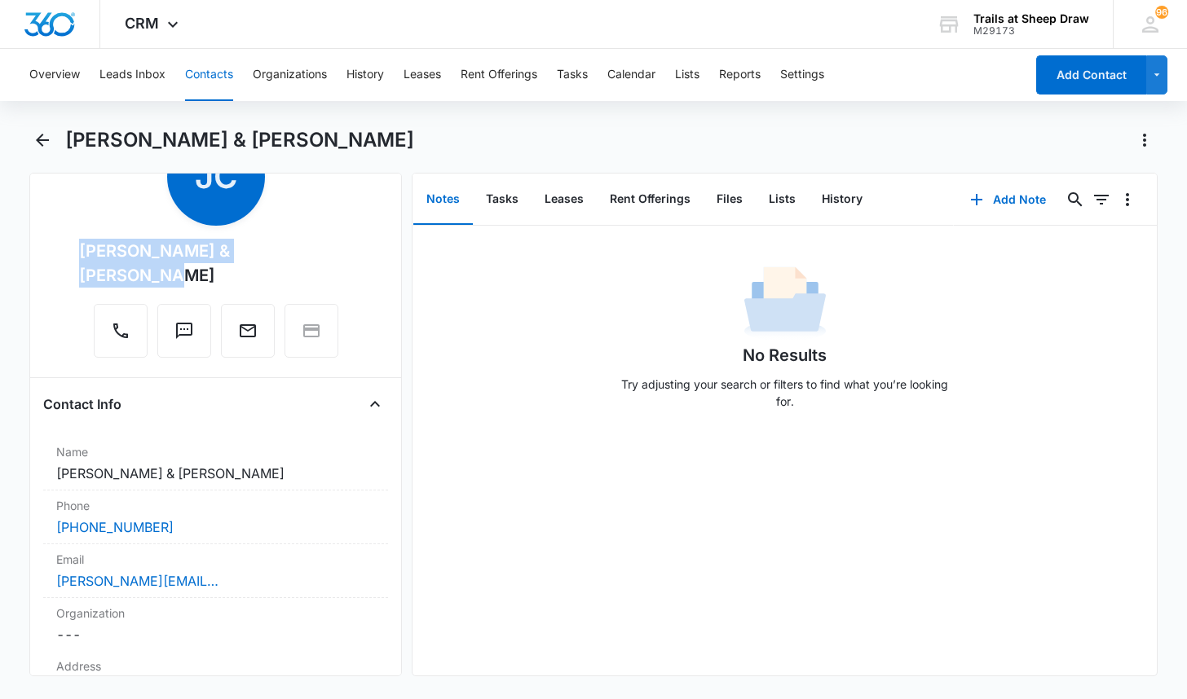
drag, startPoint x: 313, startPoint y: 247, endPoint x: 103, endPoint y: 249, distance: 210.3
click at [103, 249] on div "Remove [PERSON_NAME] & [PERSON_NAME]" at bounding box center [215, 243] width 273 height 230
copy div "[PERSON_NAME] & [PERSON_NAME]"
click at [215, 74] on button "Contacts" at bounding box center [209, 75] width 48 height 52
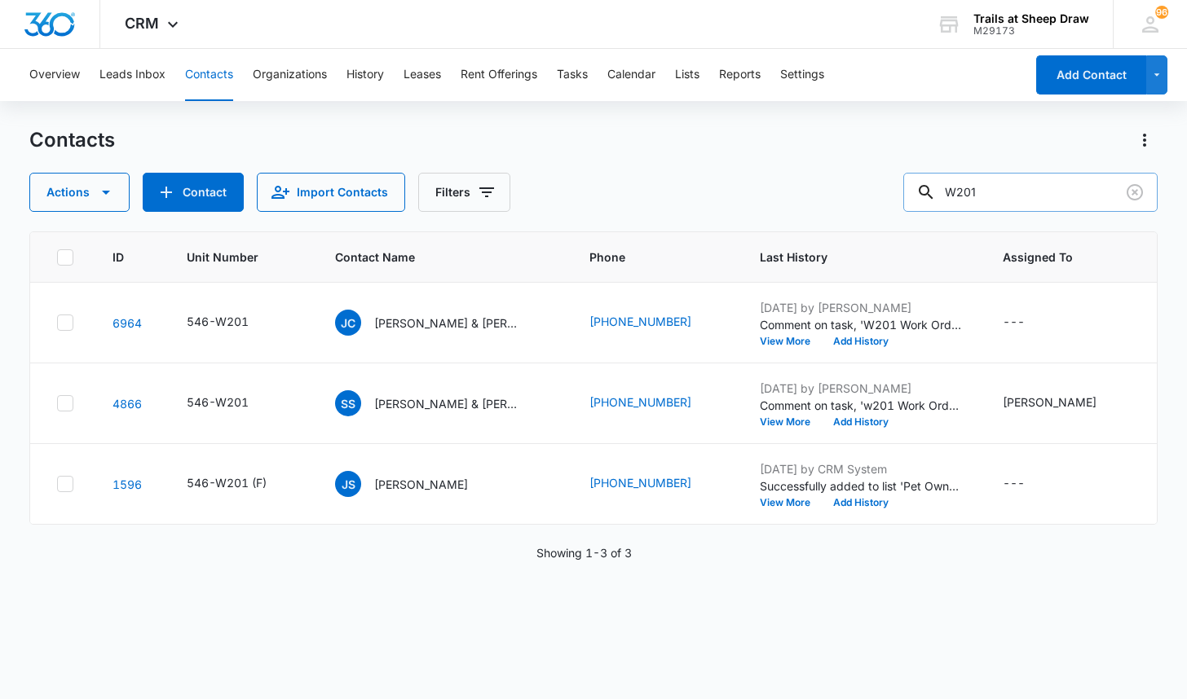
click at [981, 195] on input "W201" at bounding box center [1030, 192] width 254 height 39
type input "q102"
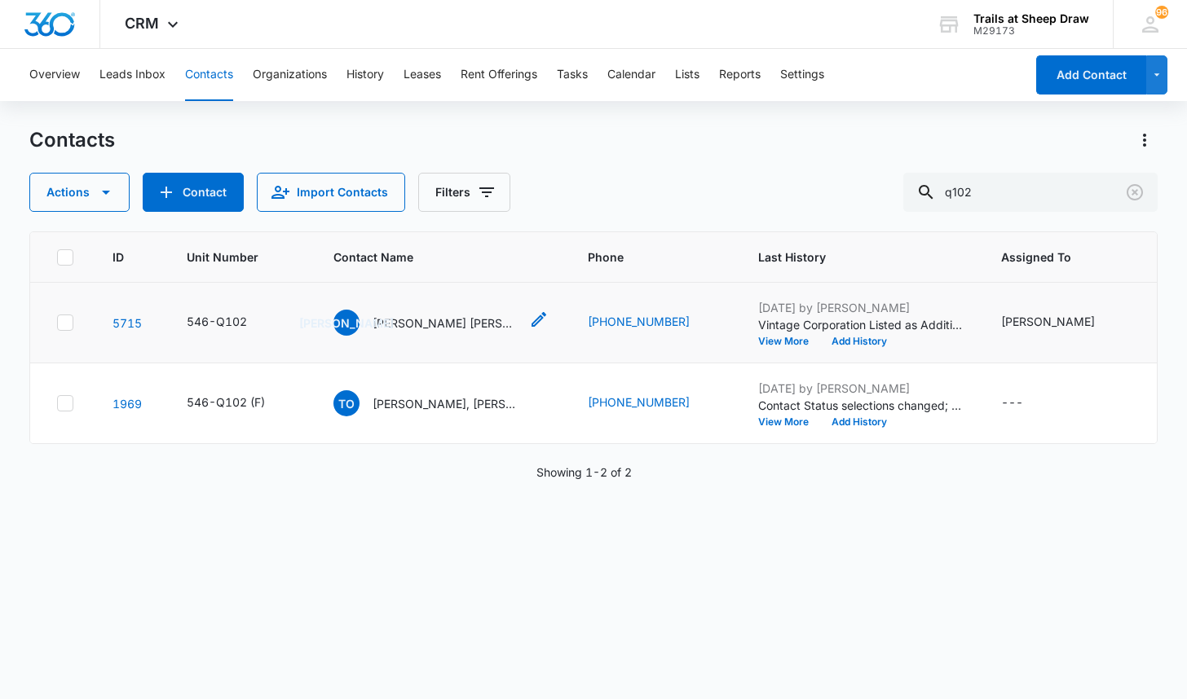
click at [432, 324] on p "[PERSON_NAME] [PERSON_NAME] JR" at bounding box center [445, 323] width 147 height 17
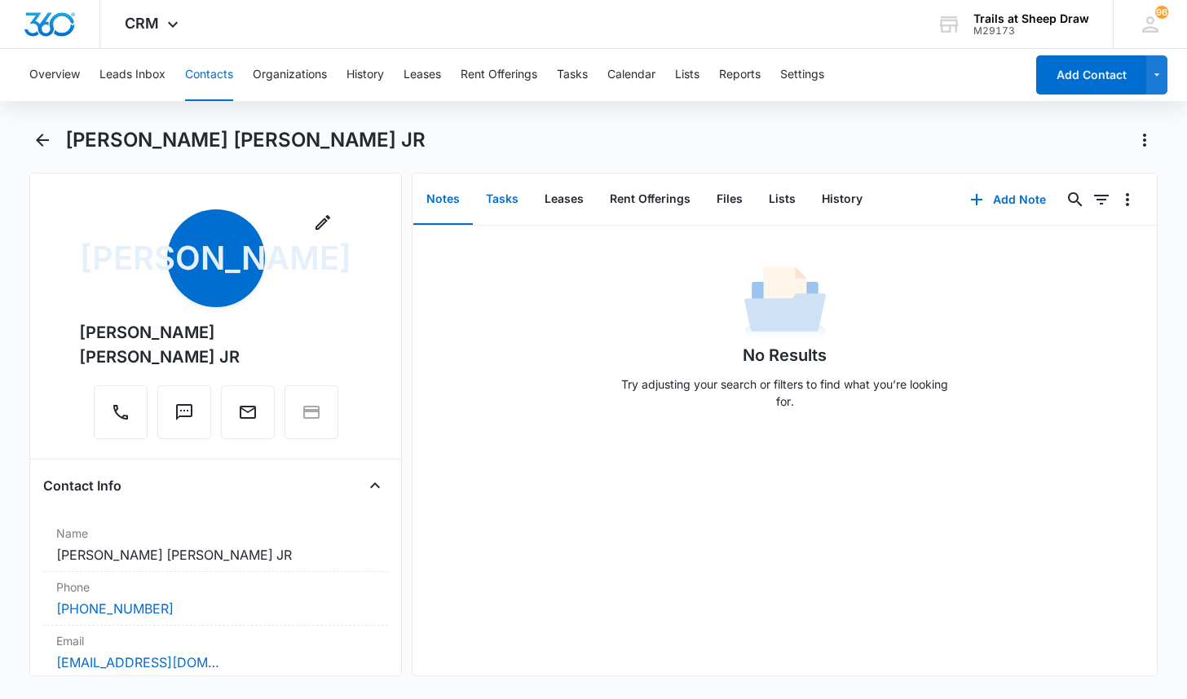
click at [501, 202] on button "Tasks" at bounding box center [502, 199] width 59 height 51
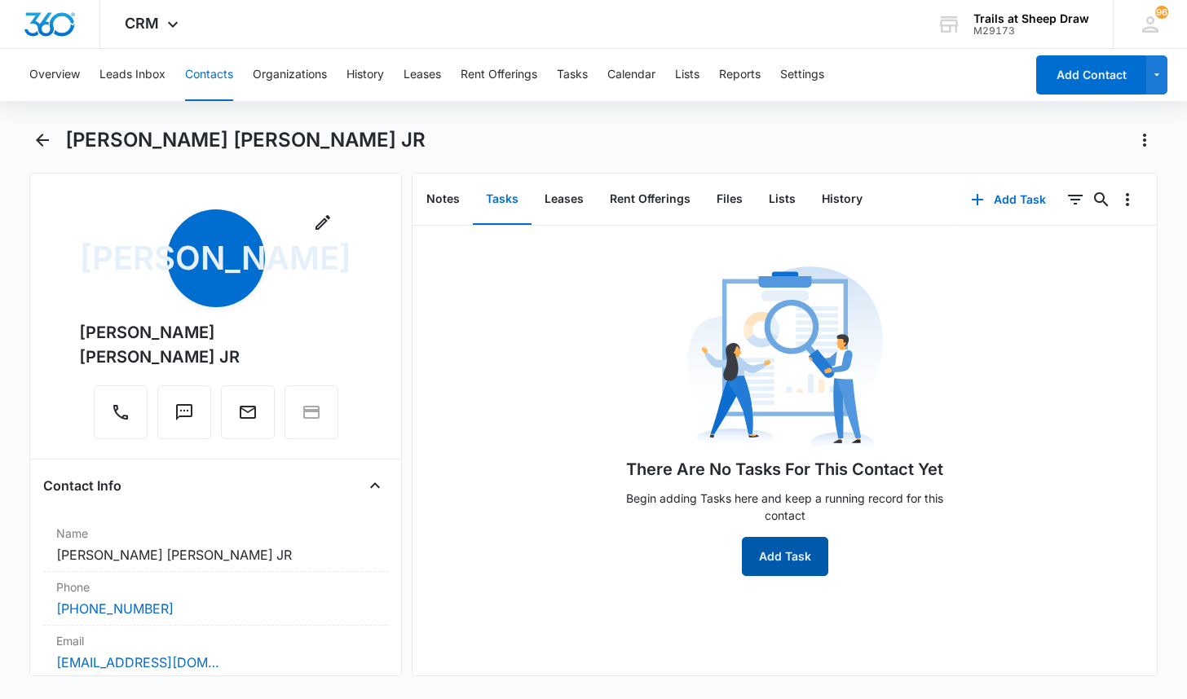
click at [779, 551] on button "Add Task" at bounding box center [785, 556] width 86 height 39
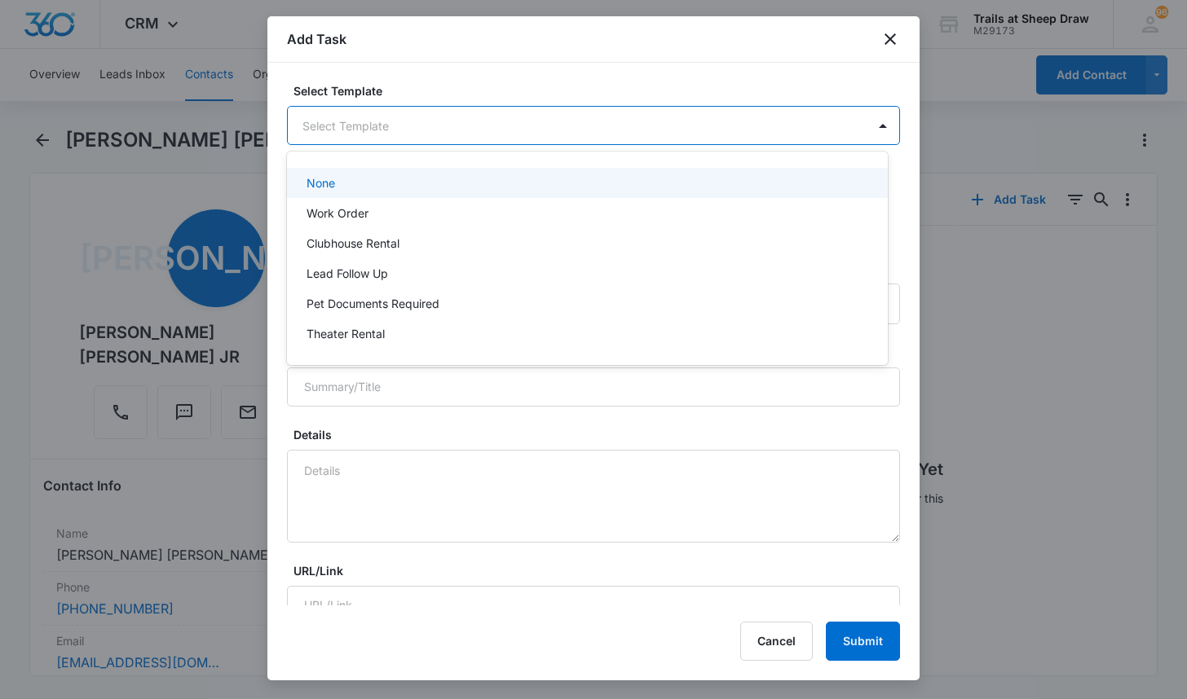
click at [364, 130] on body "CRM Apps Reputation Websites Forms CRM Email Social Content Ads Intelligence Fi…" at bounding box center [593, 349] width 1187 height 699
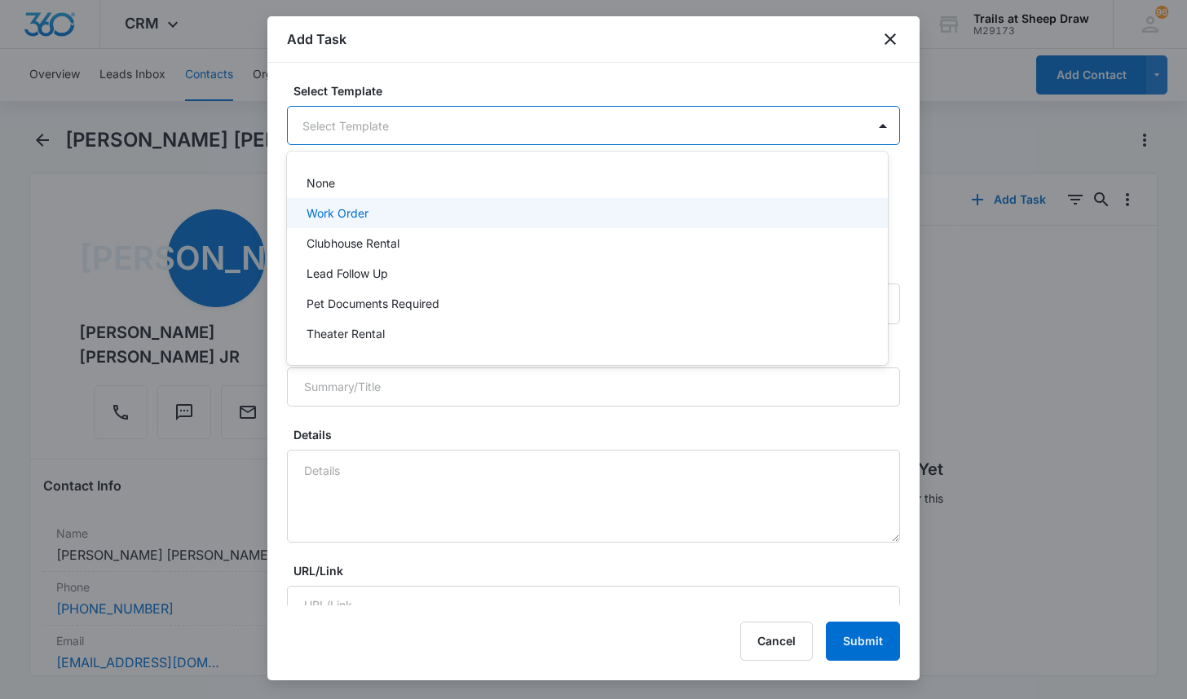
click at [334, 224] on div "Work Order" at bounding box center [587, 213] width 601 height 30
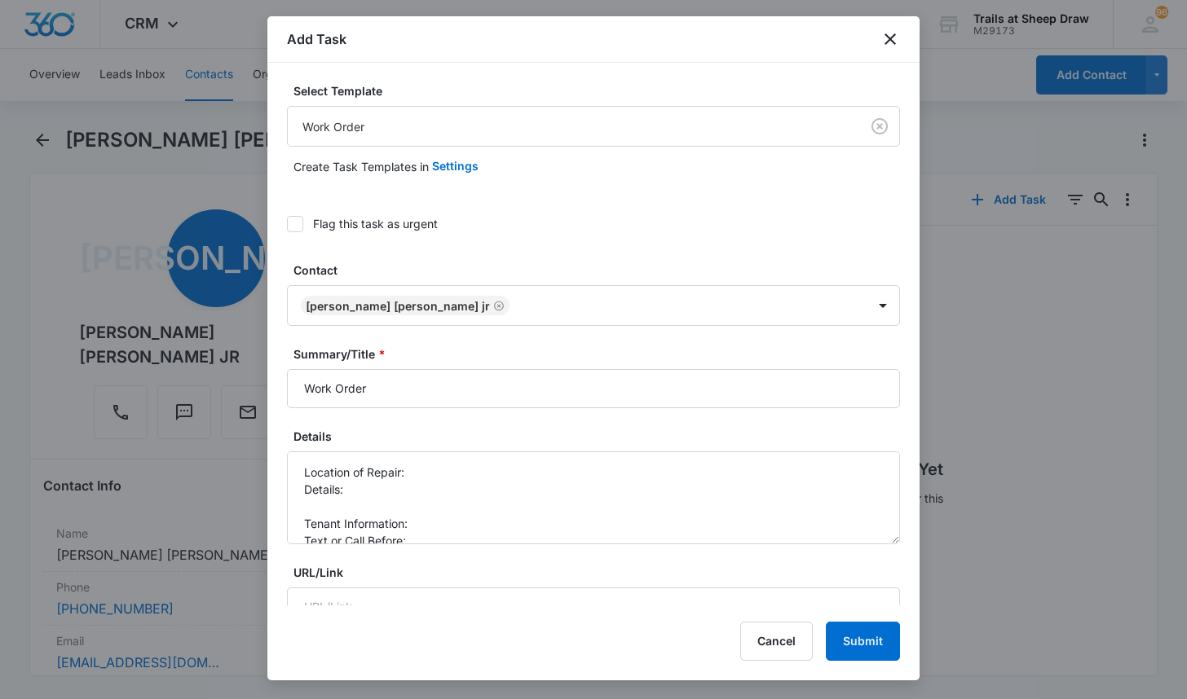
click at [280, 395] on div "Select Template Work Order Create Task Templates in Settings Flag this task as …" at bounding box center [593, 334] width 652 height 543
click at [296, 385] on input "Work Order" at bounding box center [593, 388] width 613 height 39
type input "q102 Work Order"
click at [450, 469] on textarea "Location of Repair: Details: Tenant Information: Text or Call Before:" at bounding box center [593, 498] width 613 height 93
click at [438, 483] on textarea "Location of Repair: kitchen Details: Tenant Information: Text or Call Before:" at bounding box center [593, 498] width 613 height 93
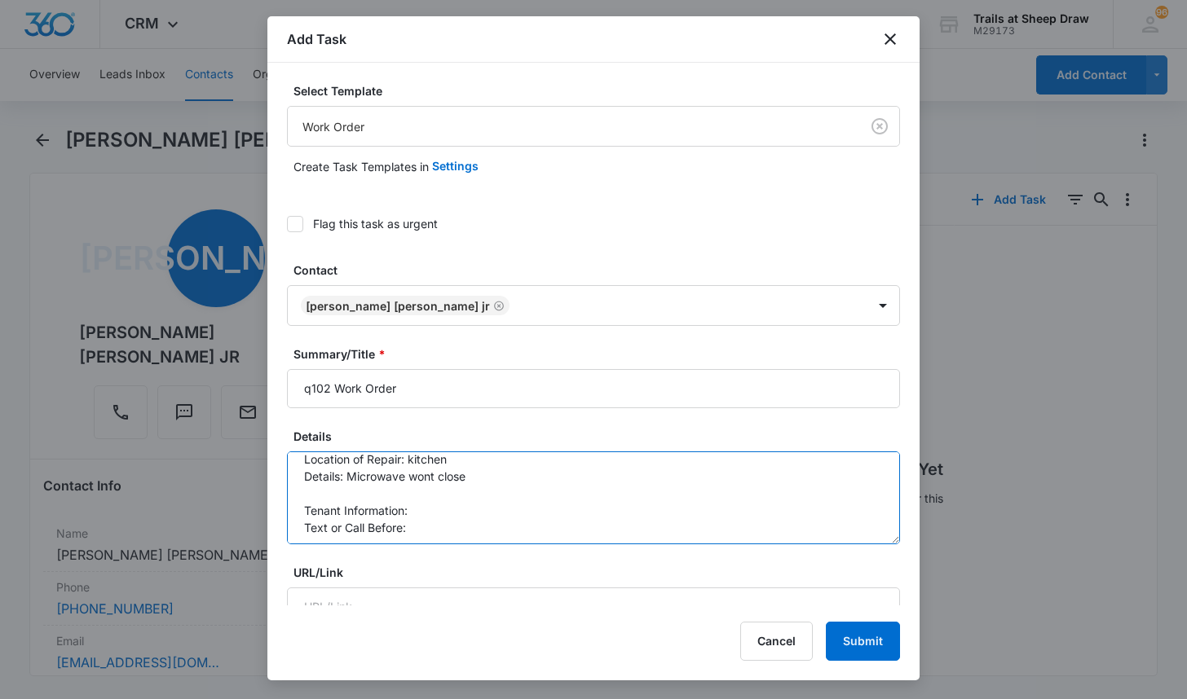
scroll to position [17, 0]
click at [485, 503] on textarea "Location of Repair: kitchen Details: Microwave wont close Tenant Information: T…" at bounding box center [593, 498] width 613 height 93
click at [494, 514] on textarea "Location of Repair: kitchen Details: Microwave wont close Tenant Information: […" at bounding box center [593, 498] width 613 height 93
click at [452, 530] on textarea "Location of Repair: kitchen Details: Microwave wont close Tenant Information: […" at bounding box center [593, 498] width 613 height 93
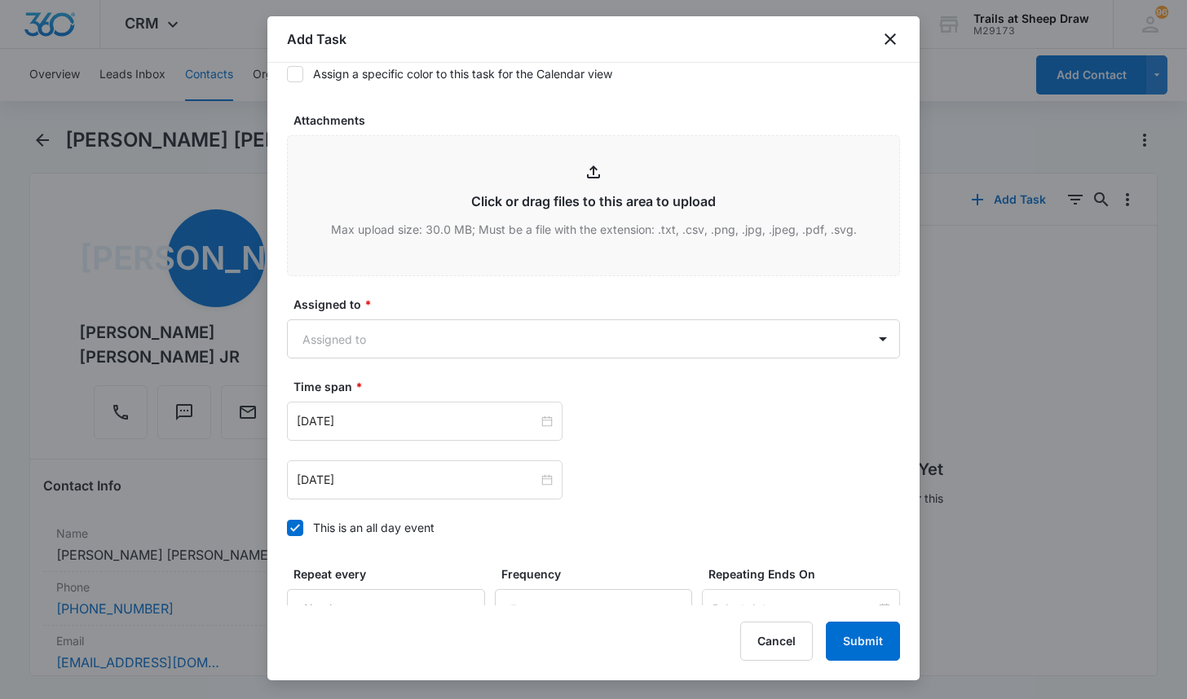
scroll to position [815, 0]
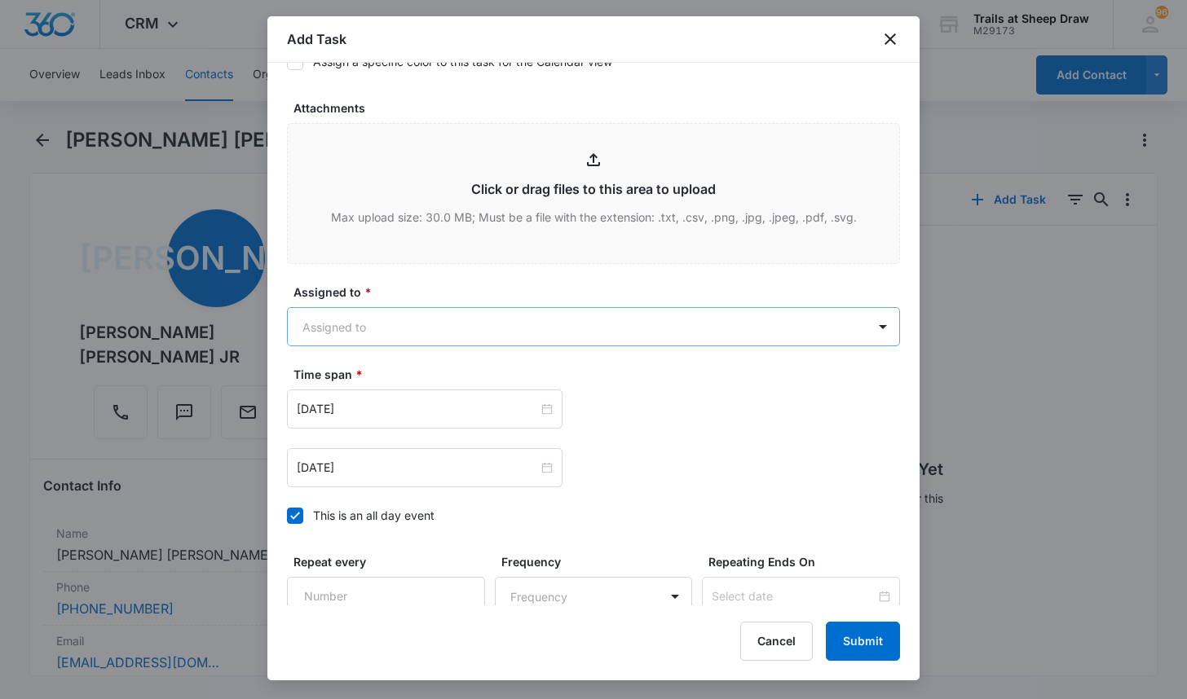
type textarea "Location of Repair: kitchen Details: Microwave wont close Tenant Information: […"
click at [447, 320] on body "CRM Apps Reputation Websites Forms CRM Email Social Content Ads Intelligence Fi…" at bounding box center [593, 349] width 1187 height 699
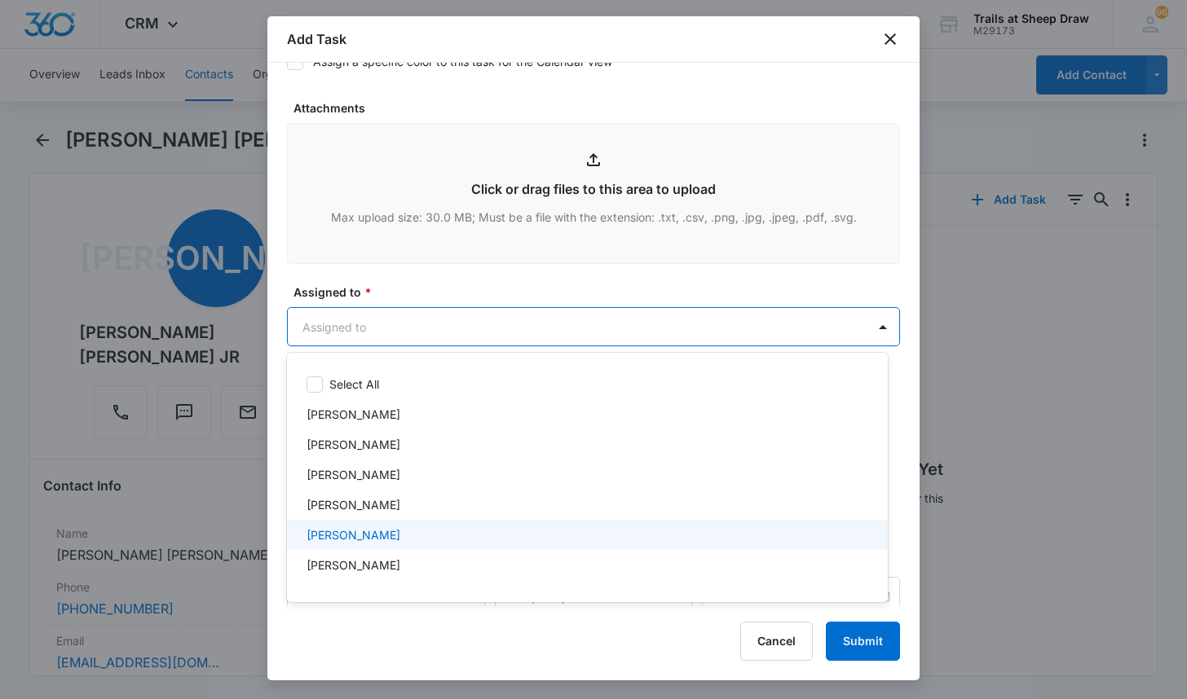
click at [397, 526] on div "[PERSON_NAME]" at bounding box center [587, 535] width 601 height 30
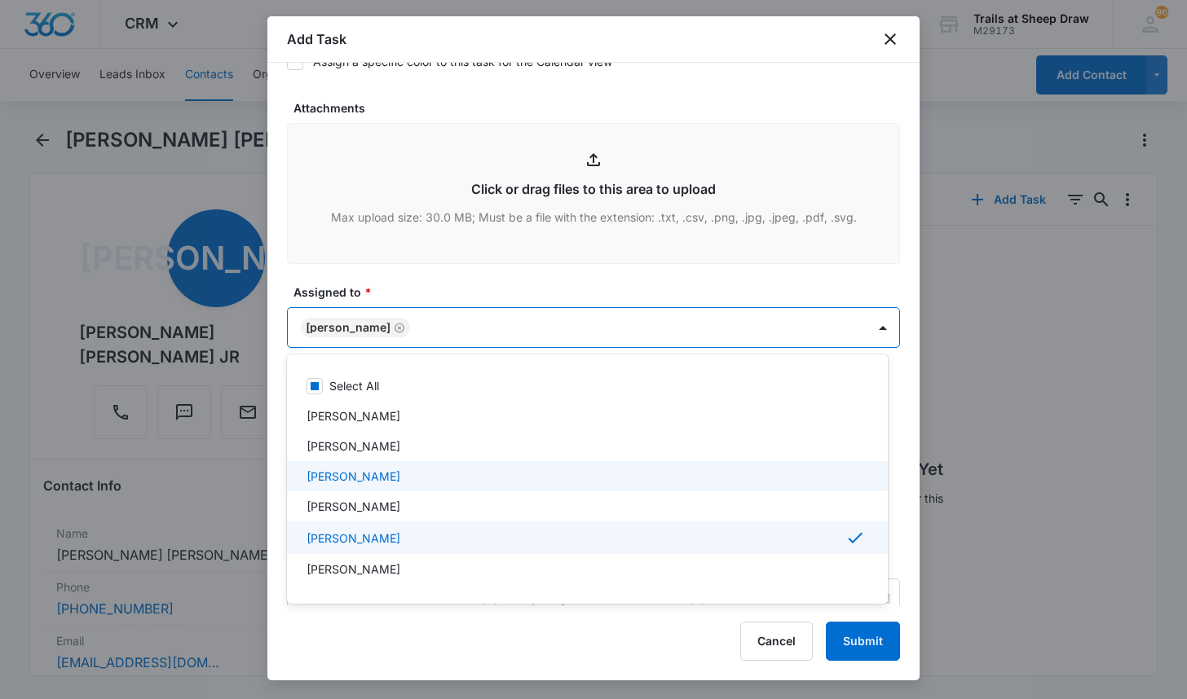
scroll to position [81, 0]
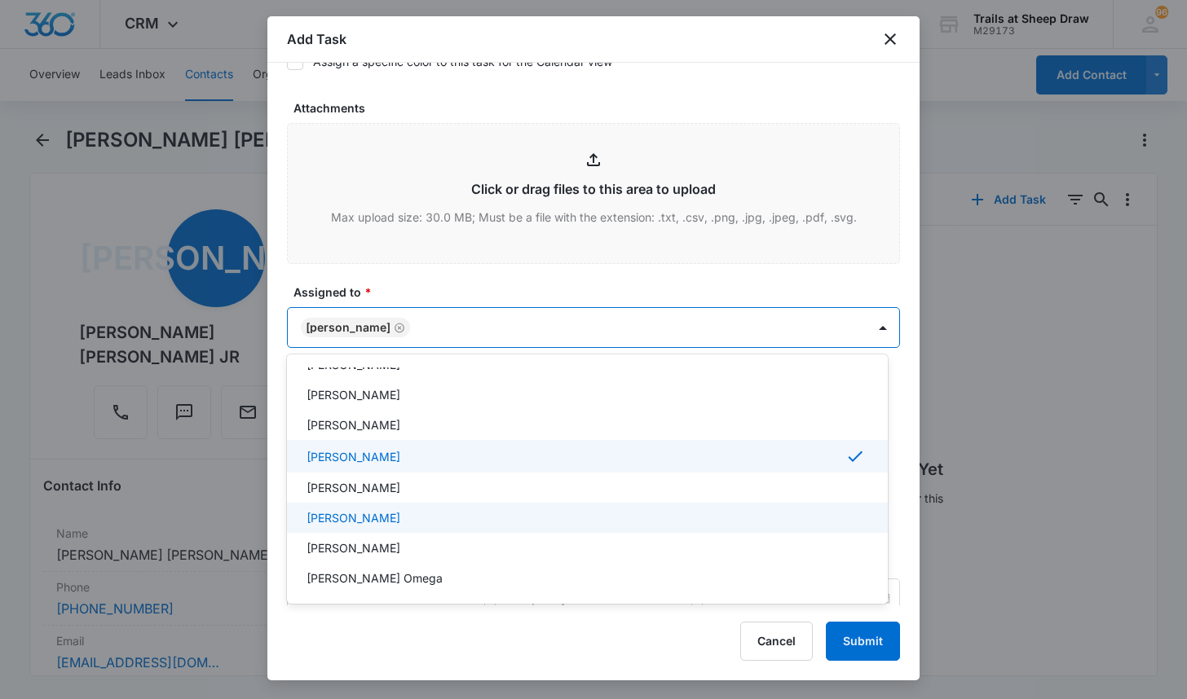
click at [400, 518] on p "[PERSON_NAME]" at bounding box center [353, 517] width 94 height 17
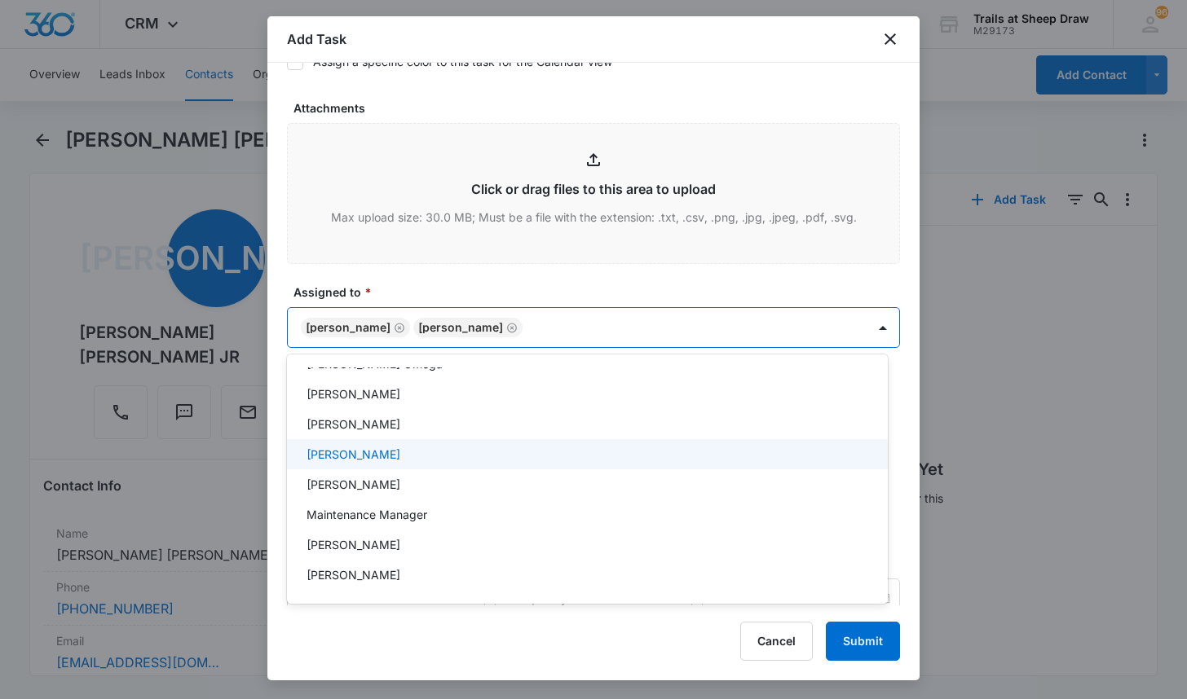
scroll to position [326, 0]
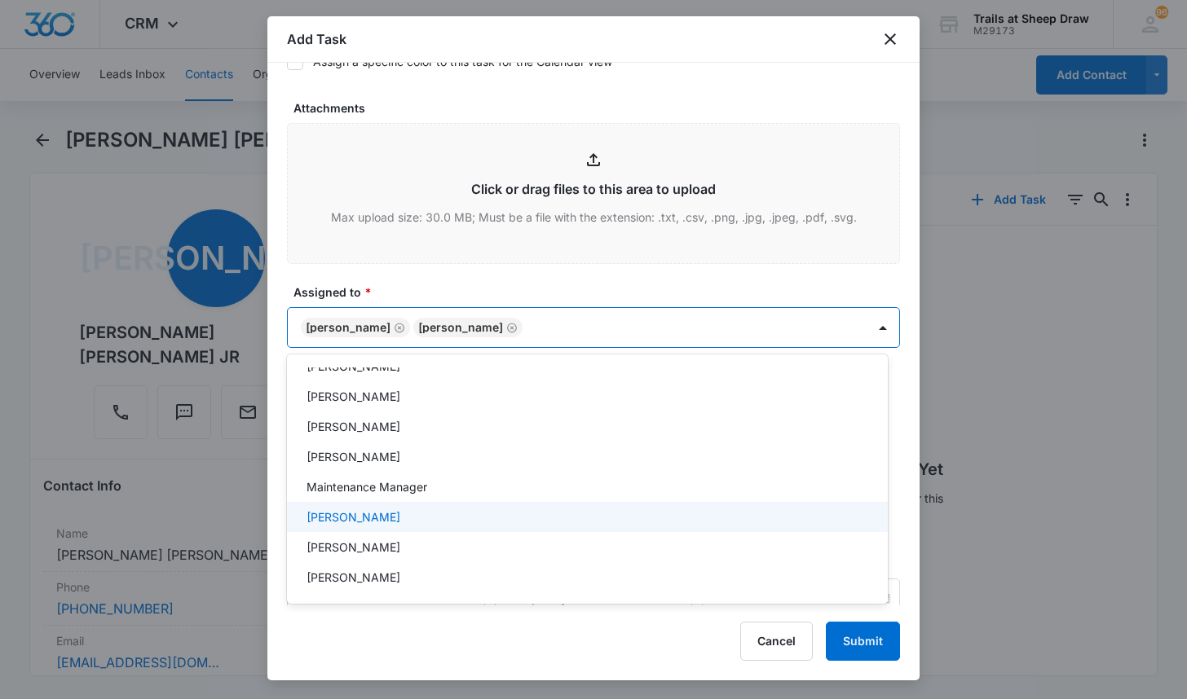
click at [435, 515] on div "[PERSON_NAME]" at bounding box center [585, 517] width 558 height 17
click at [398, 274] on div at bounding box center [593, 349] width 1187 height 699
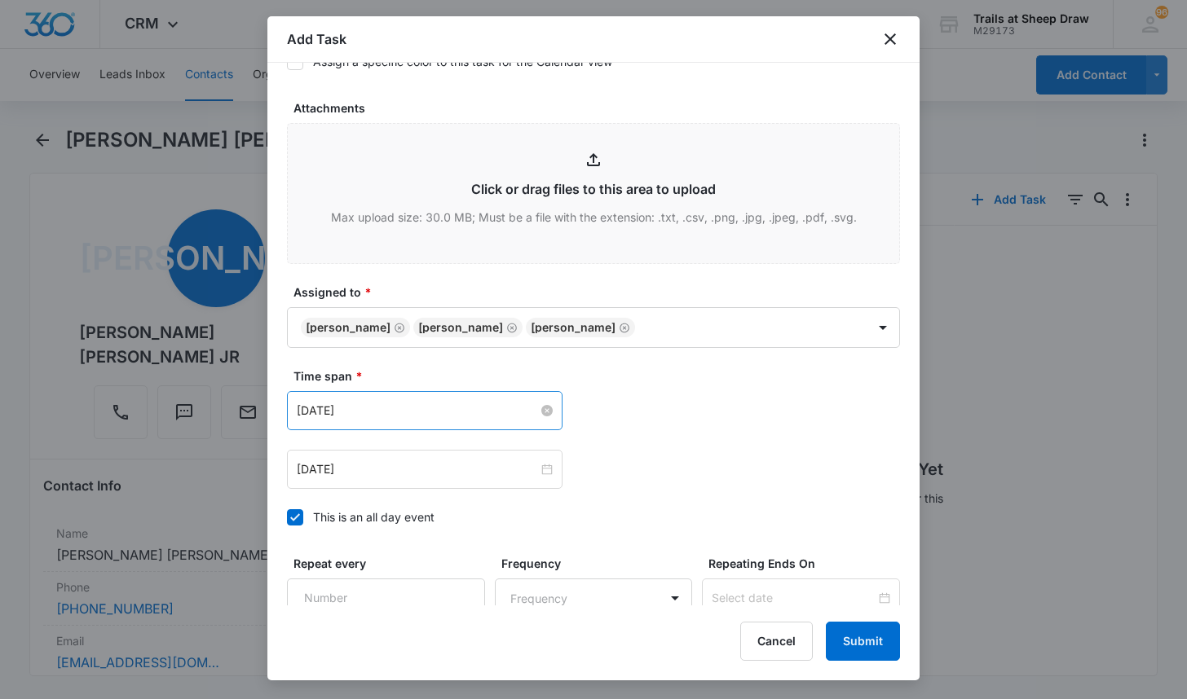
click at [388, 417] on input "[DATE]" at bounding box center [417, 411] width 241 height 18
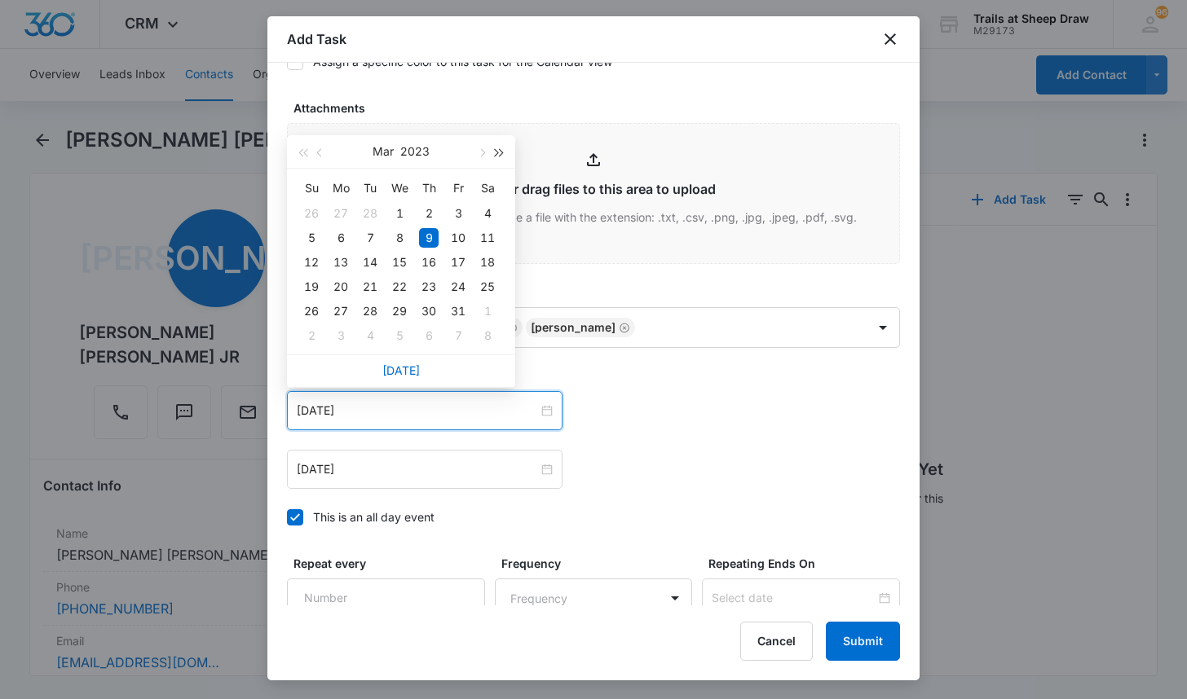
click at [500, 150] on span "button" at bounding box center [500, 153] width 8 height 8
click at [482, 148] on button "button" at bounding box center [481, 151] width 18 height 33
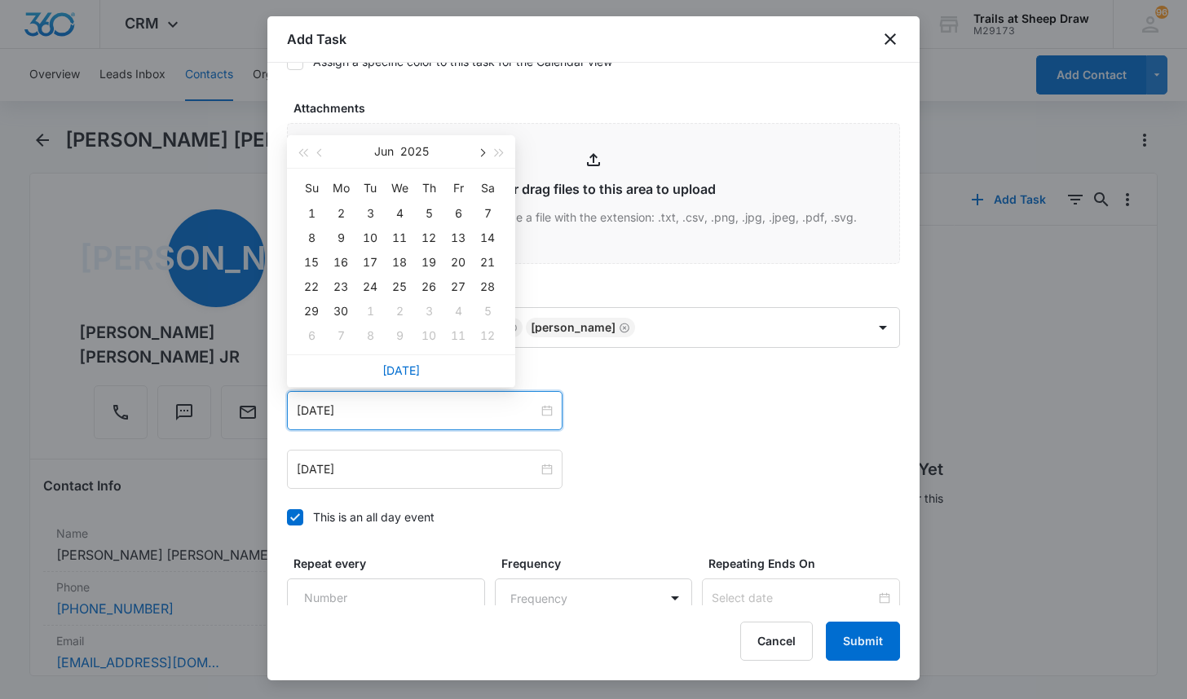
click at [482, 148] on button "button" at bounding box center [481, 151] width 18 height 33
type input "[DATE]"
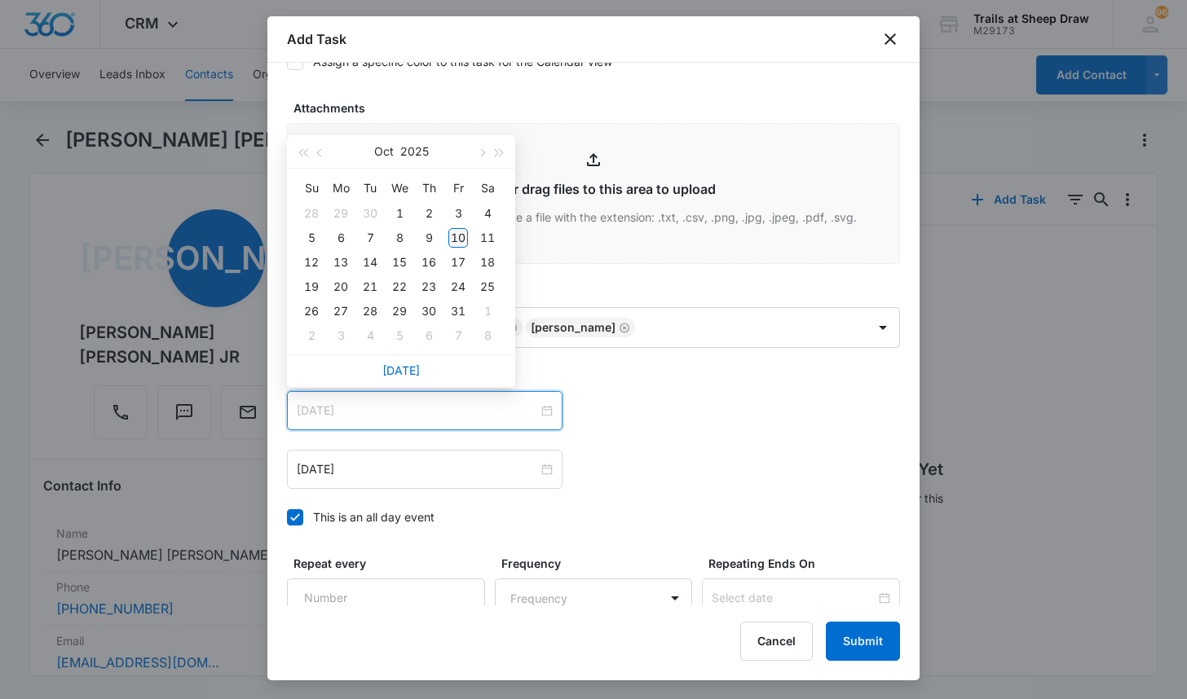
click at [456, 234] on div "10" at bounding box center [458, 238] width 20 height 20
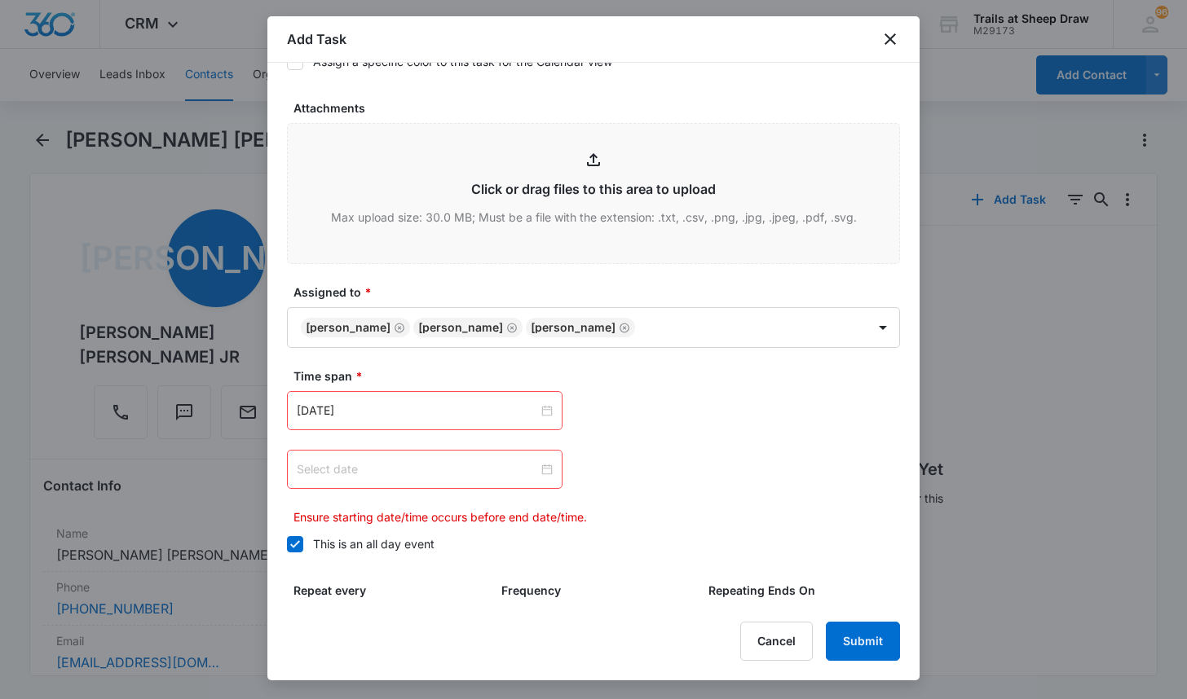
click at [537, 464] on div at bounding box center [425, 469] width 256 height 18
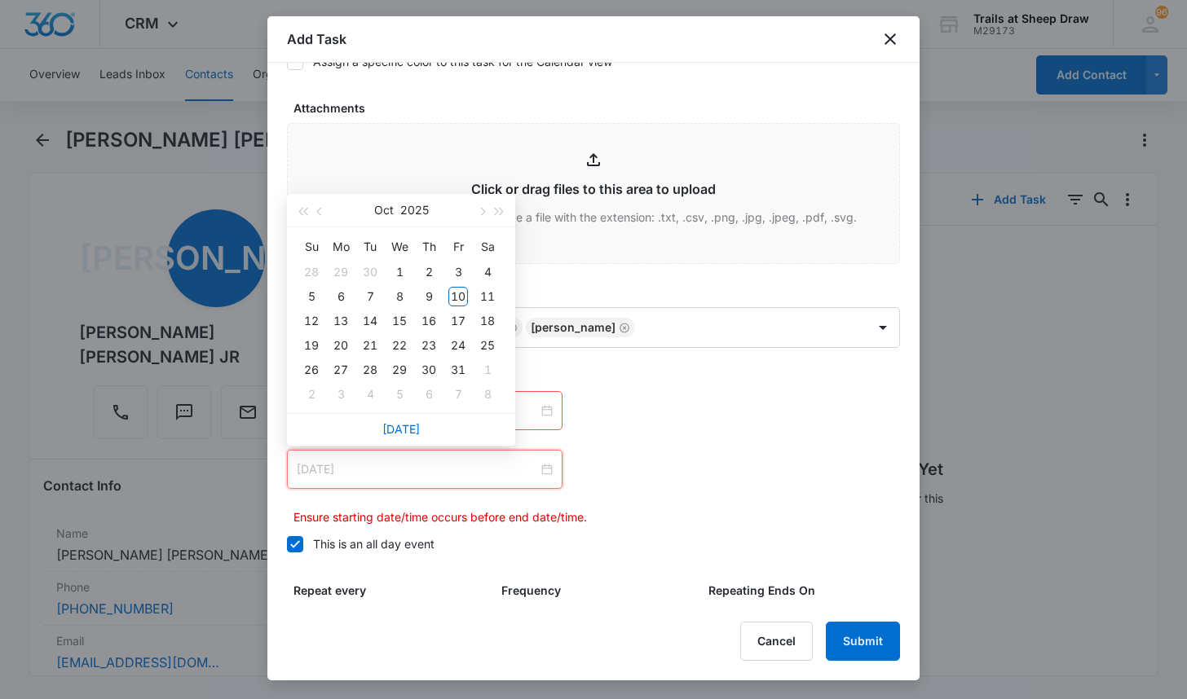
type input "[DATE]"
click at [365, 317] on div "14" at bounding box center [370, 321] width 20 height 20
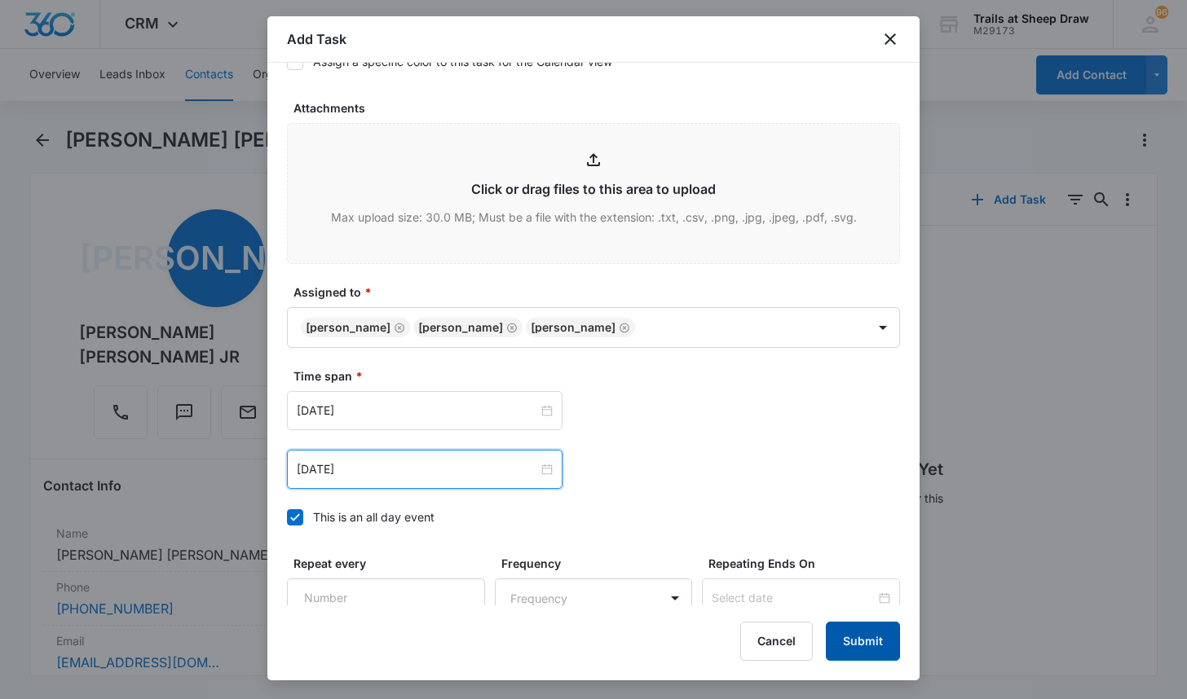
click at [832, 641] on button "Submit" at bounding box center [863, 641] width 74 height 39
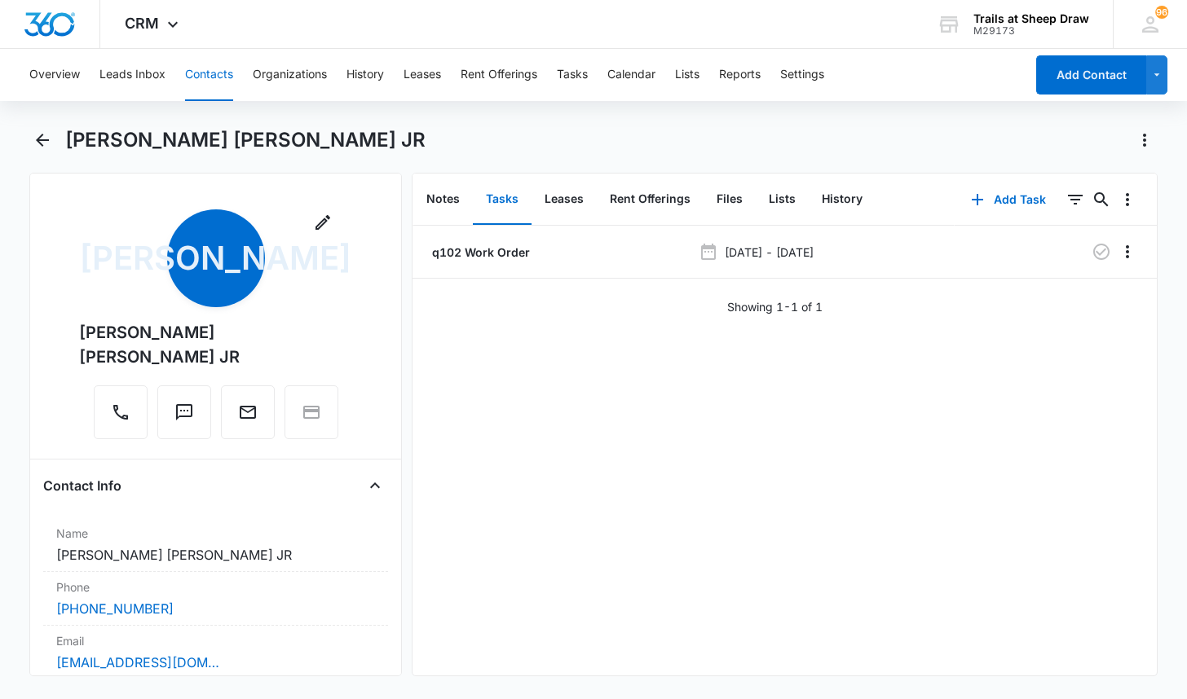
click at [475, 117] on div "Overview Leads Inbox Contacts Organizations History Leases Rent Offerings Tasks…" at bounding box center [593, 372] width 1187 height 647
click at [205, 75] on button "Contacts" at bounding box center [209, 75] width 48 height 52
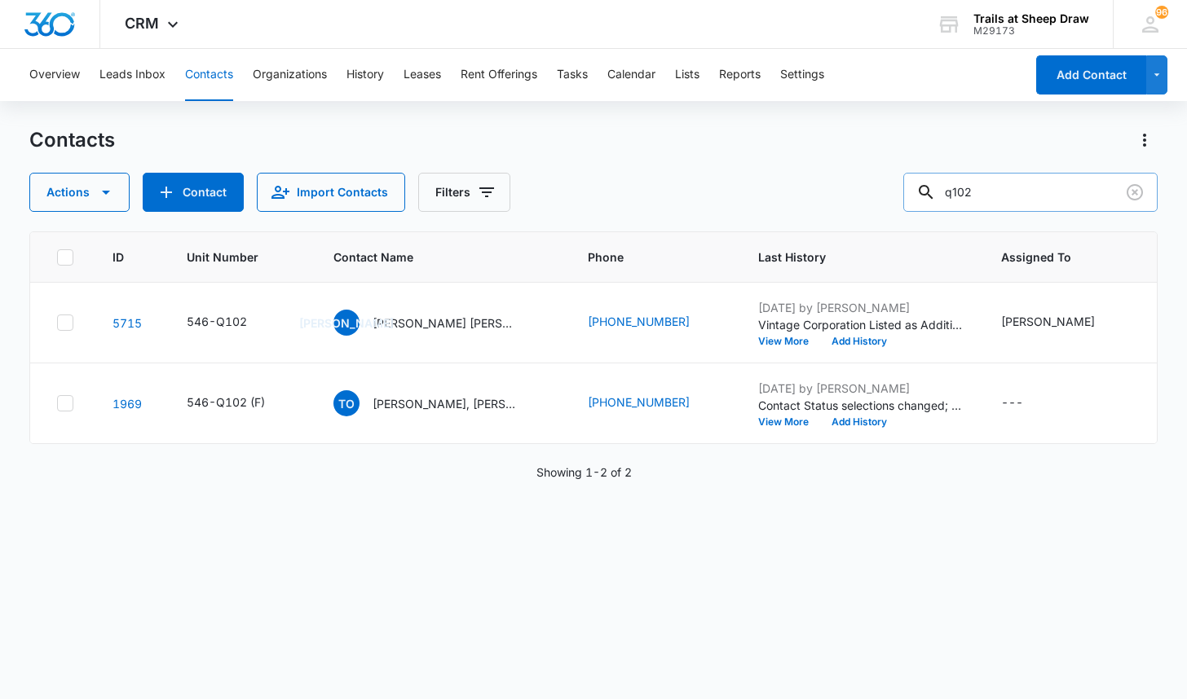
click at [1000, 193] on input "q102" at bounding box center [1030, 192] width 254 height 39
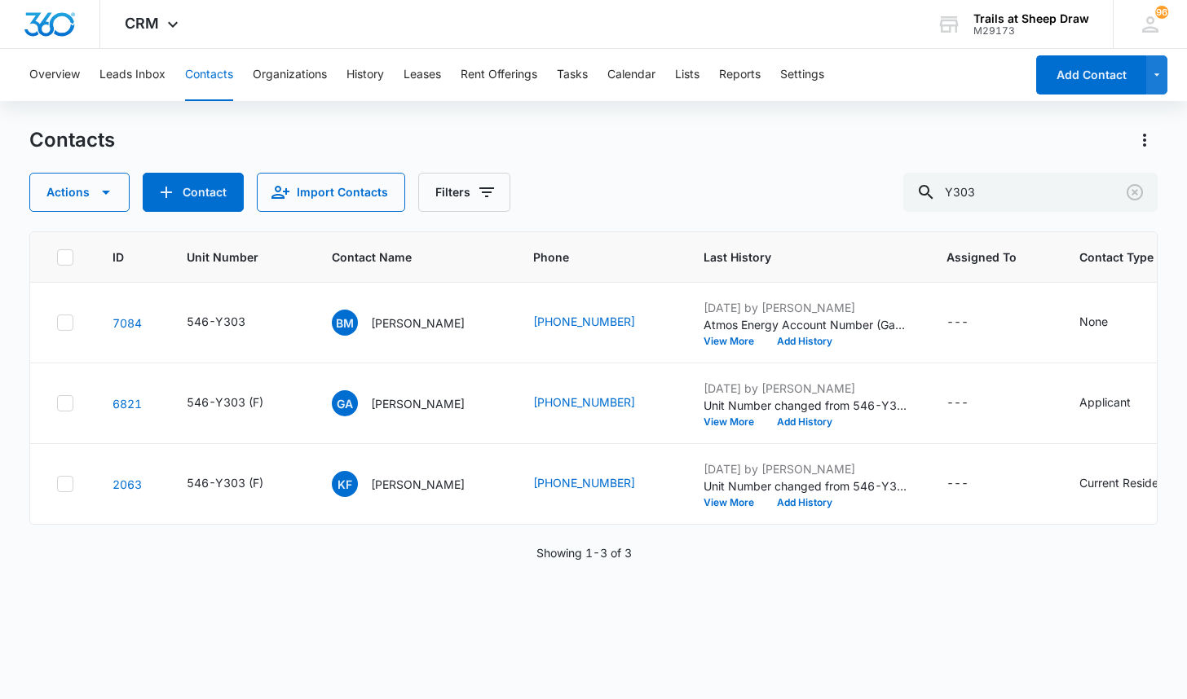
click at [723, 156] on div "Contacts Actions Contact Import Contacts Filters Y303" at bounding box center [592, 169] width 1127 height 85
click at [702, 121] on div "Overview Leads Inbox Contacts Organizations History Leases Rent Offerings Tasks…" at bounding box center [593, 373] width 1187 height 649
click at [695, 131] on div "Contacts" at bounding box center [592, 140] width 1127 height 26
click at [121, 614] on div "ID Unit Number Contact Name Phone Last History Assigned To Contact Type Contact…" at bounding box center [592, 454] width 1127 height 447
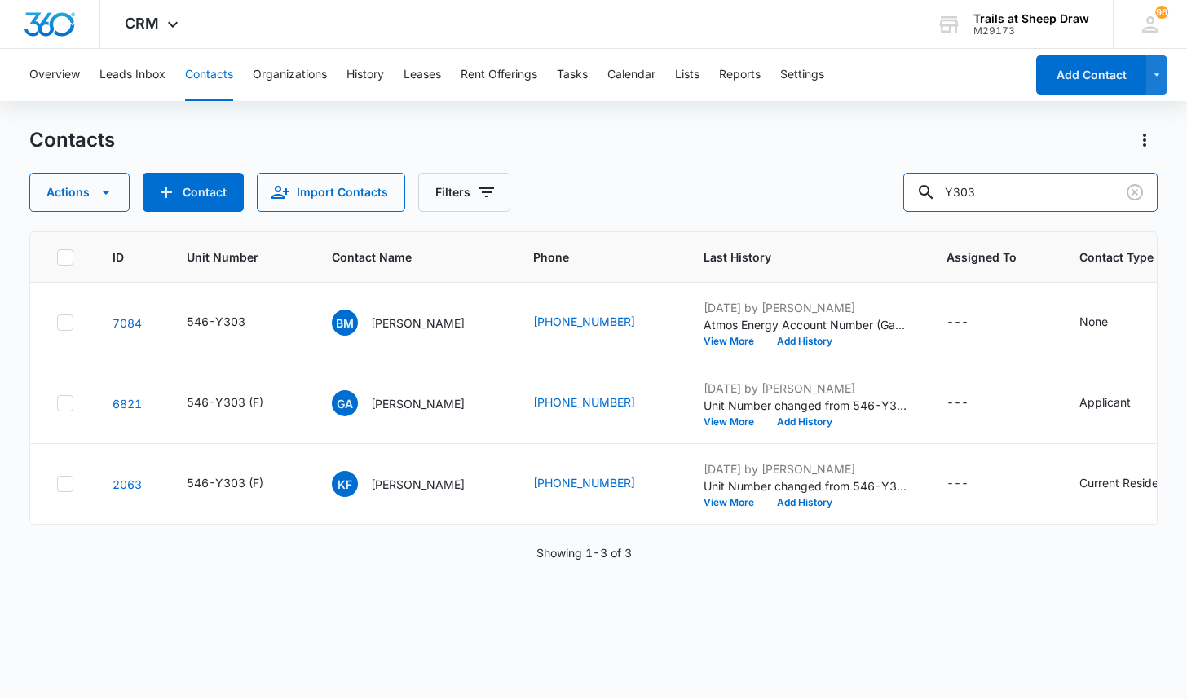
drag, startPoint x: 1035, startPoint y: 184, endPoint x: 858, endPoint y: 173, distance: 177.2
click at [858, 173] on div "Actions Contact Import Contacts Filters Y303" at bounding box center [592, 192] width 1127 height 39
type input "T203"
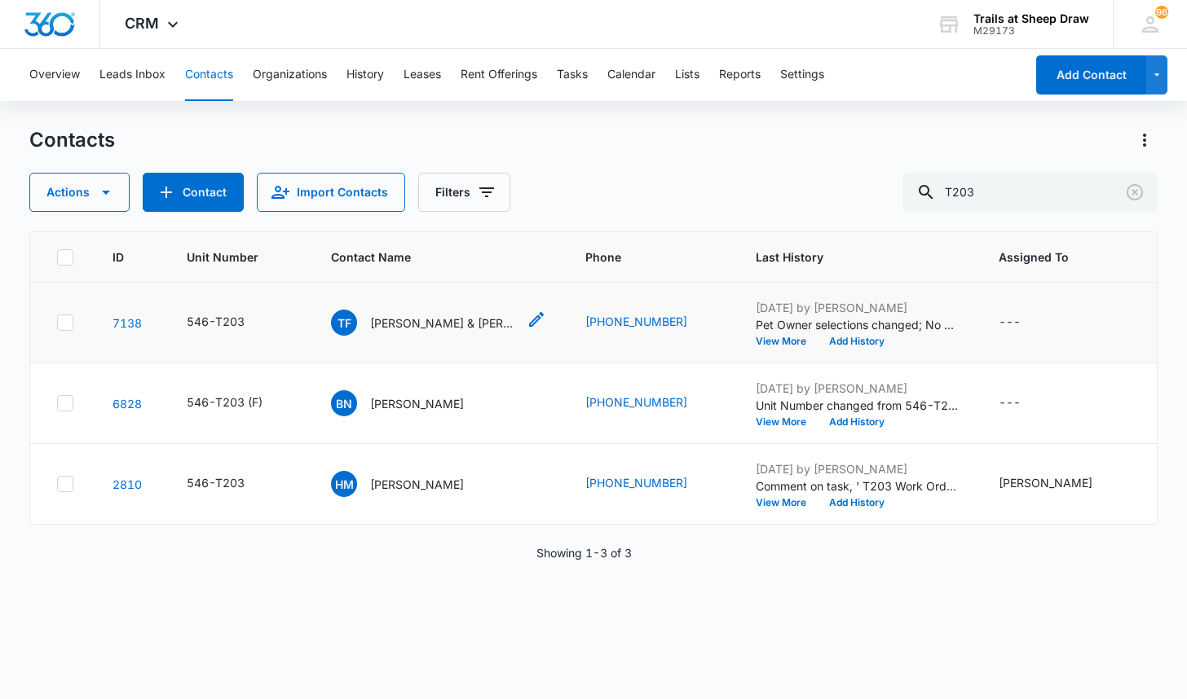
click at [430, 331] on p "[PERSON_NAME] & [PERSON_NAME]" at bounding box center [443, 323] width 147 height 17
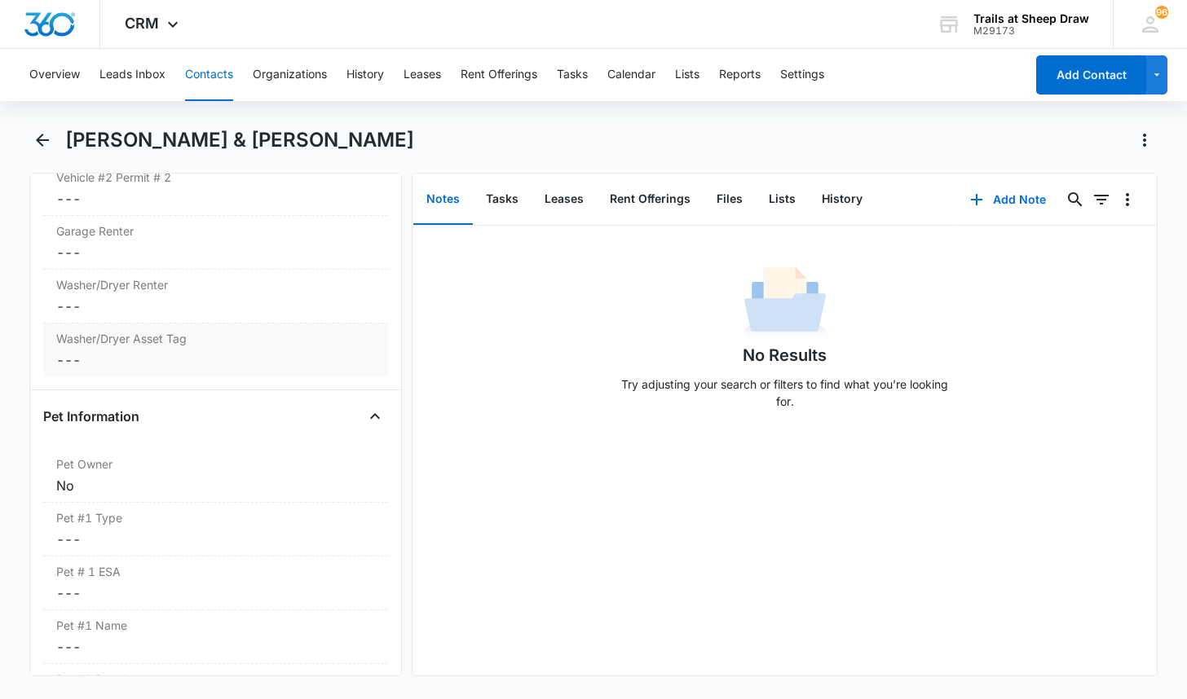
scroll to position [1874, 0]
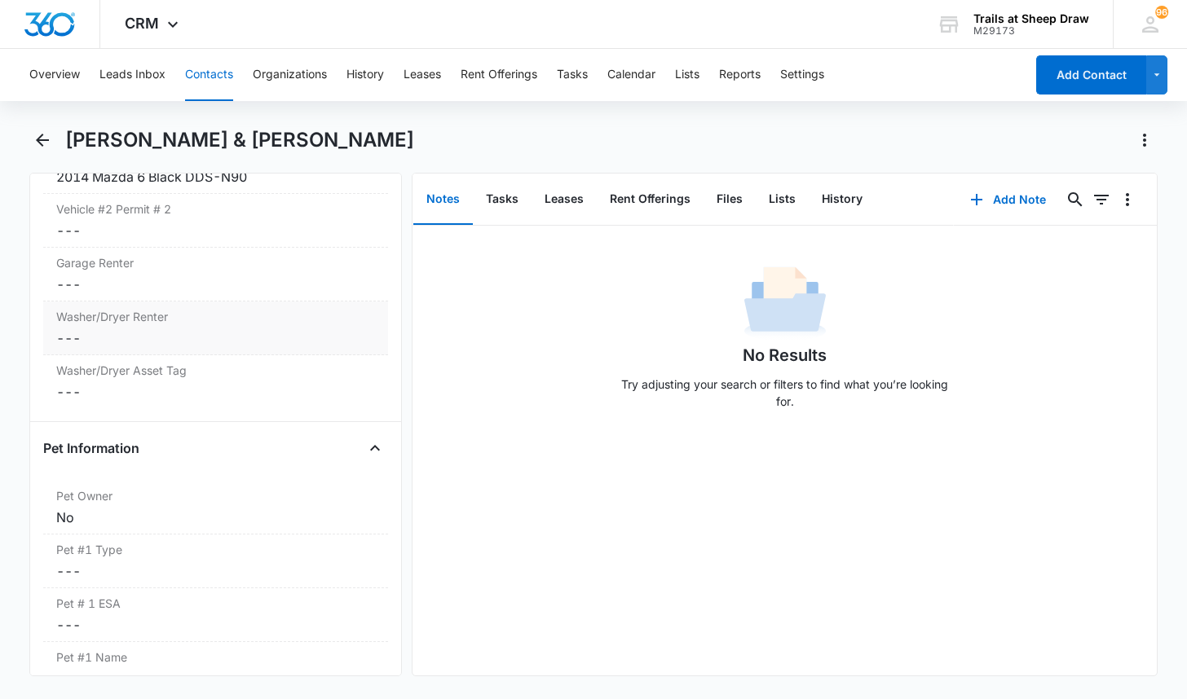
click at [149, 348] on div "Washer/Dryer Renter Cancel Save Changes ---" at bounding box center [215, 329] width 345 height 54
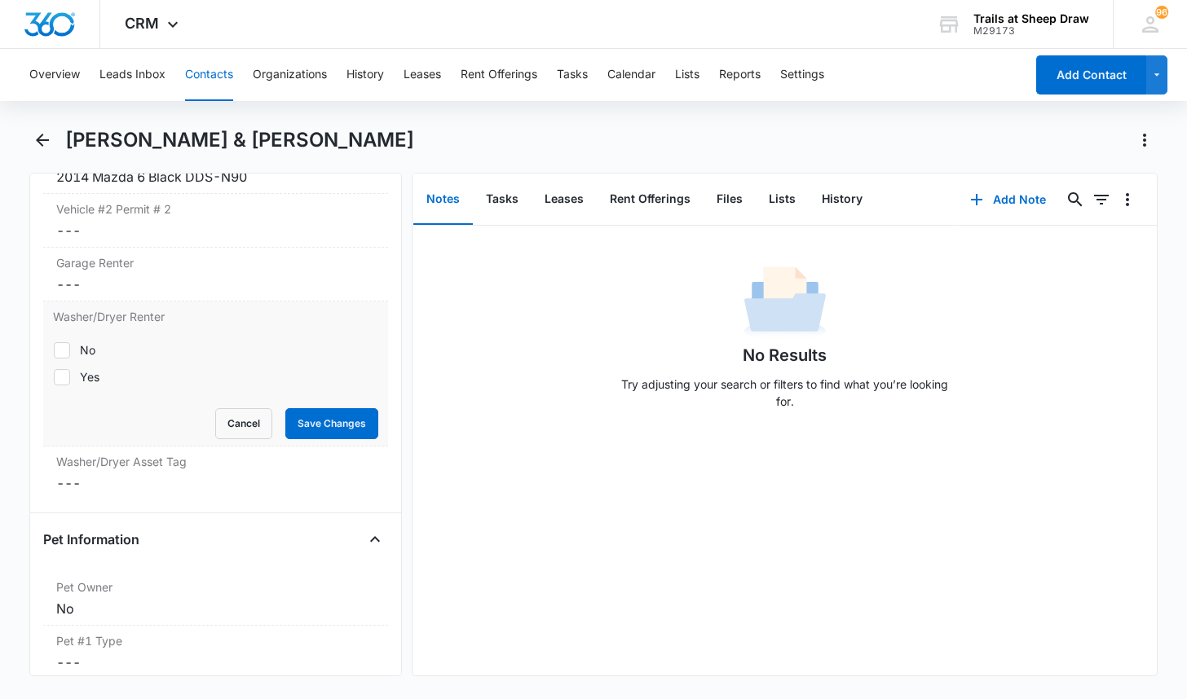
click at [100, 377] on label "Yes" at bounding box center [215, 376] width 325 height 17
click at [54, 377] on input "Yes" at bounding box center [53, 377] width 1 height 1
checkbox input "true"
click at [348, 434] on button "Save Changes" at bounding box center [331, 423] width 93 height 31
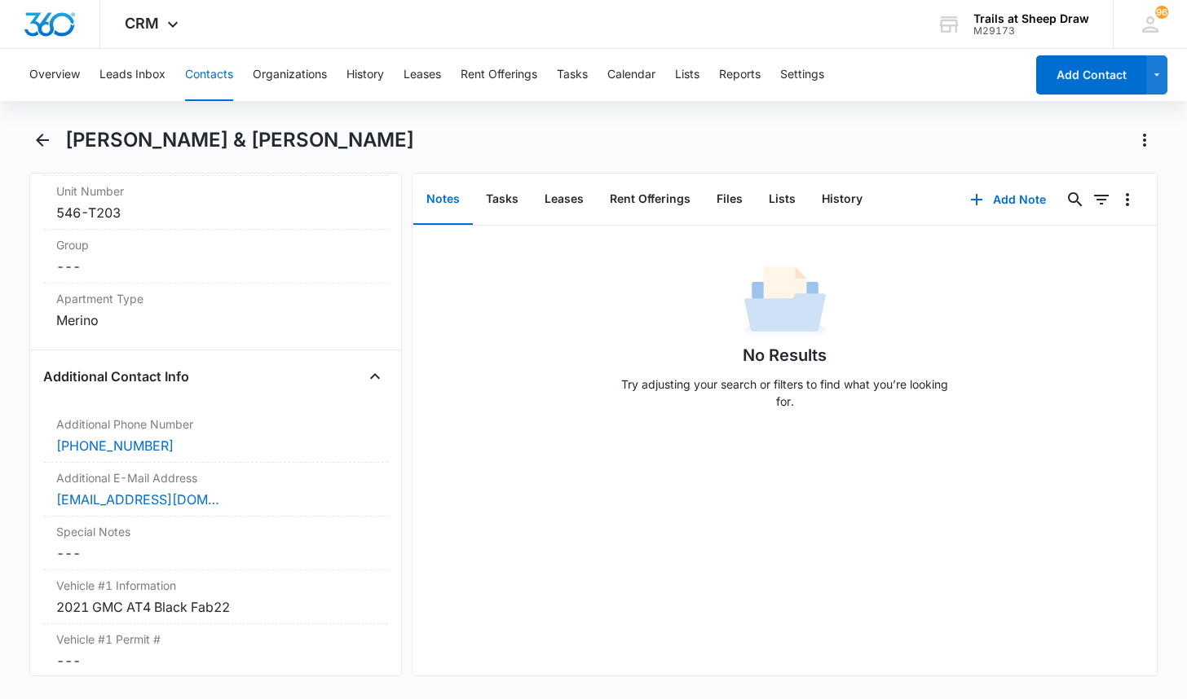
scroll to position [1213, 0]
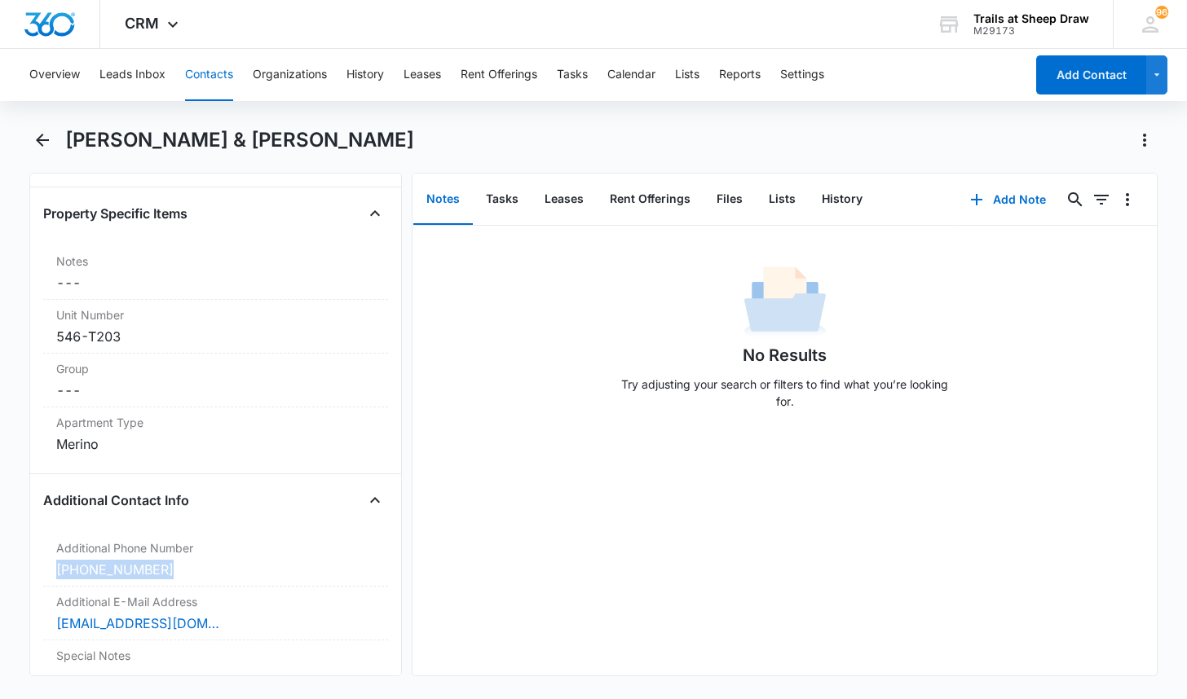
drag, startPoint x: 183, startPoint y: 574, endPoint x: 7, endPoint y: 567, distance: 175.3
click at [7, 567] on main "[PERSON_NAME] & [PERSON_NAME] Remove [PERSON_NAME] & [PERSON_NAME] Contact Info…" at bounding box center [593, 411] width 1187 height 569
copy link "[PHONE_NUMBER]"
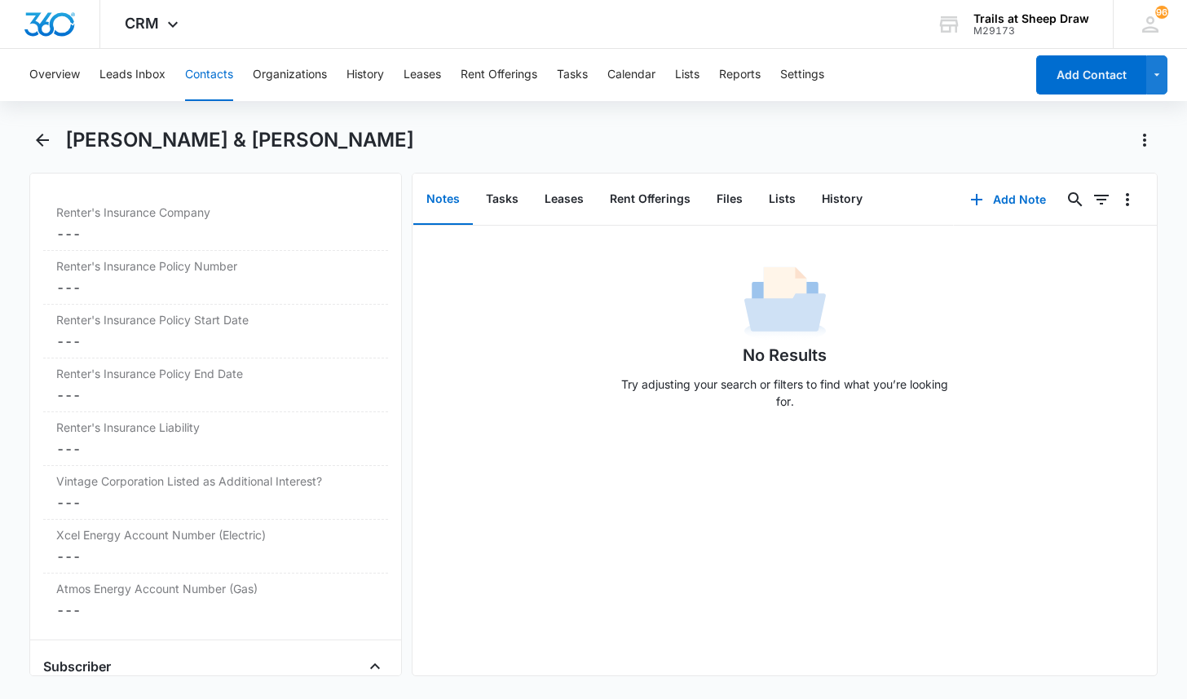
scroll to position [3711, 0]
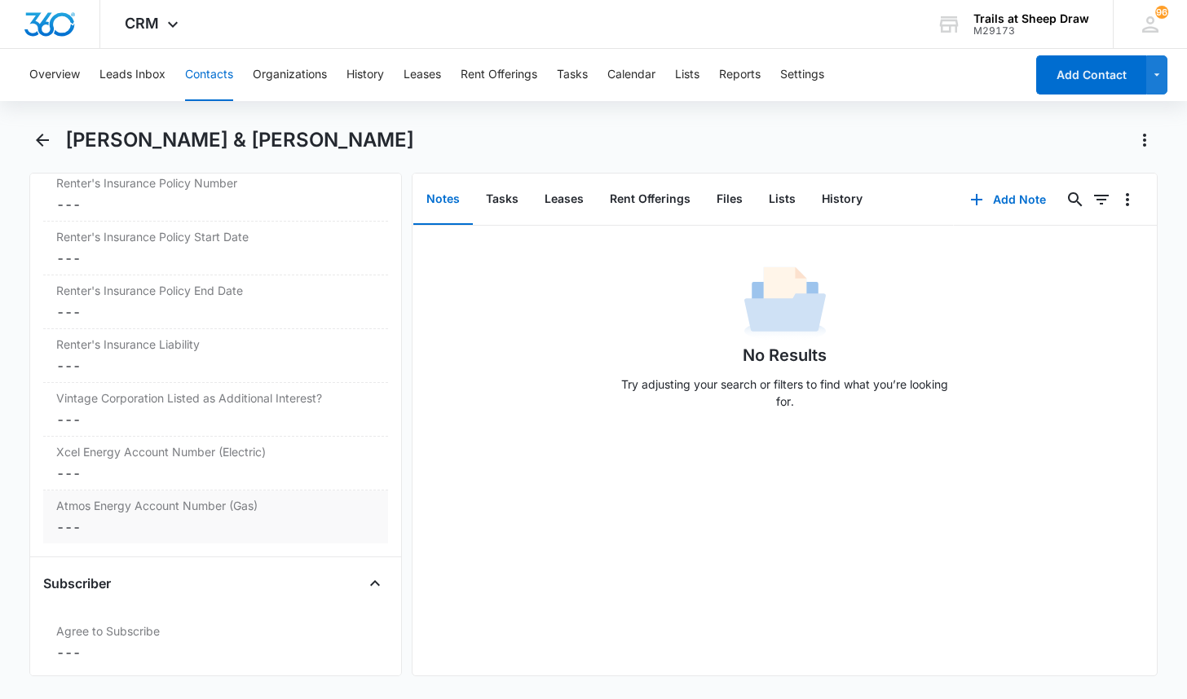
click at [143, 474] on dd "Cancel Save Changes ---" at bounding box center [215, 474] width 319 height 20
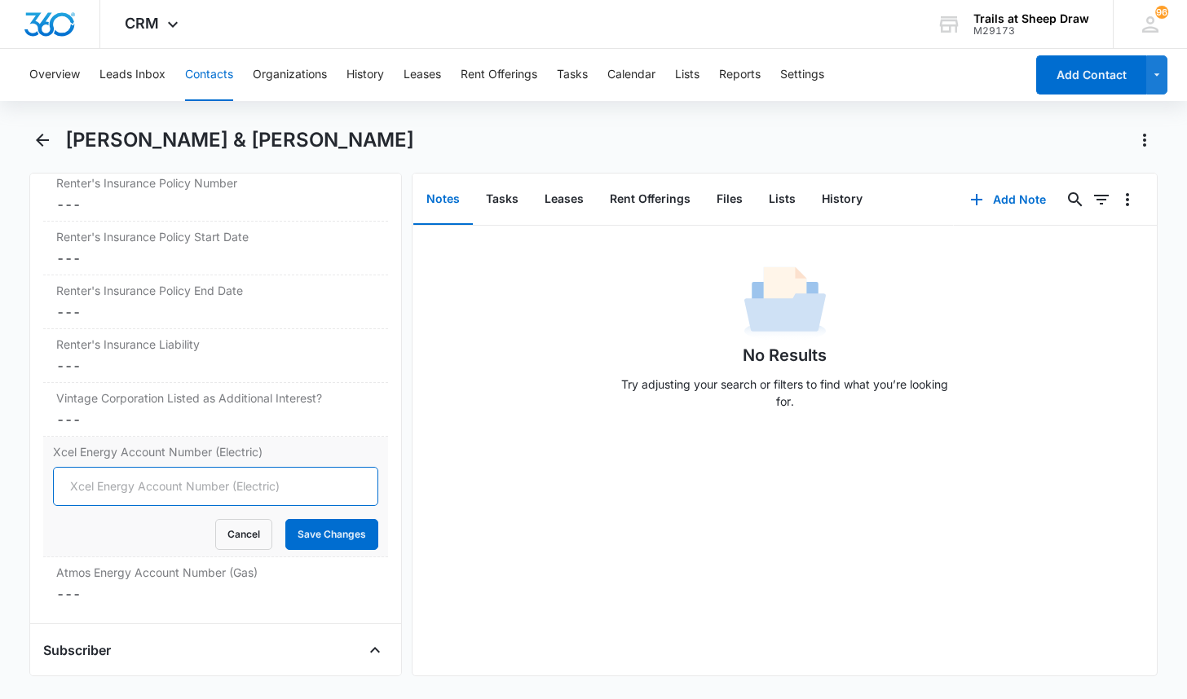
drag, startPoint x: 242, startPoint y: 491, endPoint x: 212, endPoint y: 487, distance: 30.3
click at [212, 487] on input "Xcel Energy Account Number (Electric)" at bounding box center [215, 486] width 325 height 39
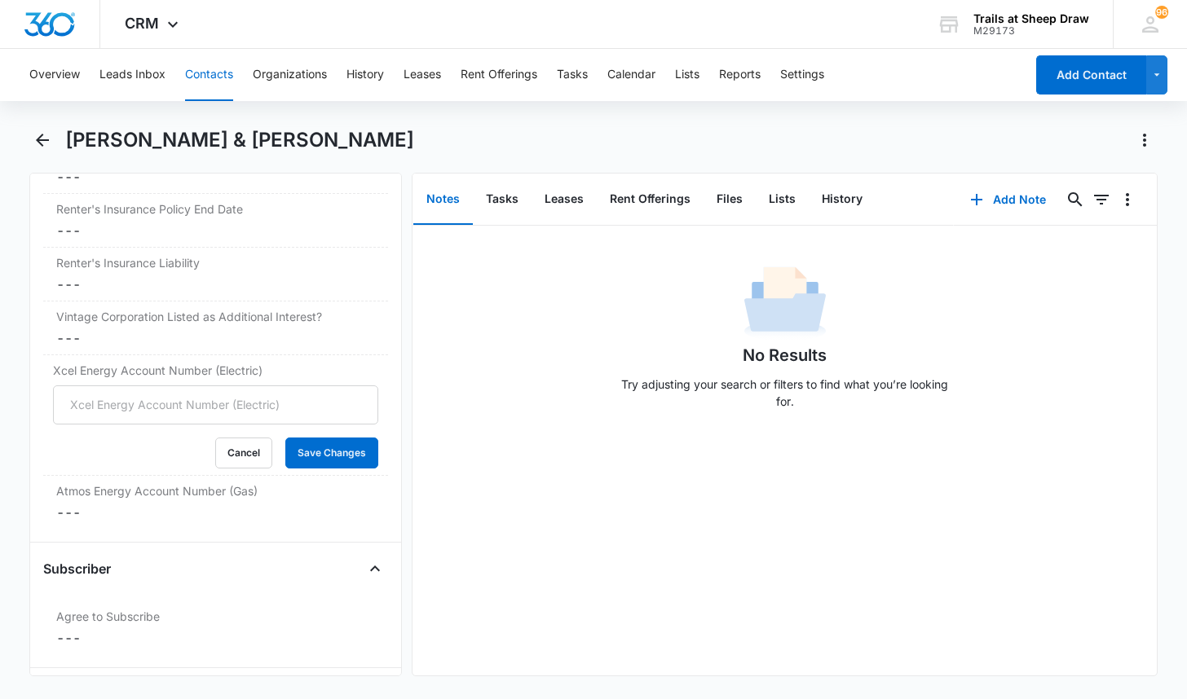
click at [123, 514] on dd "Cancel Save Changes ---" at bounding box center [215, 513] width 319 height 20
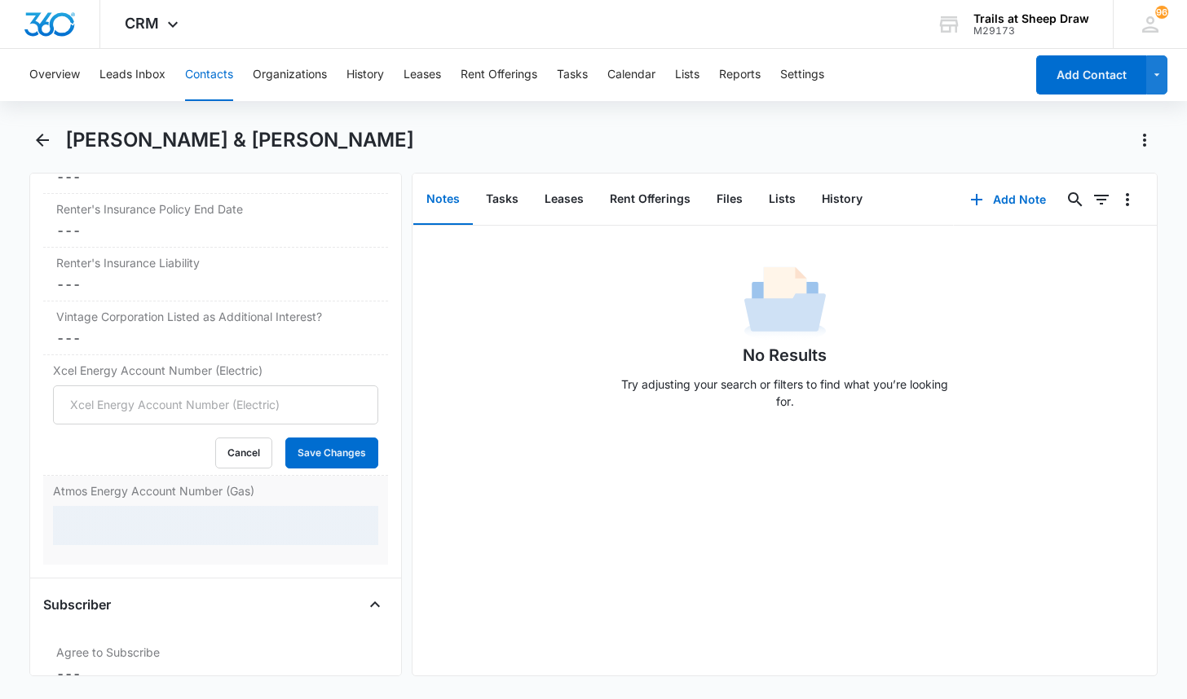
click at [129, 526] on div at bounding box center [215, 525] width 325 height 39
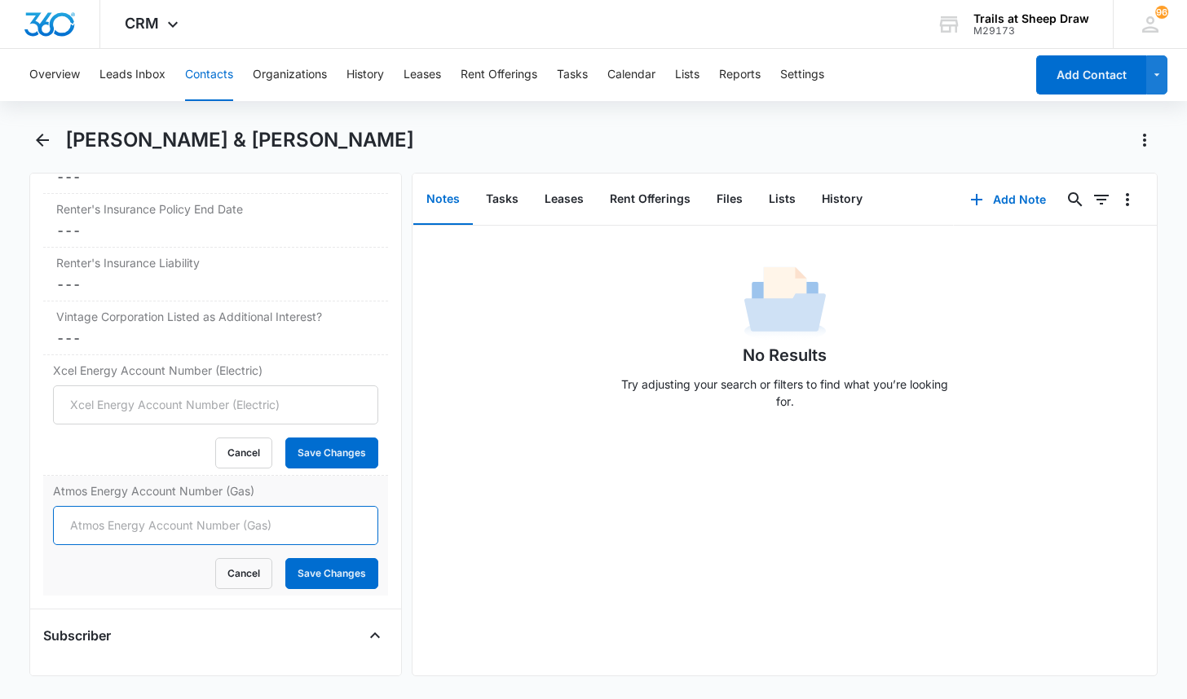
click at [147, 531] on input "Atmos Energy Account Number (Gas)" at bounding box center [215, 525] width 325 height 39
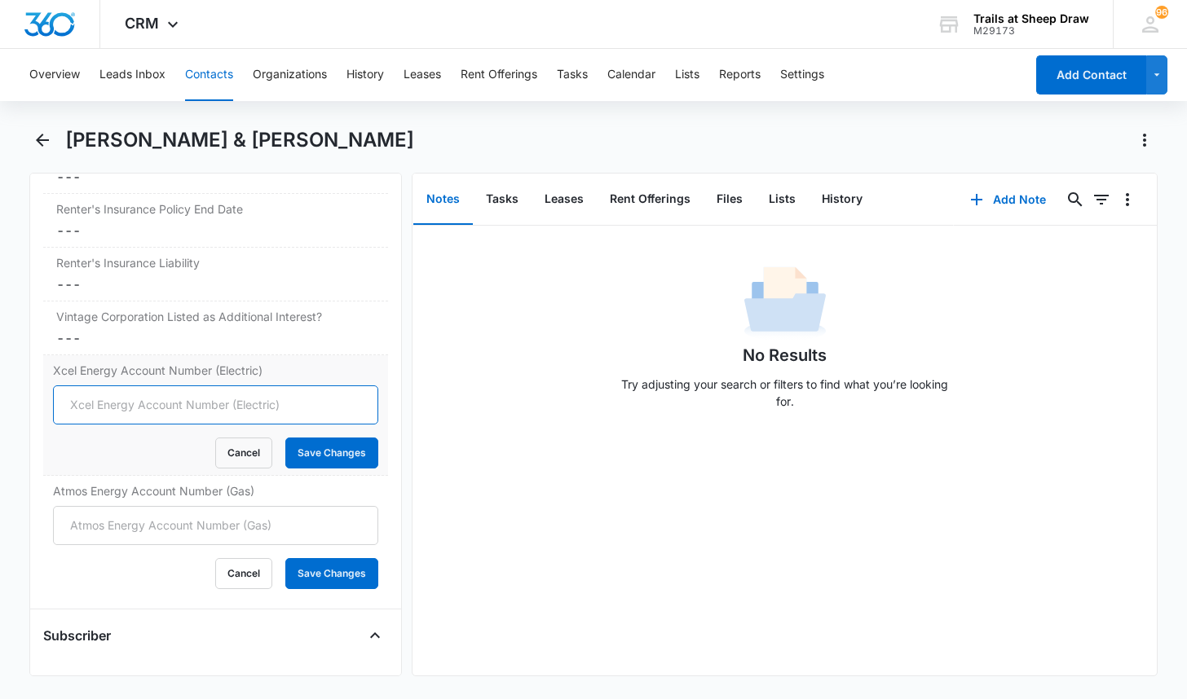
click at [64, 416] on input "Xcel Energy Account Number (Electric)" at bounding box center [215, 404] width 325 height 39
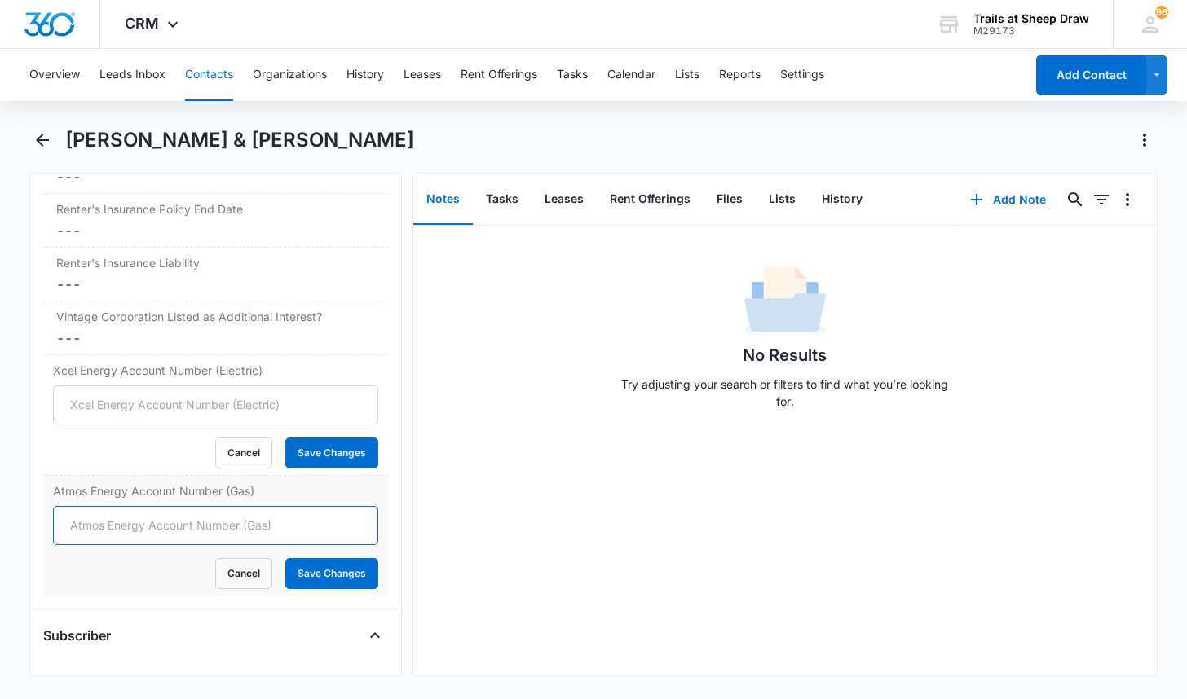
click at [60, 523] on input "Atmos Energy Account Number (Gas)" at bounding box center [215, 525] width 325 height 39
type input "3074430262"
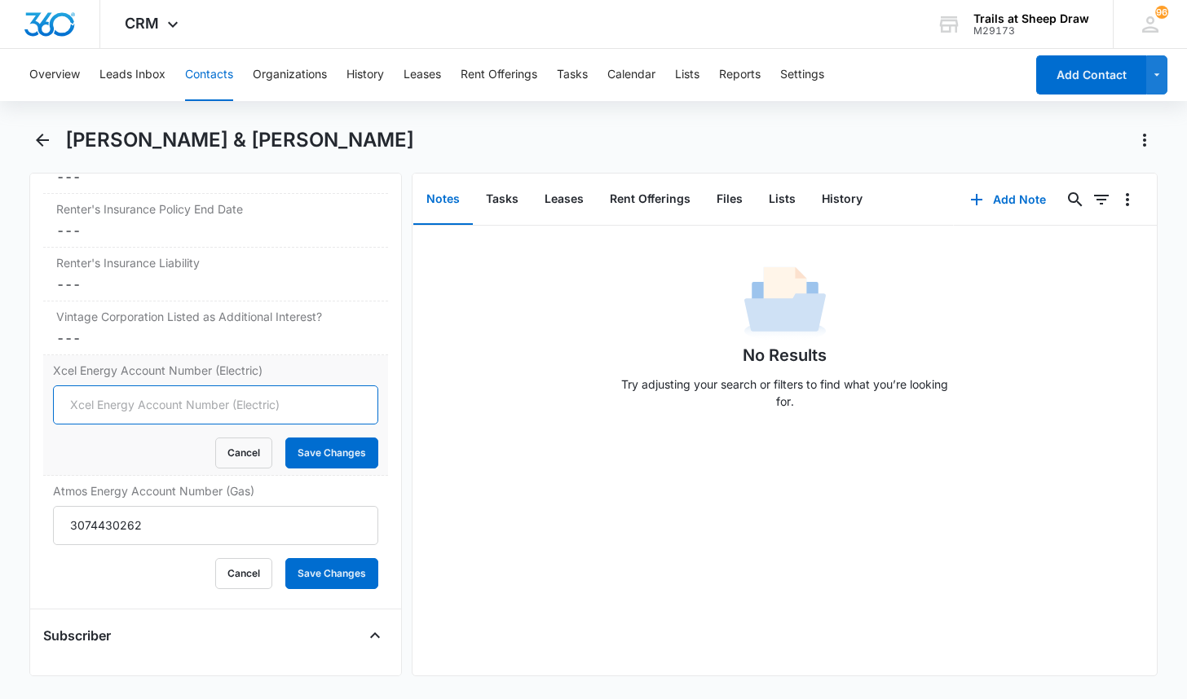
click at [212, 397] on input "Xcel Energy Account Number (Electric)" at bounding box center [215, 404] width 325 height 39
type input "04078846"
click at [285, 438] on button "Save Changes" at bounding box center [331, 453] width 93 height 31
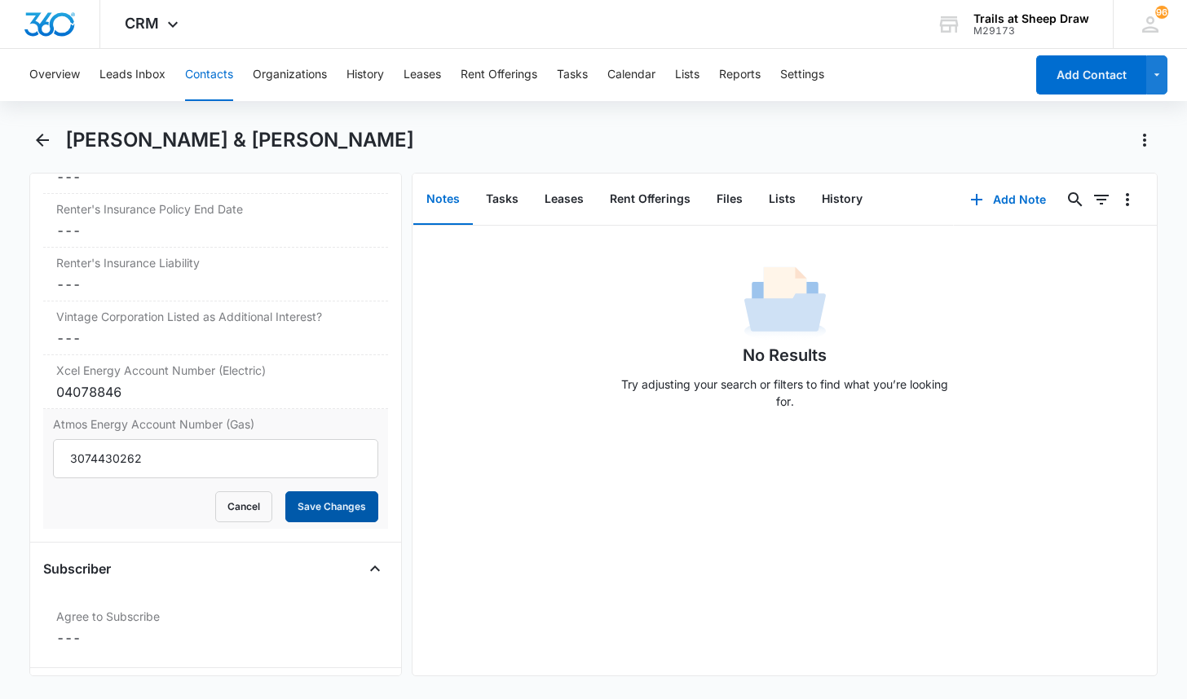
click at [338, 519] on button "Save Changes" at bounding box center [331, 506] width 93 height 31
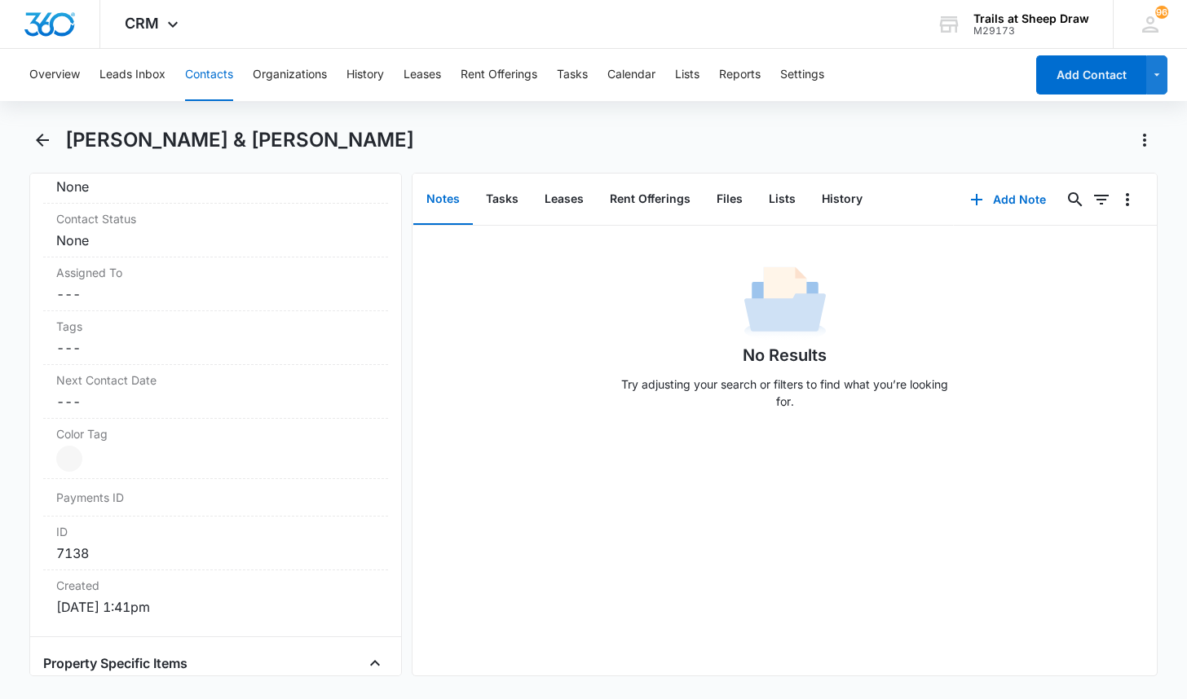
scroll to position [716, 0]
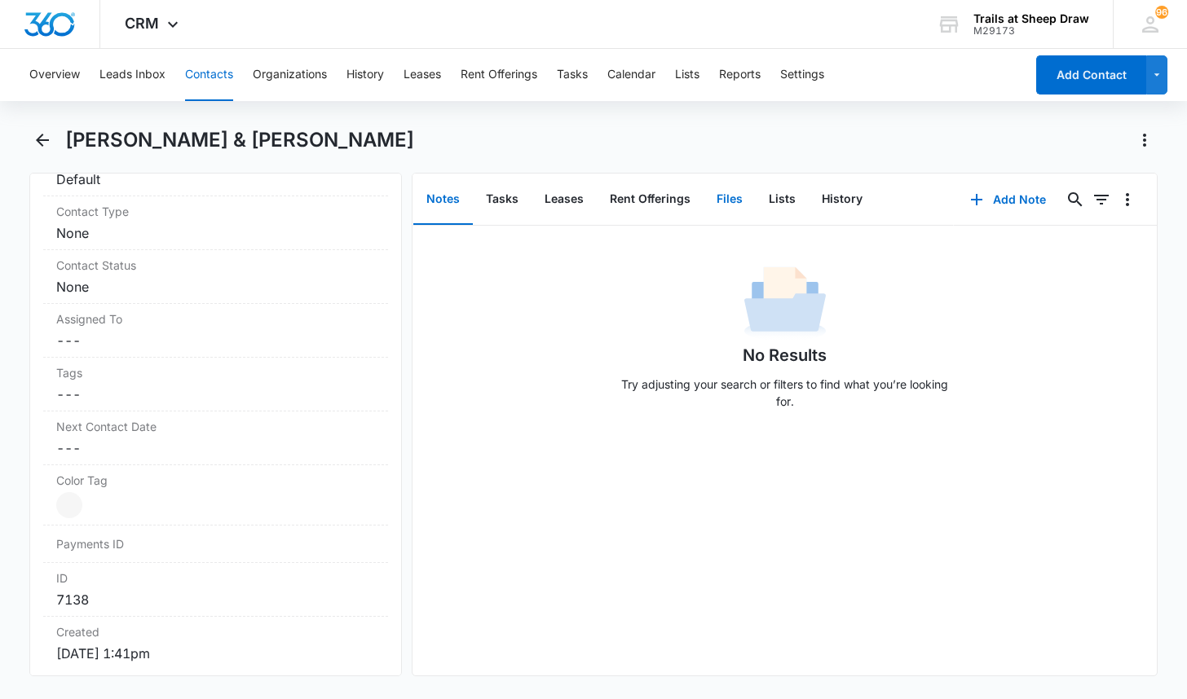
click at [721, 200] on button "Files" at bounding box center [729, 199] width 52 height 51
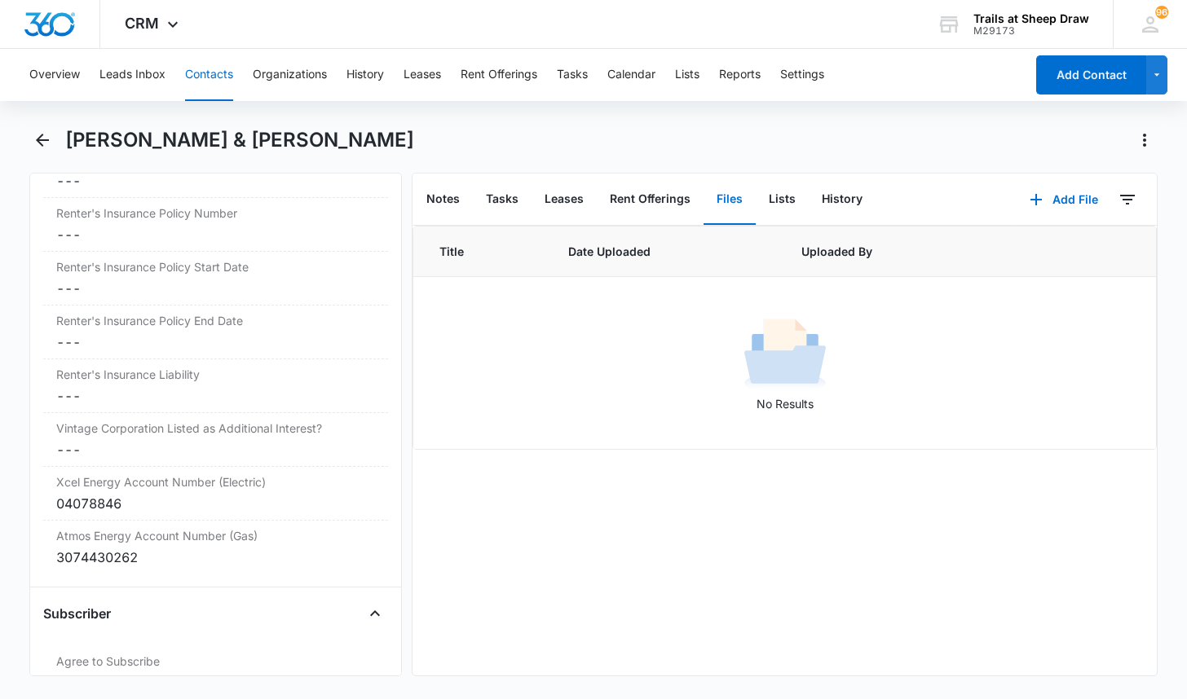
scroll to position [3640, 0]
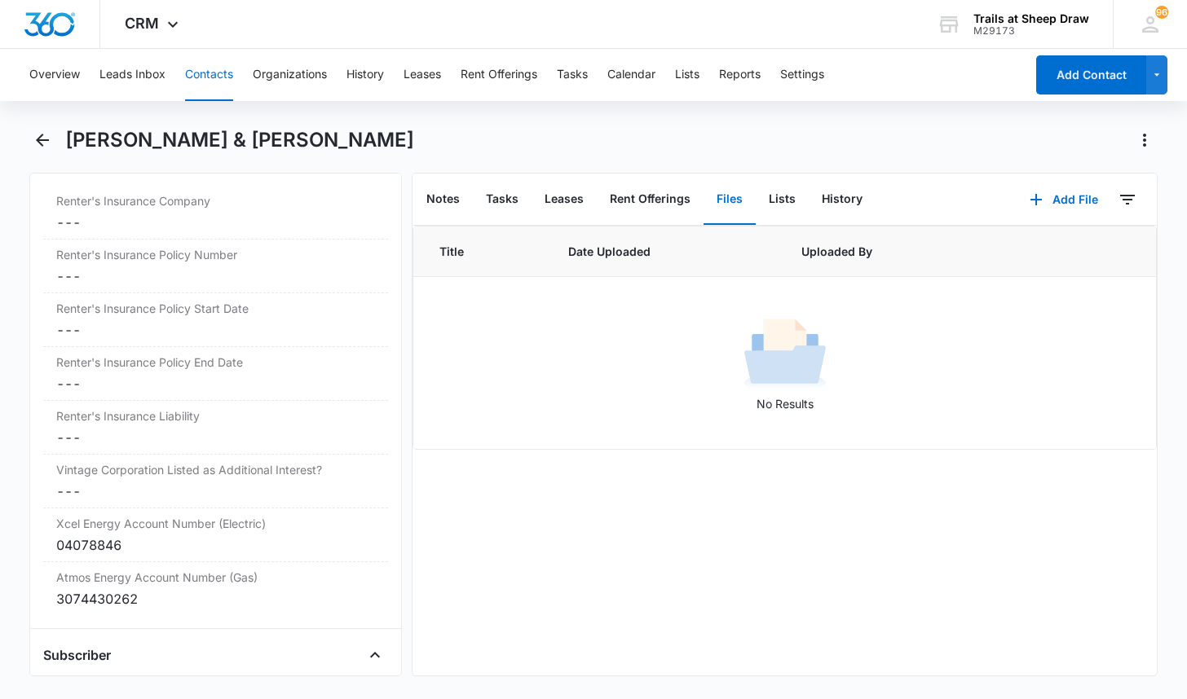
click at [209, 71] on button "Contacts" at bounding box center [209, 75] width 48 height 52
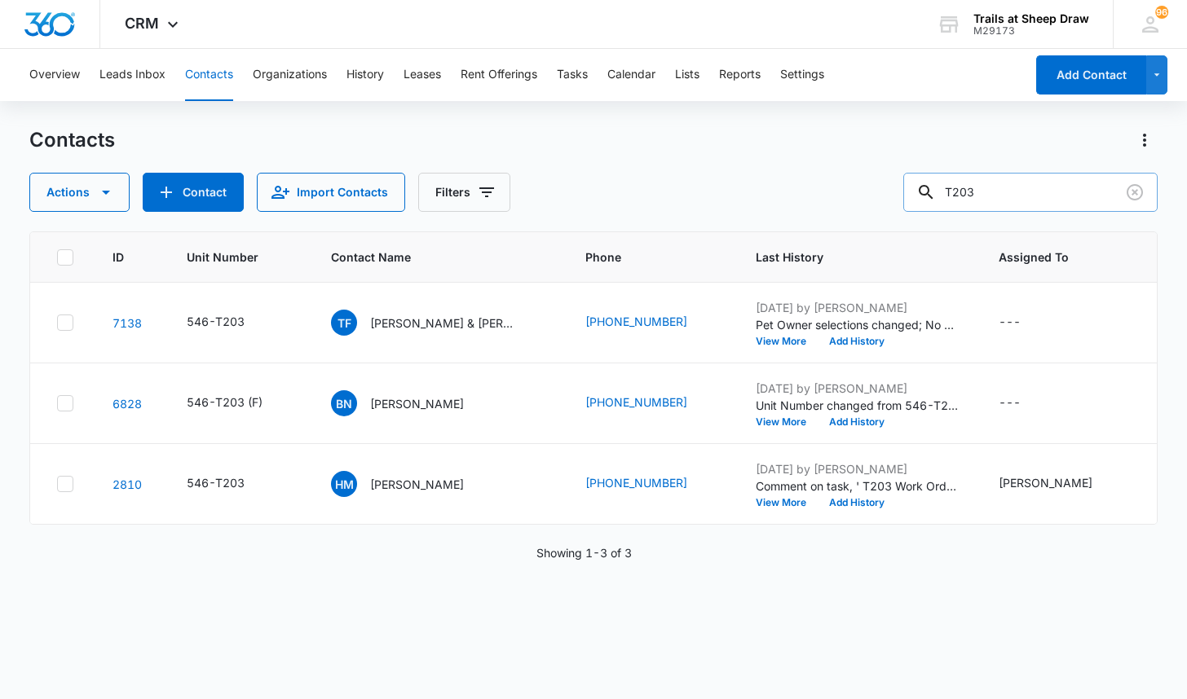
click at [1020, 194] on input "T203" at bounding box center [1030, 192] width 254 height 39
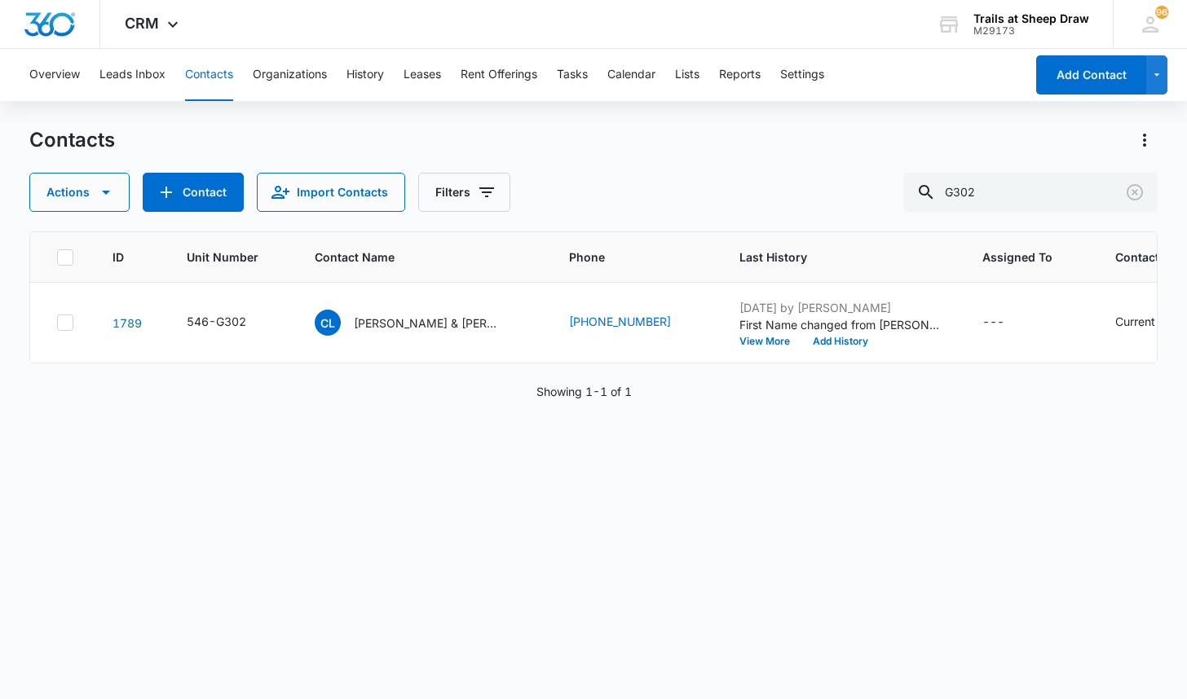
click at [552, 148] on div "Contacts" at bounding box center [592, 140] width 1127 height 26
click at [293, 488] on div "ID Unit Number Contact Name Phone Last History Assigned To Contact Type Contact…" at bounding box center [592, 454] width 1127 height 447
click at [315, 450] on div "ID Unit Number Contact Name Phone Last History Assigned To Contact Type Contact…" at bounding box center [592, 454] width 1127 height 447
click at [1007, 199] on input "G302" at bounding box center [1030, 192] width 254 height 39
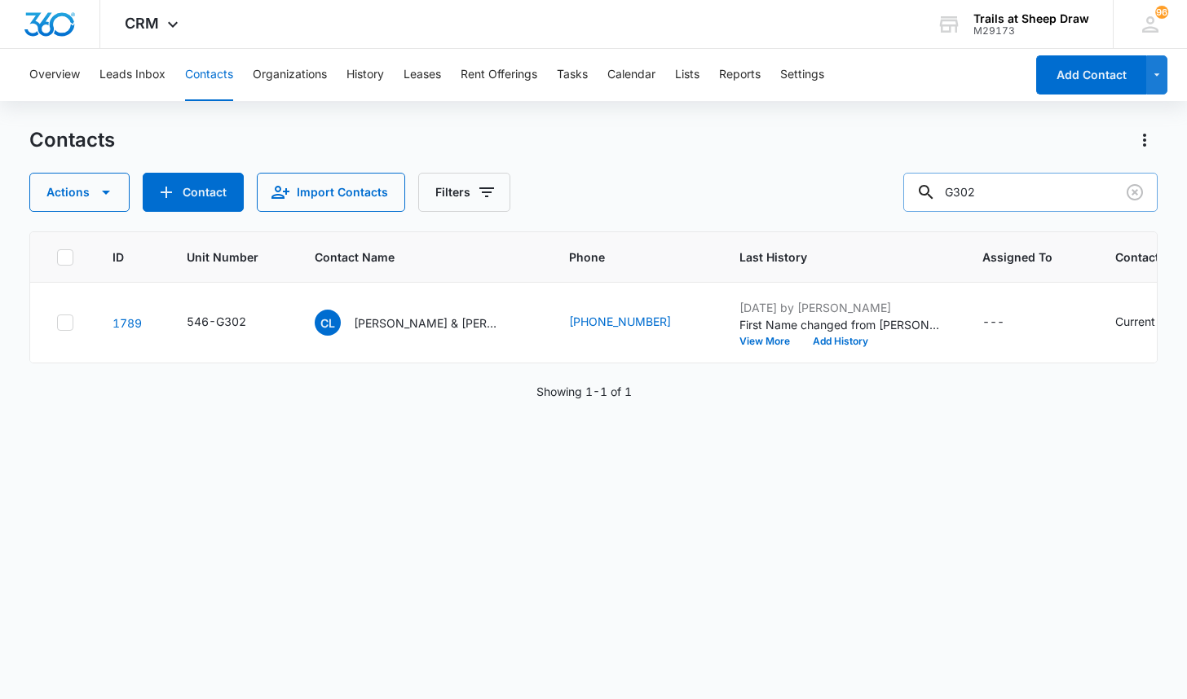
click at [1007, 199] on input "G302" at bounding box center [1030, 192] width 254 height 39
type input "X206"
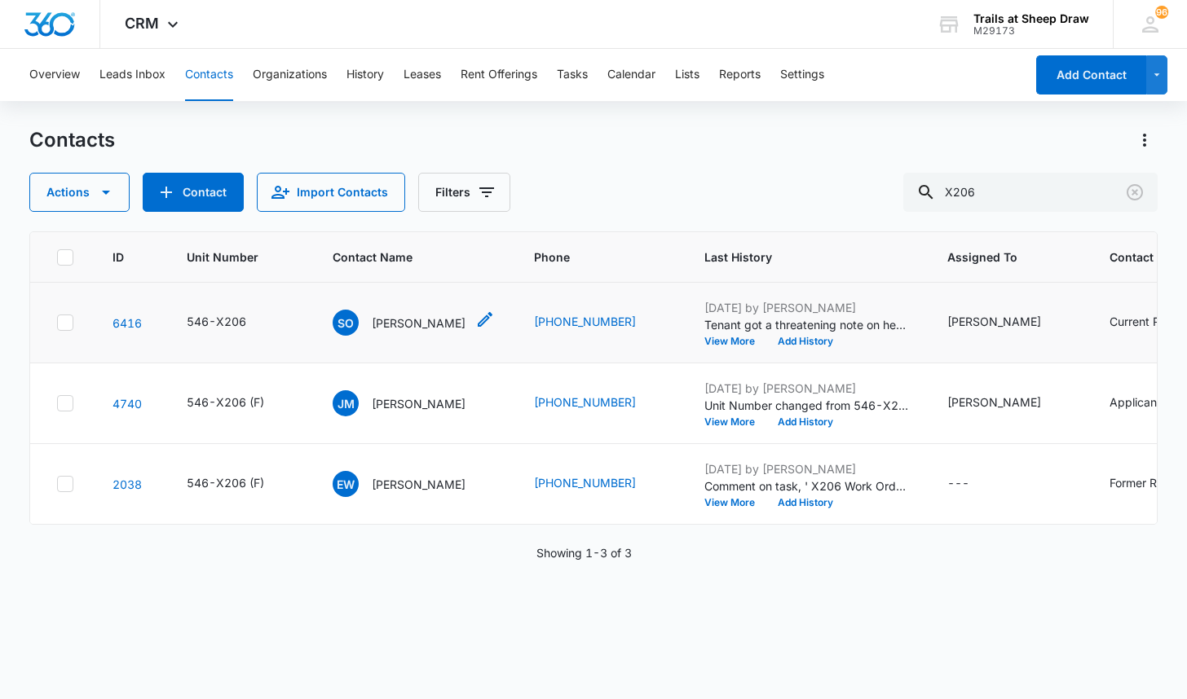
click at [414, 320] on p "[PERSON_NAME]" at bounding box center [419, 323] width 94 height 17
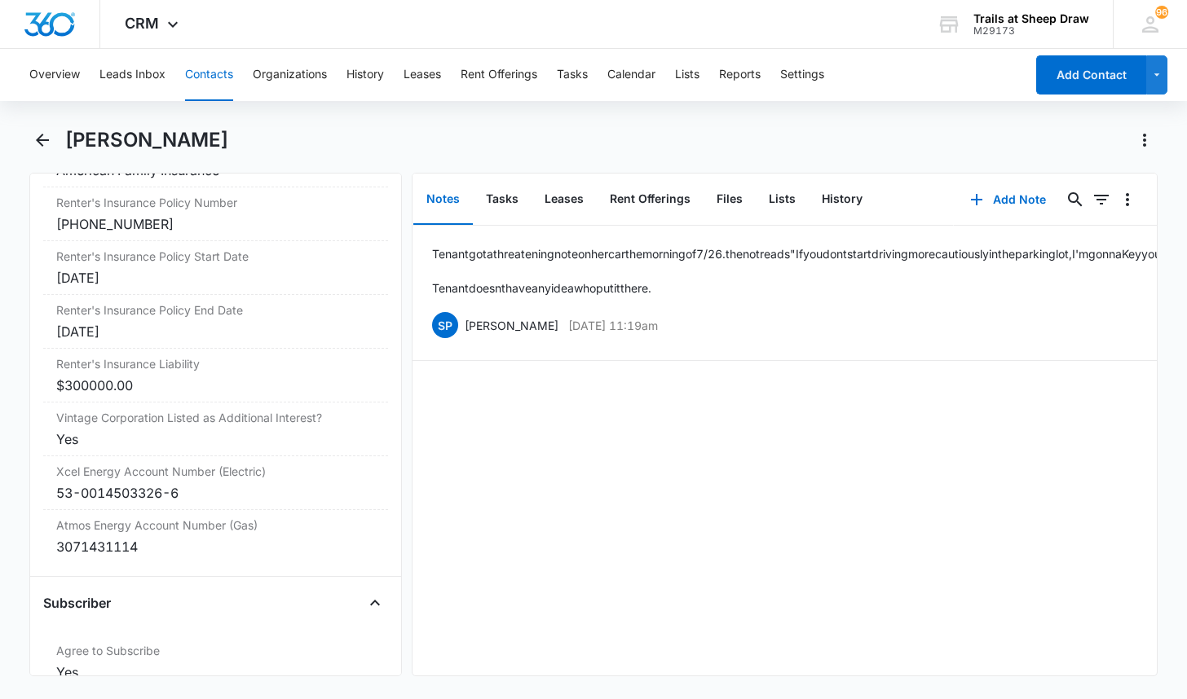
scroll to position [3586, 0]
